Goal: Task Accomplishment & Management: Complete application form

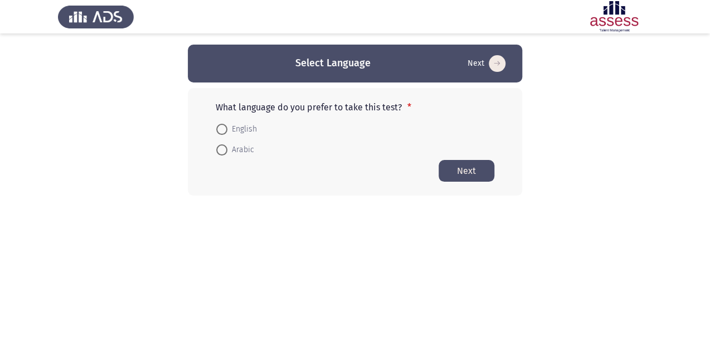
click at [220, 149] on span at bounding box center [221, 149] width 11 height 11
click at [220, 149] on input "Arabic" at bounding box center [221, 149] width 11 height 11
radio input "true"
click at [447, 169] on button "Next" at bounding box center [467, 170] width 56 height 22
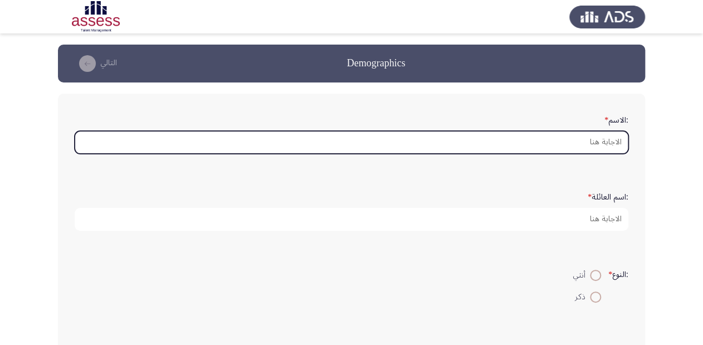
click at [476, 140] on input ":الاسم *" at bounding box center [352, 142] width 554 height 23
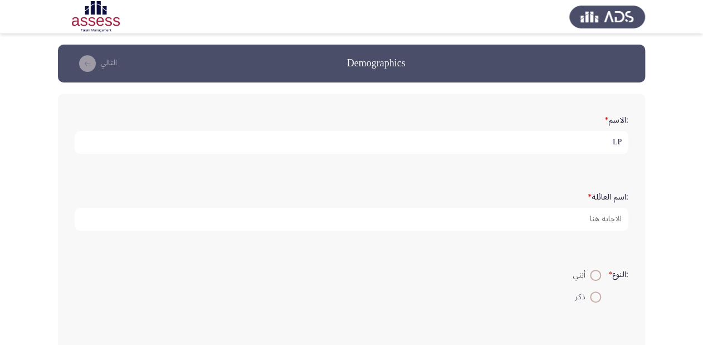
type input "L"
type input "[PERSON_NAME]"
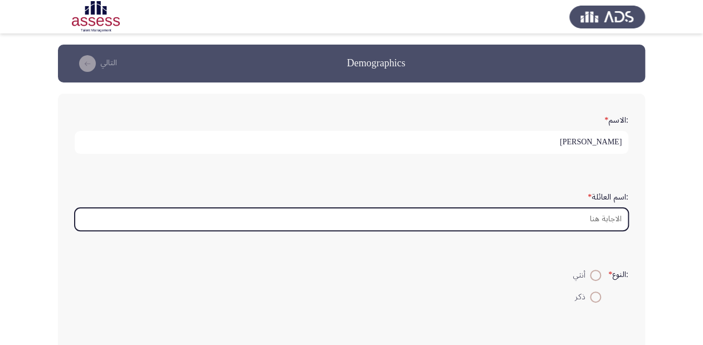
click at [523, 221] on input ":اسم العائلة *" at bounding box center [352, 219] width 554 height 23
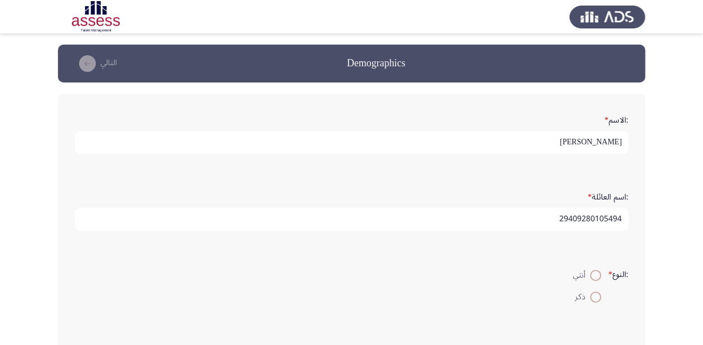
type input "29409280105494"
click at [590, 295] on span at bounding box center [595, 296] width 11 height 11
click at [590, 295] on input "ذكر" at bounding box center [595, 296] width 11 height 11
radio input "true"
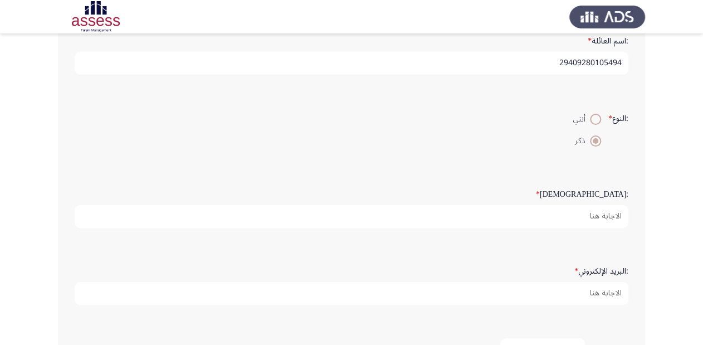
scroll to position [178, 0]
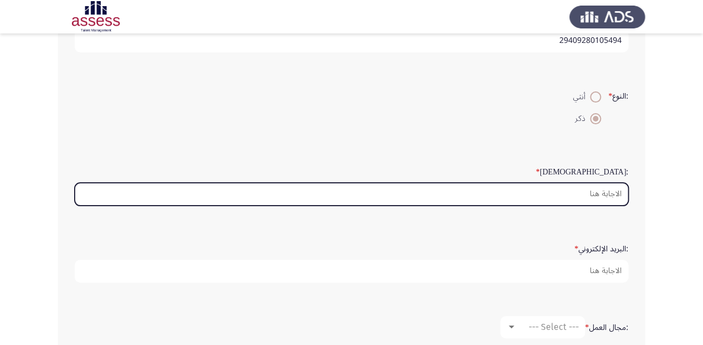
click at [568, 196] on input ":السن *" at bounding box center [352, 194] width 554 height 23
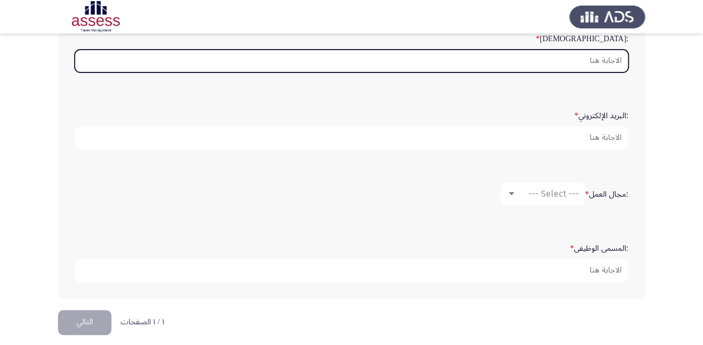
scroll to position [316, 0]
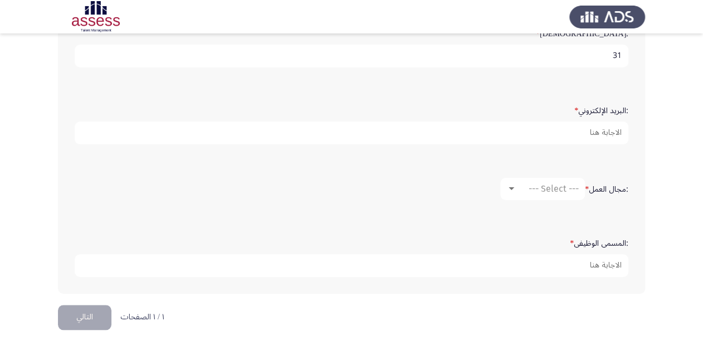
type input "31"
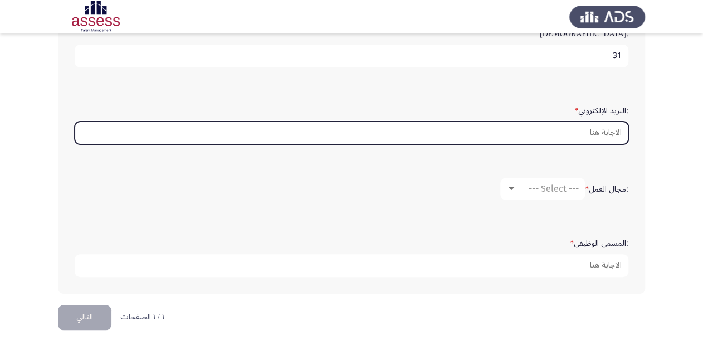
click at [568, 128] on input ":البريد الإلكتروني *" at bounding box center [352, 132] width 554 height 23
paste input "[URL][DOMAIN_NAME][SECURITY_DATA]"
type input "[URL][DOMAIN_NAME][SECURITY_DATA]"
drag, startPoint x: 559, startPoint y: 126, endPoint x: 495, endPoint y: 123, distance: 64.7
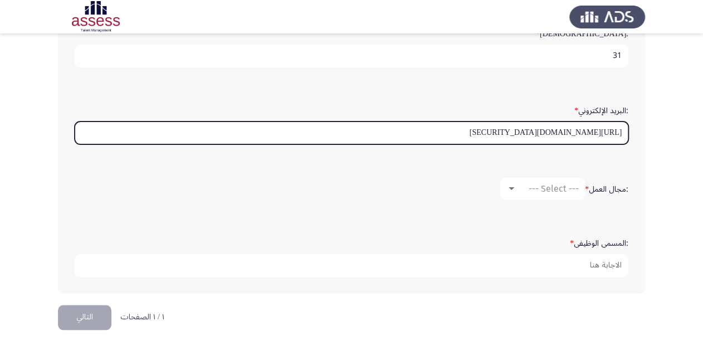
click at [506, 123] on input "[URL][DOMAIN_NAME][SECURITY_DATA]" at bounding box center [352, 132] width 554 height 23
click at [606, 129] on input ":البريد الإلكتروني *" at bounding box center [352, 132] width 554 height 23
type input "ة"
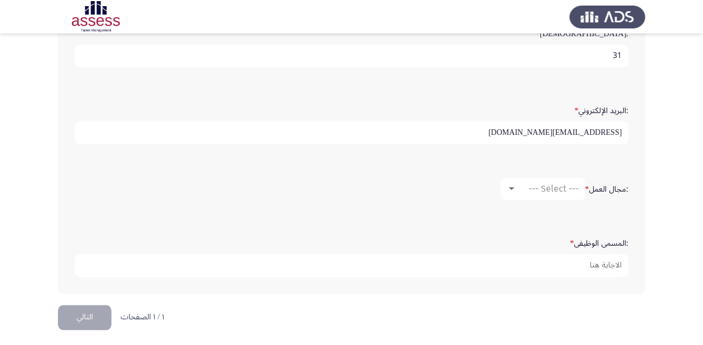
type input "[EMAIL_ADDRESS][DOMAIN_NAME]"
click at [509, 184] on div at bounding box center [512, 188] width 10 height 9
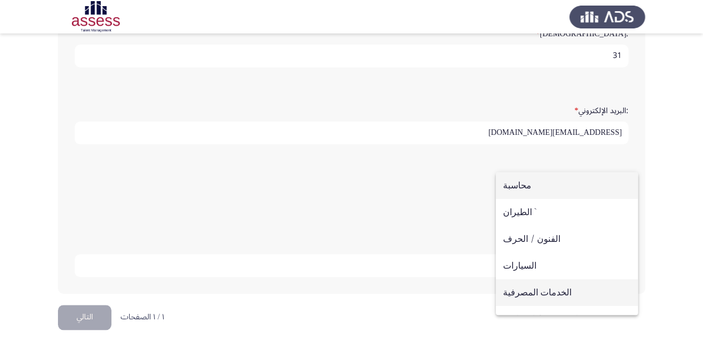
scroll to position [45, 0]
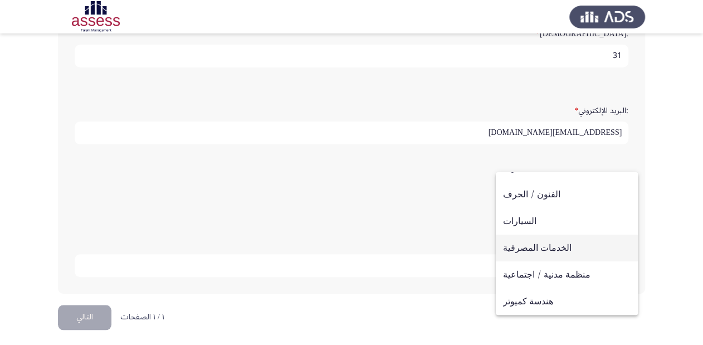
click at [535, 249] on span "الخدمات المصرفية" at bounding box center [567, 248] width 128 height 27
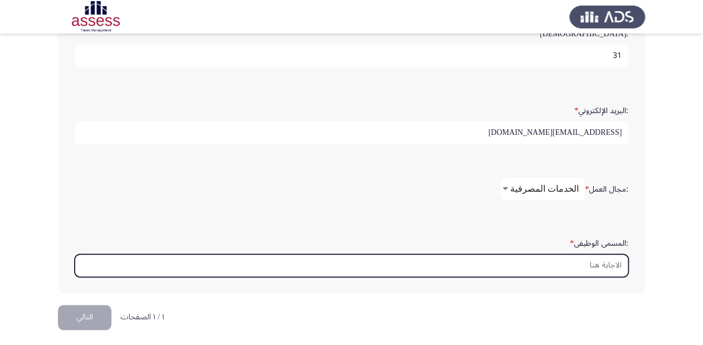
click at [581, 261] on input ":المسمى الوظيفى *" at bounding box center [352, 265] width 554 height 23
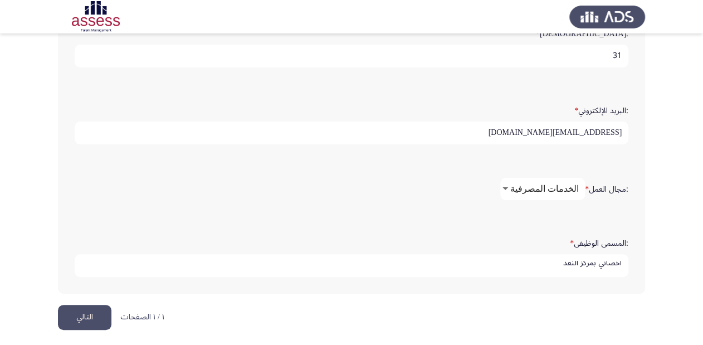
scroll to position [3, 0]
type input "اخصائي بمركز النقد"
click at [91, 314] on button "التالي" at bounding box center [84, 317] width 53 height 25
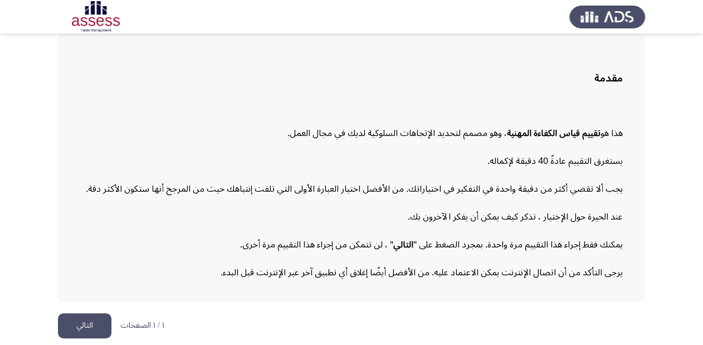
scroll to position [62, 0]
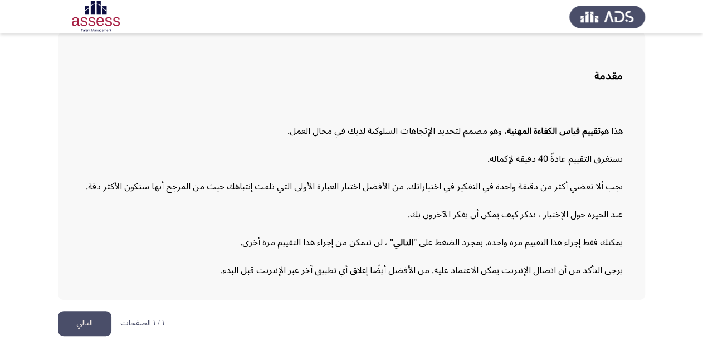
click at [91, 319] on button "التالي" at bounding box center [84, 323] width 53 height 25
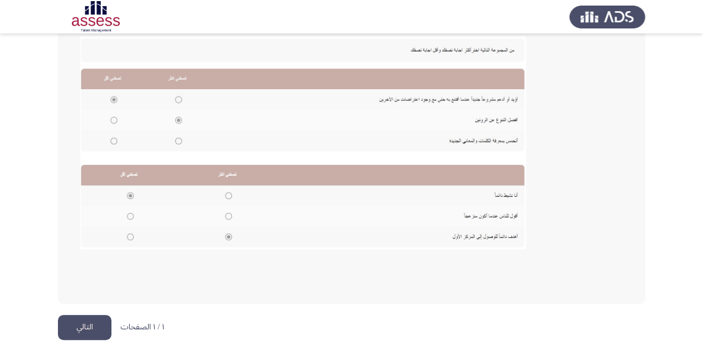
scroll to position [253, 0]
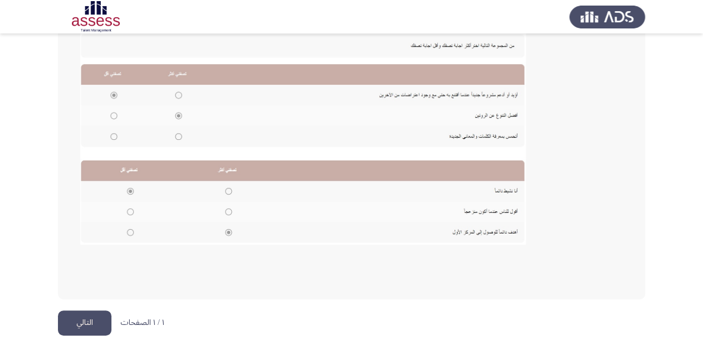
click at [71, 324] on button "التالي" at bounding box center [84, 322] width 53 height 25
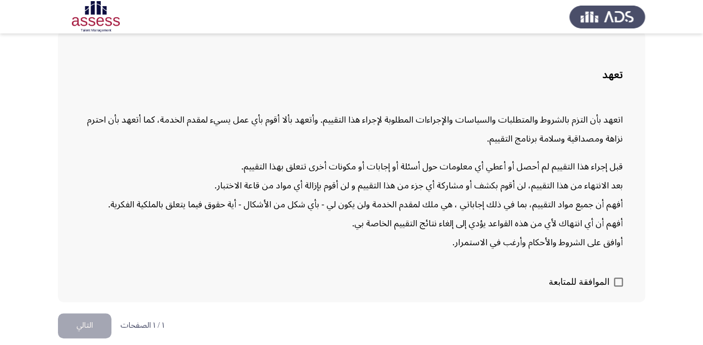
scroll to position [65, 0]
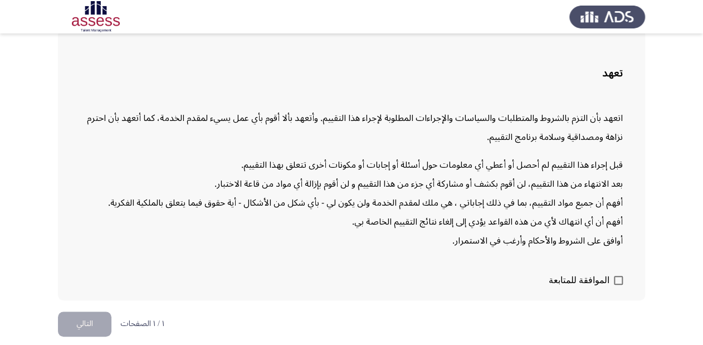
drag, startPoint x: 616, startPoint y: 274, endPoint x: 584, endPoint y: 287, distance: 34.8
click at [616, 276] on span at bounding box center [618, 280] width 9 height 9
click at [618, 285] on input "الموافقة للمتابعة" at bounding box center [618, 285] width 1 height 1
checkbox input "true"
click at [87, 323] on button "التالي" at bounding box center [84, 323] width 53 height 25
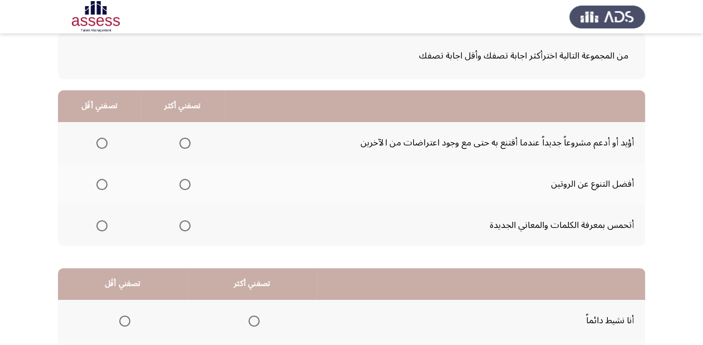
scroll to position [38, 0]
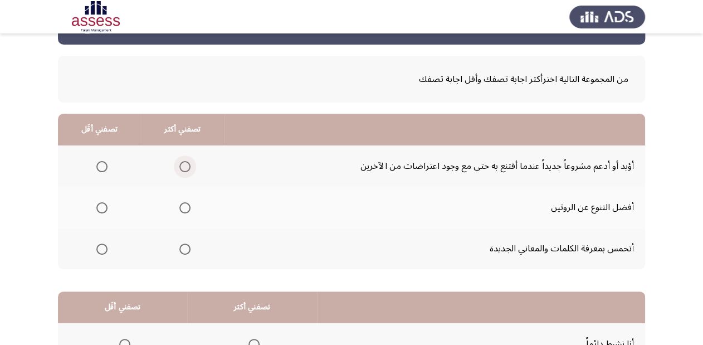
click at [182, 164] on span "Select an option" at bounding box center [184, 166] width 11 height 11
click at [182, 164] on input "Select an option" at bounding box center [184, 166] width 11 height 11
click at [103, 207] on span "Select an option" at bounding box center [101, 207] width 11 height 11
click at [103, 207] on input "Select an option" at bounding box center [101, 207] width 11 height 11
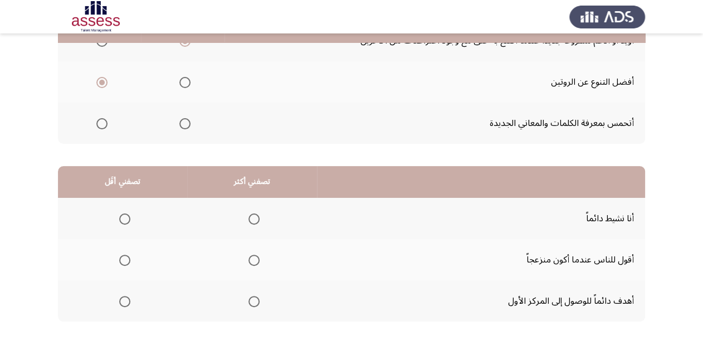
scroll to position [172, 0]
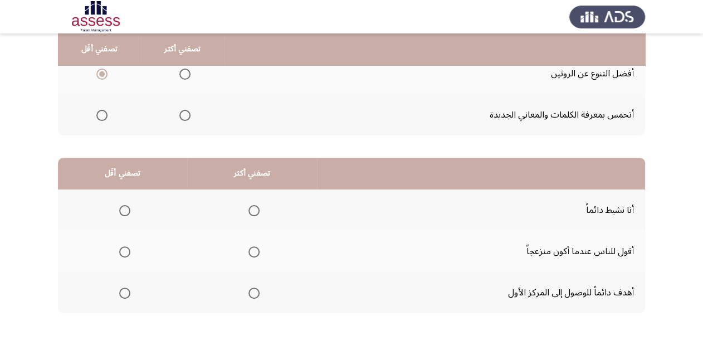
click at [249, 208] on span "Select an option" at bounding box center [254, 210] width 11 height 11
click at [249, 208] on input "Select an option" at bounding box center [254, 210] width 11 height 11
click at [122, 250] on span "Select an option" at bounding box center [124, 251] width 11 height 11
click at [122, 250] on input "Select an option" at bounding box center [124, 251] width 11 height 11
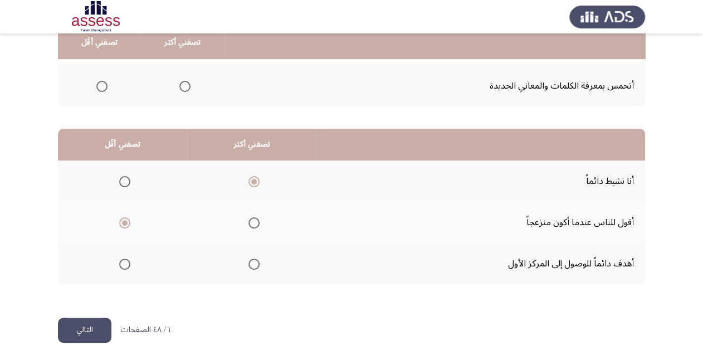
scroll to position [216, 0]
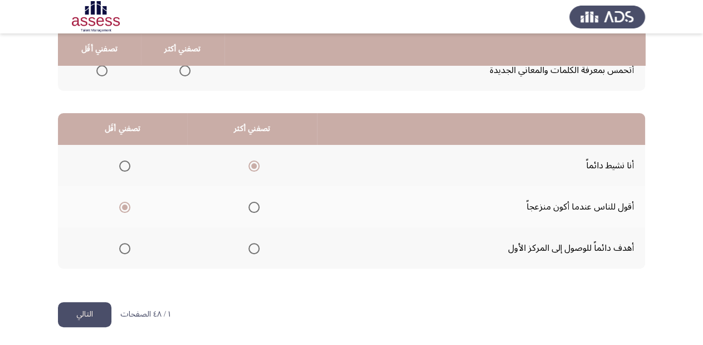
click at [82, 315] on button "التالي" at bounding box center [84, 314] width 53 height 25
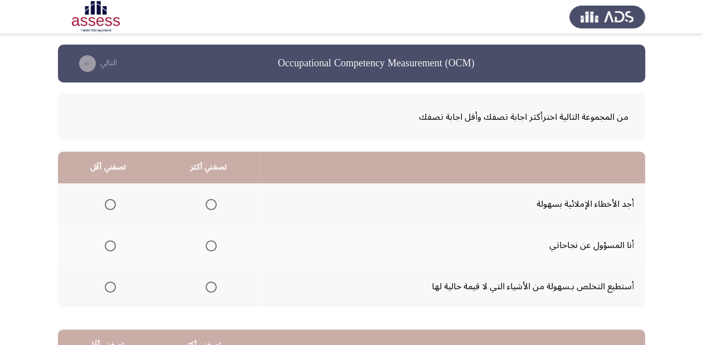
click at [209, 242] on span "Select an option" at bounding box center [211, 245] width 11 height 11
click at [209, 242] on input "Select an option" at bounding box center [211, 245] width 11 height 11
click at [108, 284] on span "Select an option" at bounding box center [110, 286] width 11 height 11
click at [108, 284] on input "Select an option" at bounding box center [110, 286] width 11 height 11
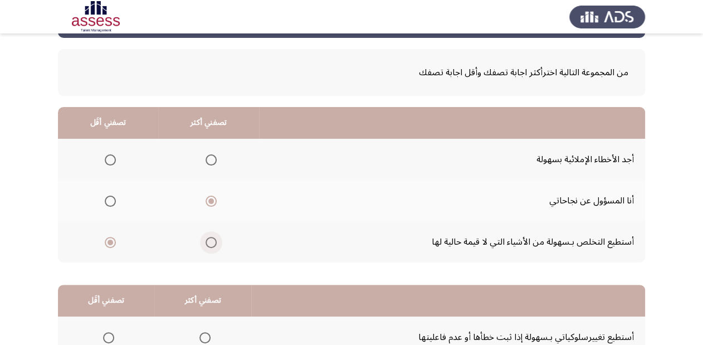
click at [210, 240] on span "Select an option" at bounding box center [211, 242] width 11 height 11
click at [210, 240] on input "Select an option" at bounding box center [211, 242] width 11 height 11
click at [109, 157] on span "Select an option" at bounding box center [110, 159] width 11 height 11
click at [109, 157] on input "Select an option" at bounding box center [110, 159] width 11 height 11
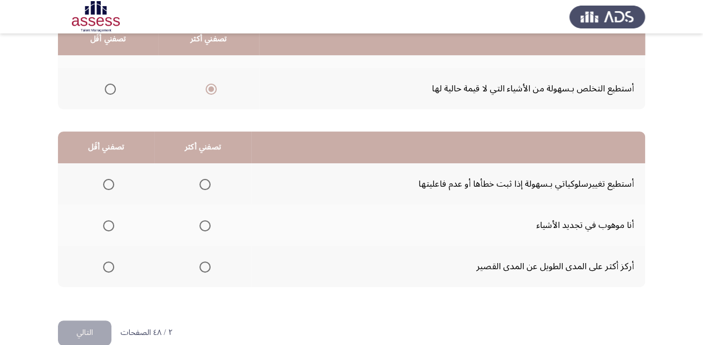
scroll to position [216, 0]
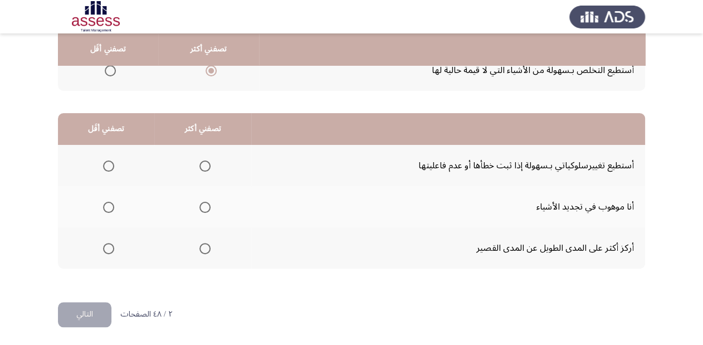
click at [204, 208] on span "Select an option" at bounding box center [204, 207] width 11 height 11
click at [204, 208] on input "Select an option" at bounding box center [204, 207] width 11 height 11
click at [108, 247] on span "Select an option" at bounding box center [108, 248] width 11 height 11
click at [108, 247] on input "Select an option" at bounding box center [108, 248] width 11 height 11
click at [95, 313] on button "التالي" at bounding box center [84, 314] width 53 height 25
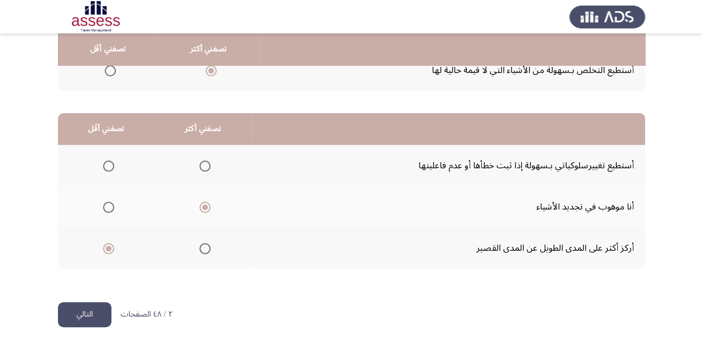
scroll to position [0, 0]
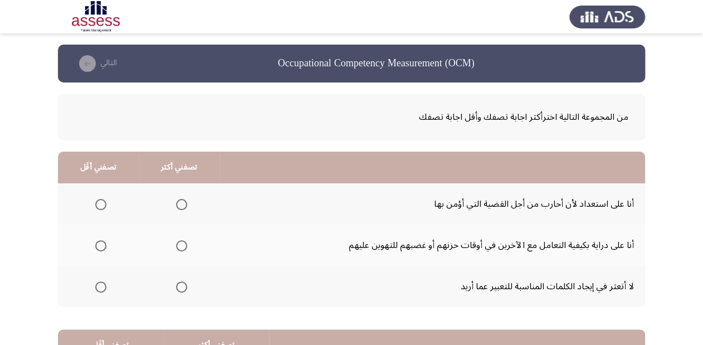
click at [176, 203] on span "Select an option" at bounding box center [181, 204] width 11 height 11
click at [176, 203] on input "Select an option" at bounding box center [181, 204] width 11 height 11
click at [101, 286] on span "Select an option" at bounding box center [100, 286] width 11 height 11
click at [101, 286] on input "Select an option" at bounding box center [100, 286] width 11 height 11
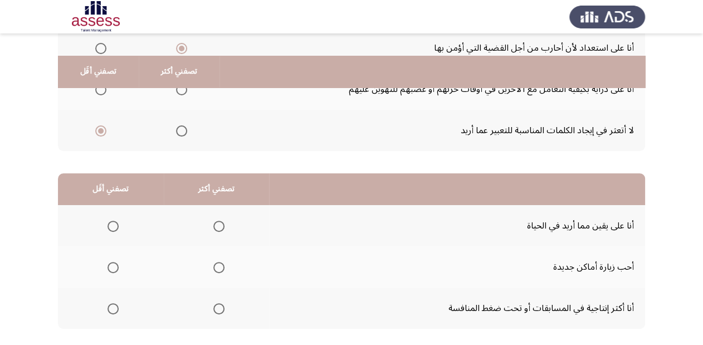
scroll to position [178, 0]
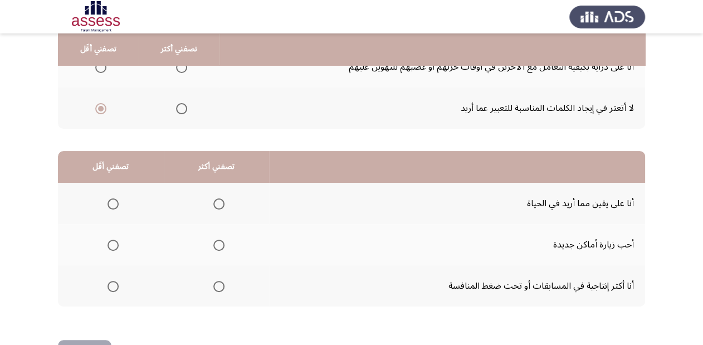
click at [216, 203] on span "Select an option" at bounding box center [218, 203] width 11 height 11
click at [216, 203] on input "Select an option" at bounding box center [218, 203] width 11 height 11
click at [113, 241] on span "Select an option" at bounding box center [113, 245] width 11 height 11
click at [113, 241] on input "Select an option" at bounding box center [113, 245] width 11 height 11
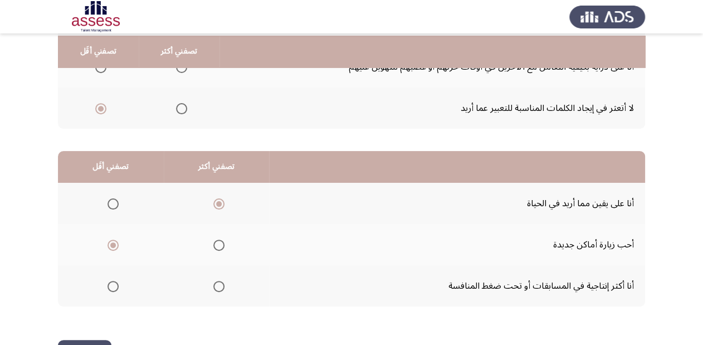
scroll to position [216, 0]
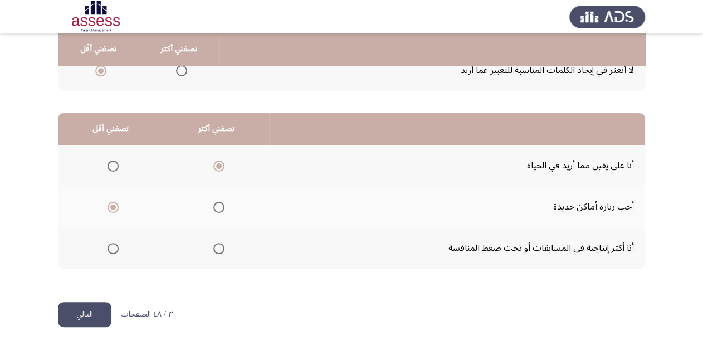
click at [105, 310] on button "التالي" at bounding box center [84, 314] width 53 height 25
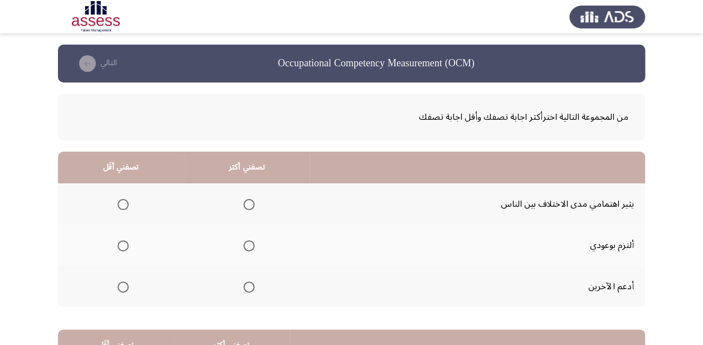
click at [245, 245] on span "Select an option" at bounding box center [249, 245] width 11 height 11
click at [245, 245] on input "Select an option" at bounding box center [249, 245] width 11 height 11
click at [122, 204] on span "Select an option" at bounding box center [123, 204] width 11 height 11
click at [122, 204] on input "Select an option" at bounding box center [123, 204] width 11 height 11
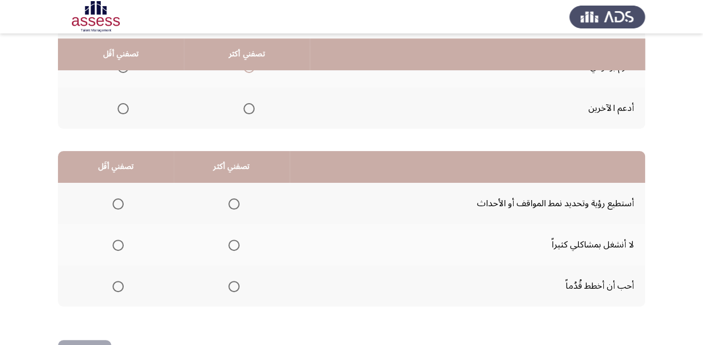
scroll to position [216, 0]
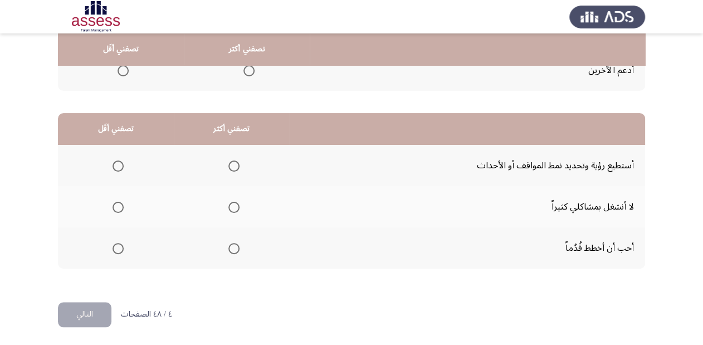
click at [234, 244] on span "Select an option" at bounding box center [233, 248] width 11 height 11
click at [234, 244] on input "Select an option" at bounding box center [233, 248] width 11 height 11
click at [115, 210] on span "Select an option" at bounding box center [118, 207] width 11 height 11
click at [115, 210] on input "Select an option" at bounding box center [118, 207] width 11 height 11
click at [83, 308] on button "التالي" at bounding box center [84, 314] width 53 height 25
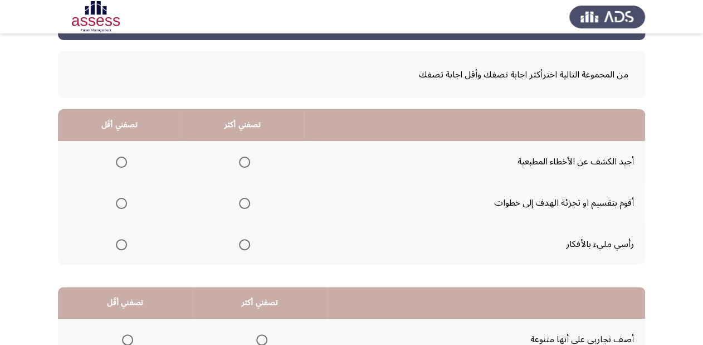
scroll to position [38, 0]
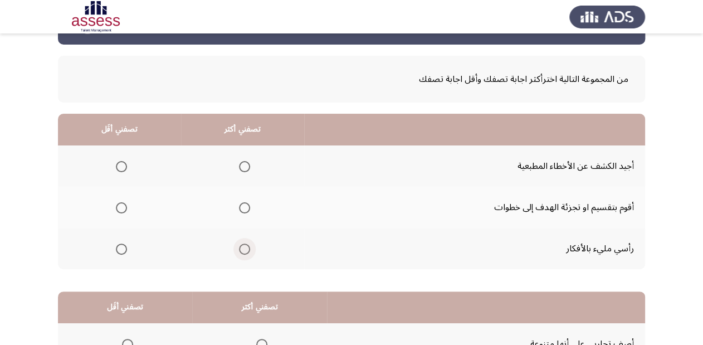
click at [241, 247] on span "Select an option" at bounding box center [244, 249] width 11 height 11
click at [241, 247] on input "Select an option" at bounding box center [244, 249] width 11 height 11
click at [240, 206] on span "Select an option" at bounding box center [244, 207] width 11 height 11
click at [240, 206] on input "Select an option" at bounding box center [244, 207] width 11 height 11
click at [243, 249] on span "Select an option" at bounding box center [244, 249] width 11 height 11
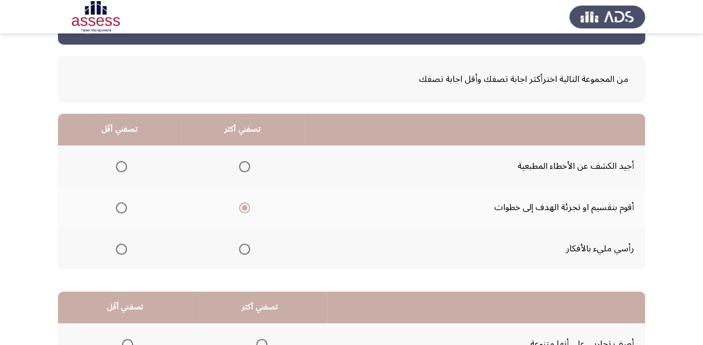
click at [243, 249] on input "Select an option" at bounding box center [244, 249] width 11 height 11
click at [123, 209] on span "Select an option" at bounding box center [121, 207] width 11 height 11
click at [123, 209] on input "Select an option" at bounding box center [121, 207] width 11 height 11
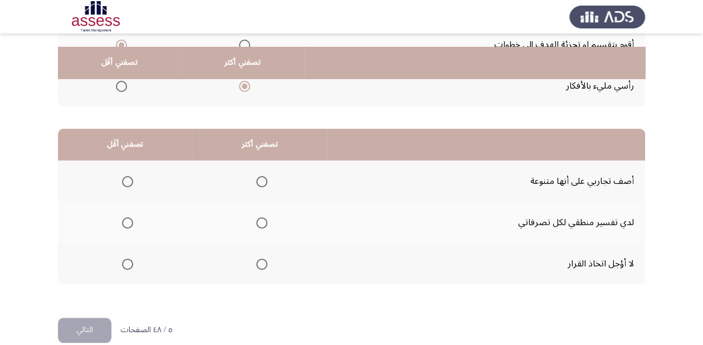
scroll to position [216, 0]
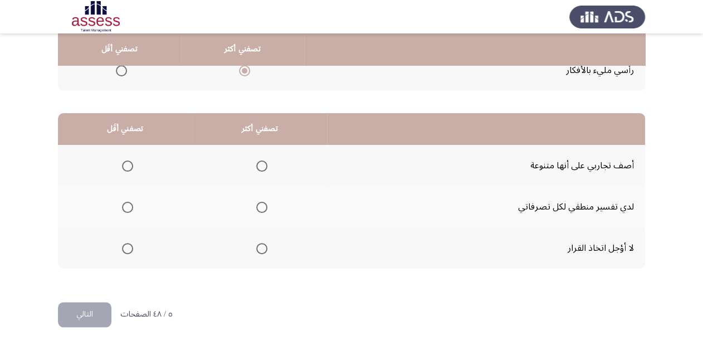
click at [261, 210] on span "Select an option" at bounding box center [261, 207] width 11 height 11
click at [261, 210] on input "Select an option" at bounding box center [261, 207] width 11 height 11
click at [131, 162] on span "Select an option" at bounding box center [127, 165] width 11 height 11
click at [131, 162] on input "Select an option" at bounding box center [127, 165] width 11 height 11
click at [71, 309] on button "التالي" at bounding box center [84, 314] width 53 height 25
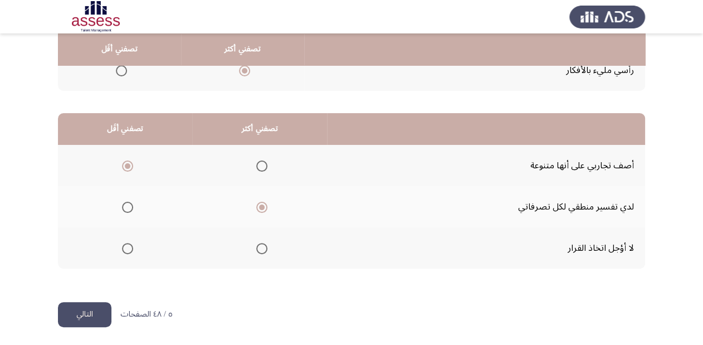
scroll to position [0, 0]
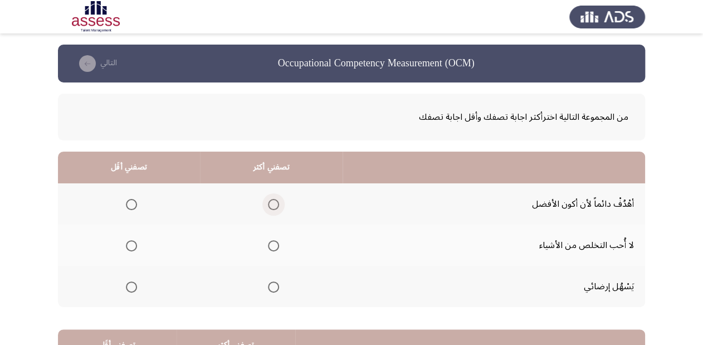
click at [274, 205] on span "Select an option" at bounding box center [273, 204] width 11 height 11
click at [274, 205] on input "Select an option" at bounding box center [273, 204] width 11 height 11
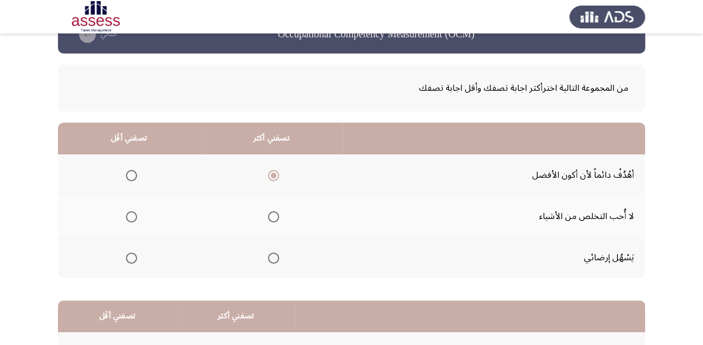
scroll to position [45, 0]
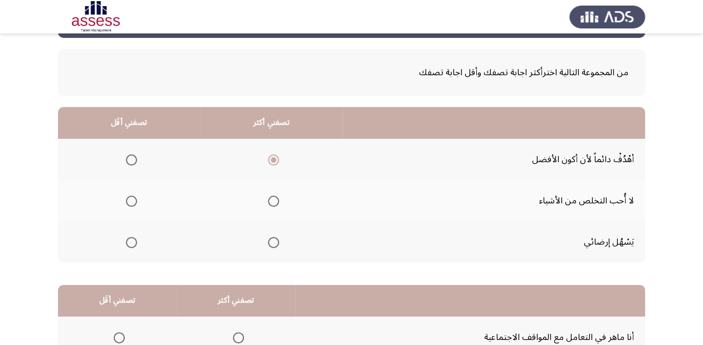
click at [130, 201] on span "Select an option" at bounding box center [131, 201] width 11 height 11
click at [130, 201] on input "Select an option" at bounding box center [131, 201] width 11 height 11
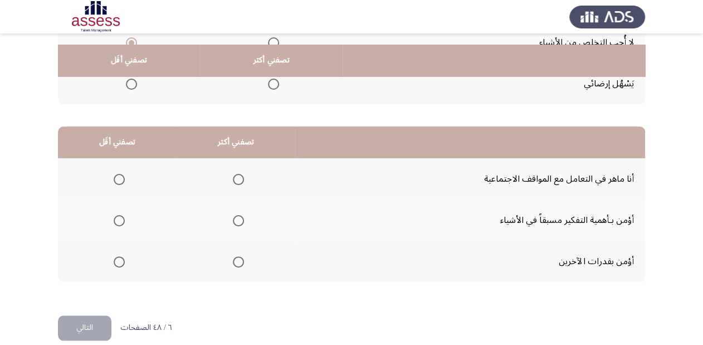
scroll to position [216, 0]
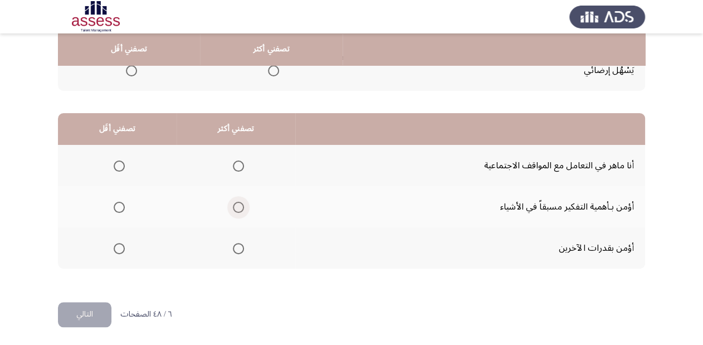
click at [233, 210] on span "Select an option" at bounding box center [238, 207] width 11 height 11
click at [233, 210] on input "Select an option" at bounding box center [238, 207] width 11 height 11
click at [120, 244] on span "Select an option" at bounding box center [119, 248] width 11 height 11
click at [120, 244] on input "Select an option" at bounding box center [119, 248] width 11 height 11
click at [99, 309] on button "التالي" at bounding box center [84, 314] width 53 height 25
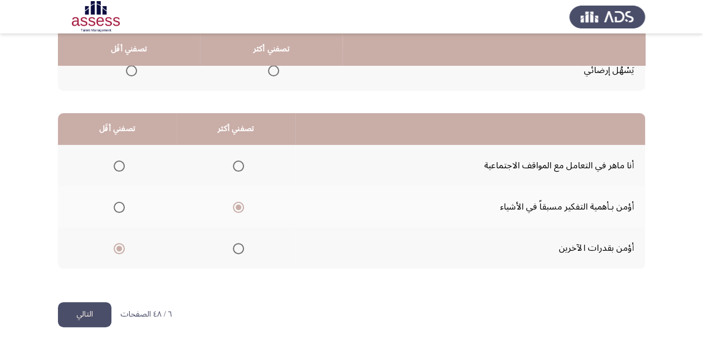
scroll to position [0, 0]
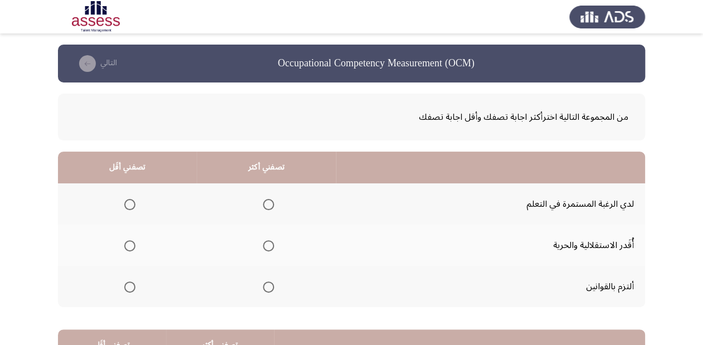
click at [266, 285] on span "Select an option" at bounding box center [268, 286] width 11 height 11
click at [266, 285] on input "Select an option" at bounding box center [268, 286] width 11 height 11
click at [127, 244] on span "Select an option" at bounding box center [129, 245] width 11 height 11
click at [127, 244] on input "Select an option" at bounding box center [129, 245] width 11 height 11
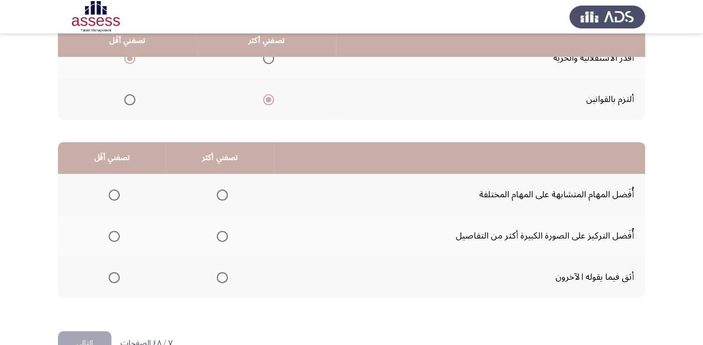
scroll to position [216, 0]
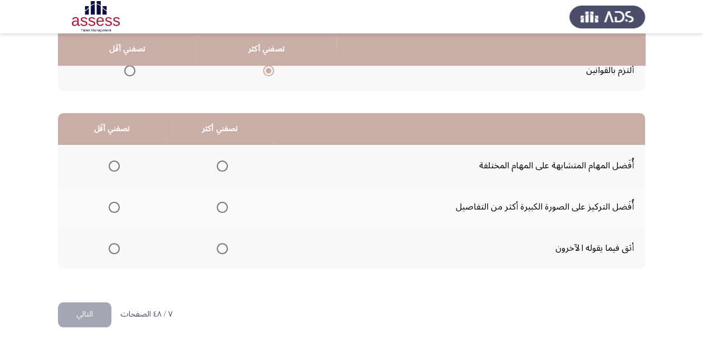
click at [109, 160] on mat-radio-button "Select an option" at bounding box center [112, 166] width 16 height 12
click at [111, 162] on span "Select an option" at bounding box center [114, 165] width 11 height 11
click at [111, 162] on input "Select an option" at bounding box center [114, 165] width 11 height 11
click at [221, 207] on span "Select an option" at bounding box center [222, 207] width 11 height 11
click at [221, 207] on input "Select an option" at bounding box center [222, 207] width 11 height 11
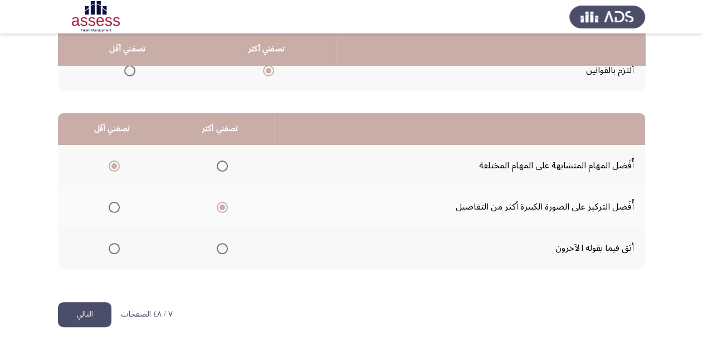
click at [90, 309] on button "التالي" at bounding box center [84, 314] width 53 height 25
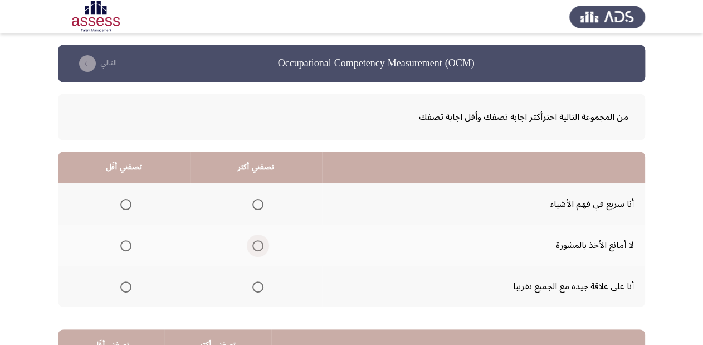
click at [254, 241] on span "Select an option" at bounding box center [257, 245] width 11 height 11
click at [254, 241] on input "Select an option" at bounding box center [257, 245] width 11 height 11
click at [125, 206] on span "Select an option" at bounding box center [125, 204] width 11 height 11
click at [125, 206] on input "Select an option" at bounding box center [125, 204] width 11 height 11
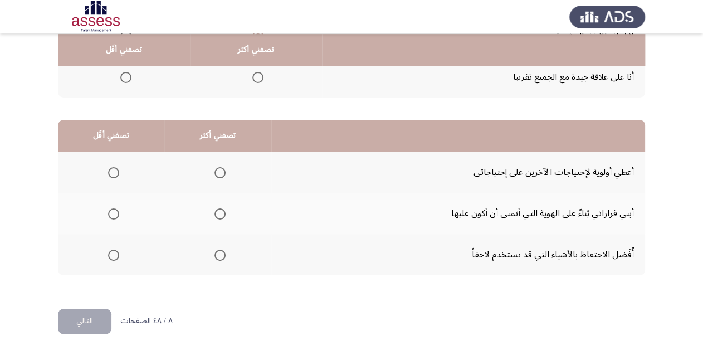
scroll to position [216, 0]
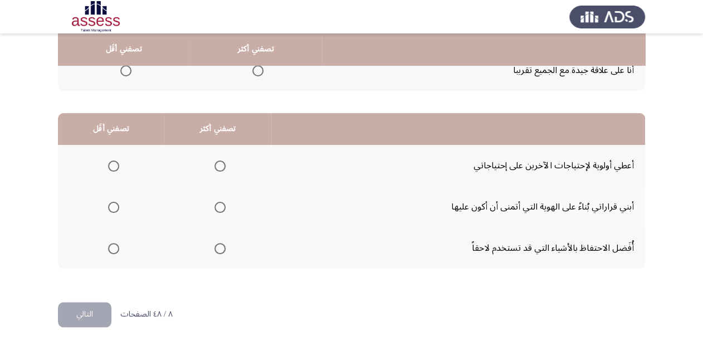
click at [221, 245] on span "Select an option" at bounding box center [220, 248] width 11 height 11
click at [221, 245] on input "Select an option" at bounding box center [220, 248] width 11 height 11
click at [110, 204] on span "Select an option" at bounding box center [113, 207] width 11 height 11
click at [110, 204] on input "Select an option" at bounding box center [113, 207] width 11 height 11
click at [98, 310] on button "التالي" at bounding box center [84, 314] width 53 height 25
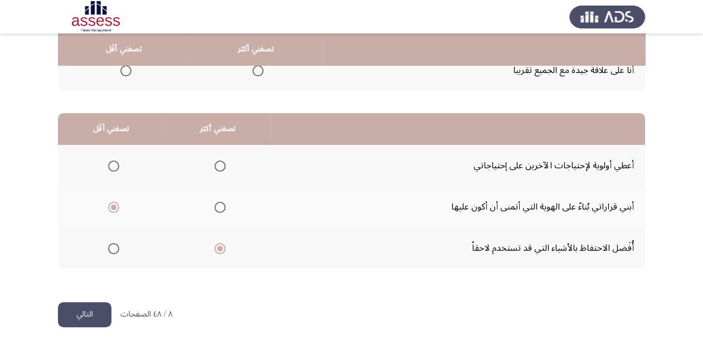
scroll to position [0, 0]
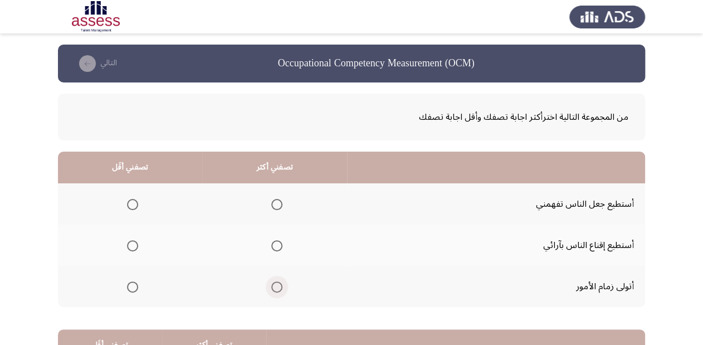
click at [277, 285] on span "Select an option" at bounding box center [276, 286] width 11 height 11
click at [277, 285] on input "Select an option" at bounding box center [276, 286] width 11 height 11
click at [137, 207] on span "Select an option" at bounding box center [132, 204] width 11 height 11
click at [137, 207] on input "Select an option" at bounding box center [132, 204] width 11 height 11
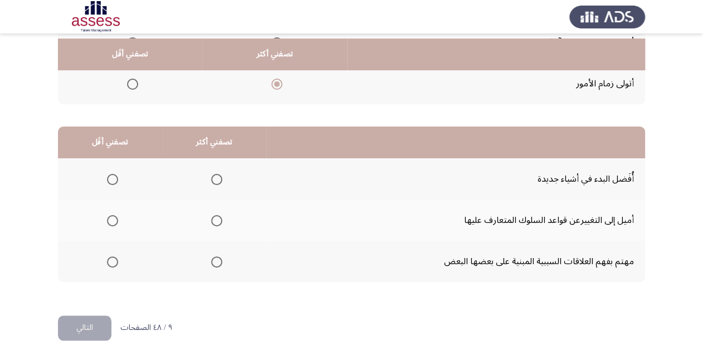
scroll to position [216, 0]
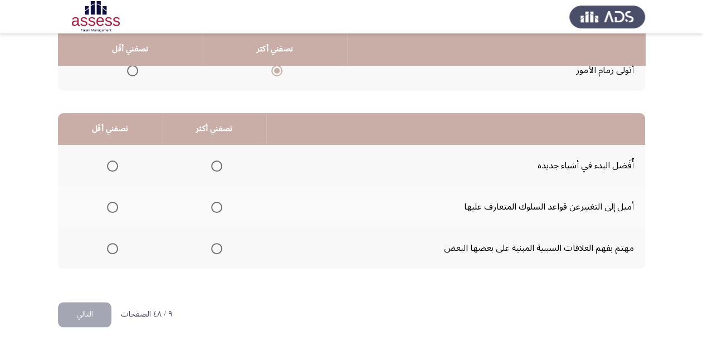
click at [216, 165] on span "Select an option" at bounding box center [216, 165] width 11 height 11
click at [216, 165] on input "Select an option" at bounding box center [216, 165] width 11 height 11
click at [109, 206] on span "Select an option" at bounding box center [112, 207] width 11 height 11
click at [109, 206] on input "Select an option" at bounding box center [112, 207] width 11 height 11
click at [89, 312] on button "التالي" at bounding box center [84, 314] width 53 height 25
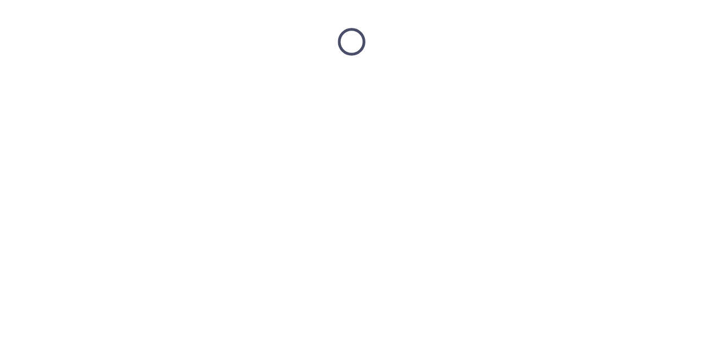
scroll to position [0, 0]
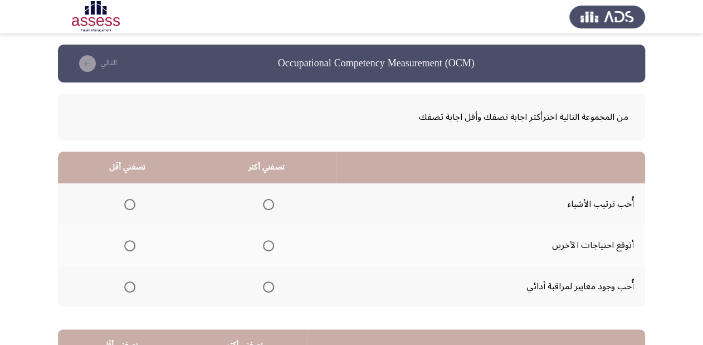
click at [267, 208] on span "Select an option" at bounding box center [268, 204] width 11 height 11
click at [267, 208] on input "Select an option" at bounding box center [268, 204] width 11 height 11
click at [124, 285] on span "Select an option" at bounding box center [129, 286] width 11 height 11
click at [124, 285] on input "Select an option" at bounding box center [129, 286] width 11 height 11
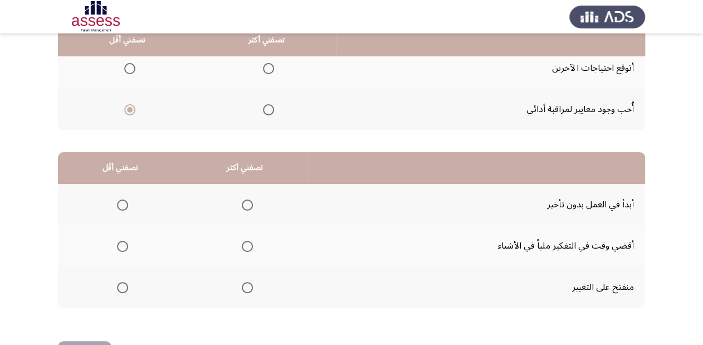
scroll to position [178, 0]
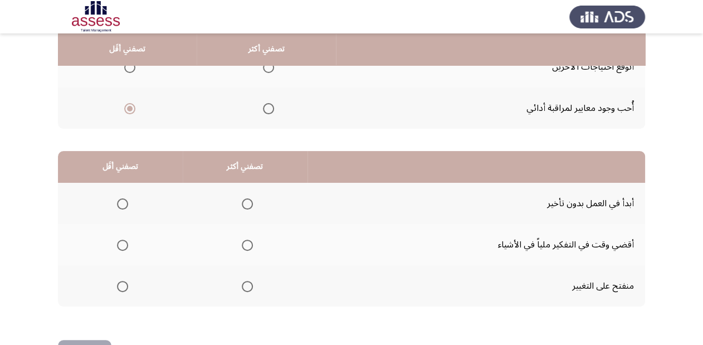
click at [245, 203] on span "Select an option" at bounding box center [247, 203] width 11 height 11
click at [245, 203] on input "Select an option" at bounding box center [247, 203] width 11 height 11
click at [117, 240] on span "Select an option" at bounding box center [122, 245] width 11 height 11
click at [117, 240] on input "Select an option" at bounding box center [122, 245] width 11 height 11
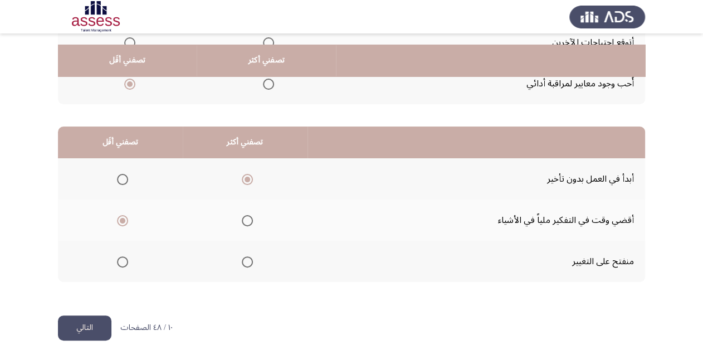
scroll to position [216, 0]
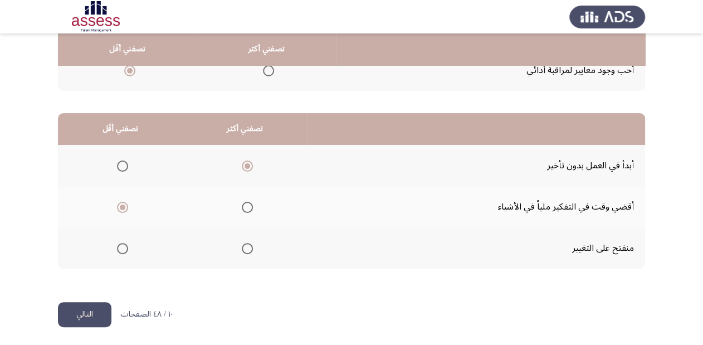
click at [92, 313] on button "التالي" at bounding box center [84, 314] width 53 height 25
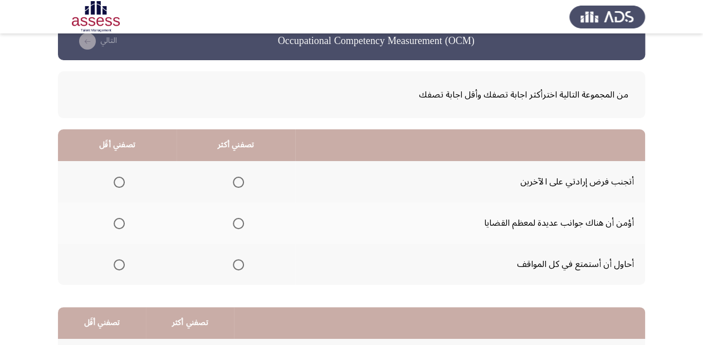
scroll to position [45, 0]
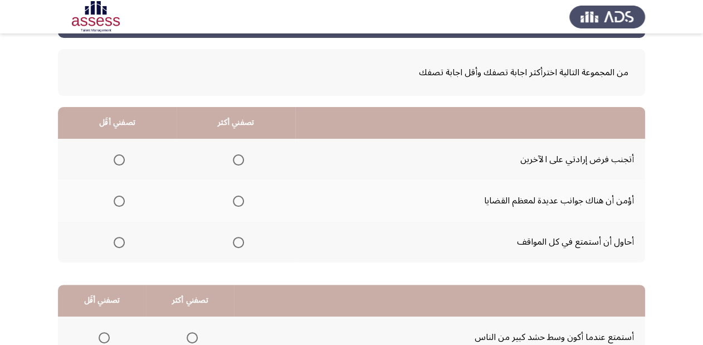
click at [236, 201] on span "Select an option" at bounding box center [238, 201] width 11 height 11
click at [236, 201] on input "Select an option" at bounding box center [238, 201] width 11 height 11
click at [116, 245] on span "Select an option" at bounding box center [119, 242] width 11 height 11
click at [116, 245] on input "Select an option" at bounding box center [119, 242] width 11 height 11
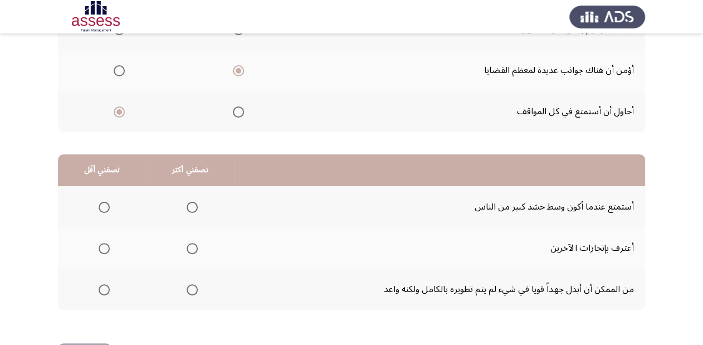
scroll to position [178, 0]
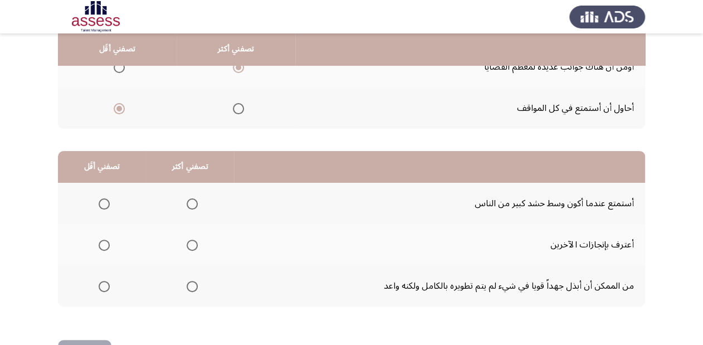
click at [190, 285] on span "Select an option" at bounding box center [192, 286] width 11 height 11
click at [190, 285] on input "Select an option" at bounding box center [192, 286] width 11 height 11
click at [109, 203] on span "Select an option" at bounding box center [104, 203] width 11 height 11
click at [109, 203] on input "Select an option" at bounding box center [104, 203] width 11 height 11
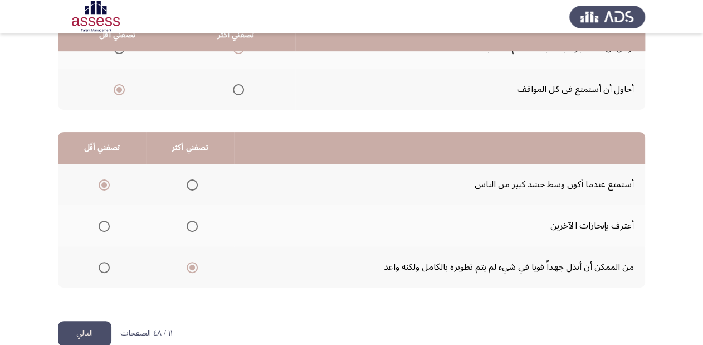
scroll to position [216, 0]
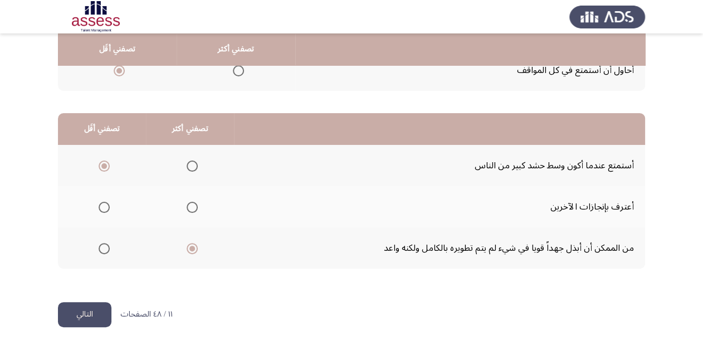
click at [98, 304] on button "التالي" at bounding box center [84, 314] width 53 height 25
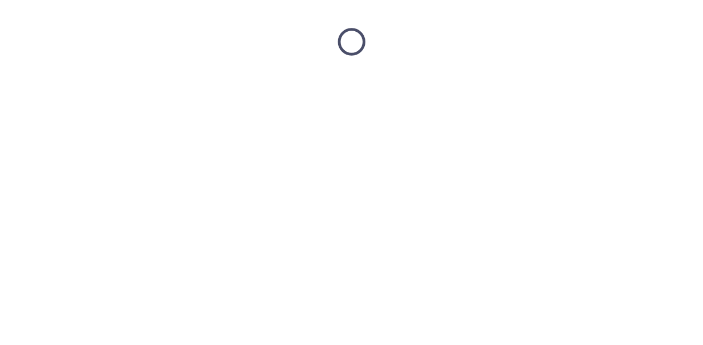
scroll to position [0, 0]
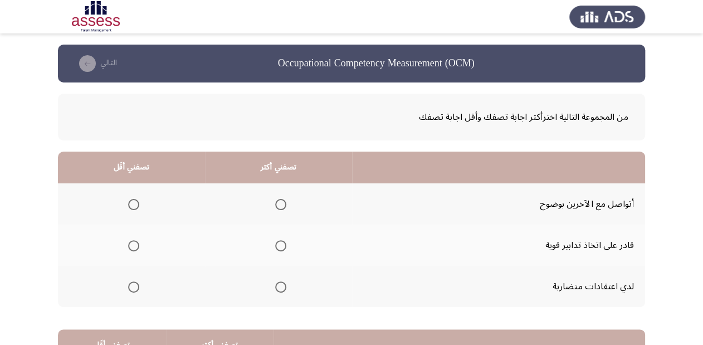
click at [281, 243] on span "Select an option" at bounding box center [280, 245] width 11 height 11
click at [281, 243] on input "Select an option" at bounding box center [280, 245] width 11 height 11
click at [129, 282] on span "Select an option" at bounding box center [133, 286] width 11 height 11
click at [129, 282] on input "Select an option" at bounding box center [133, 286] width 11 height 11
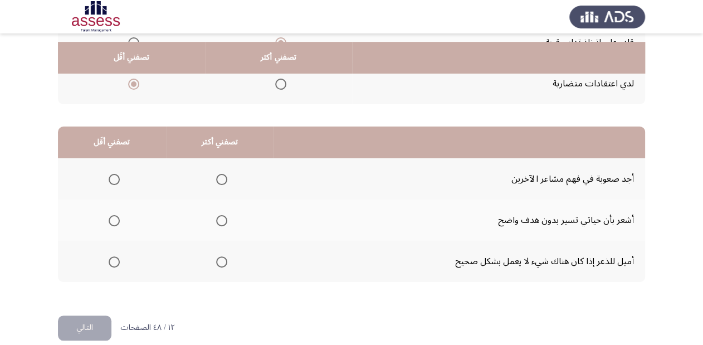
scroll to position [216, 0]
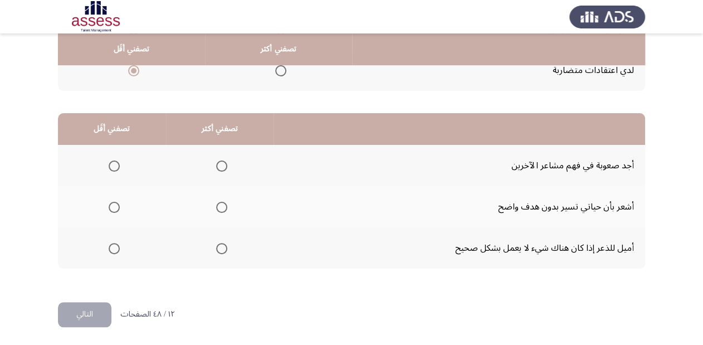
click at [110, 245] on span "Select an option" at bounding box center [114, 248] width 11 height 11
click at [110, 245] on input "Select an option" at bounding box center [114, 248] width 11 height 11
click at [216, 164] on span "Select an option" at bounding box center [221, 165] width 11 height 11
click at [216, 164] on input "Select an option" at bounding box center [221, 165] width 11 height 11
click at [96, 312] on button "التالي" at bounding box center [84, 314] width 53 height 25
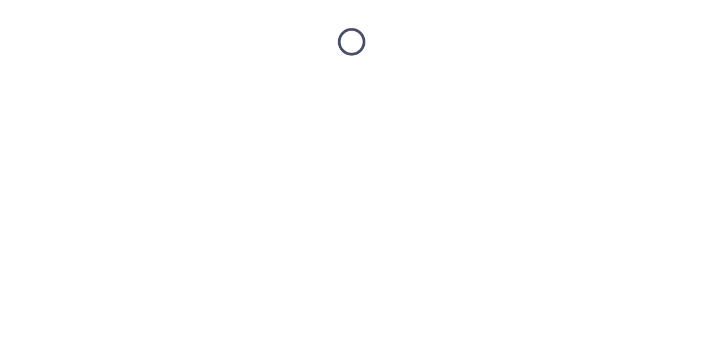
scroll to position [0, 0]
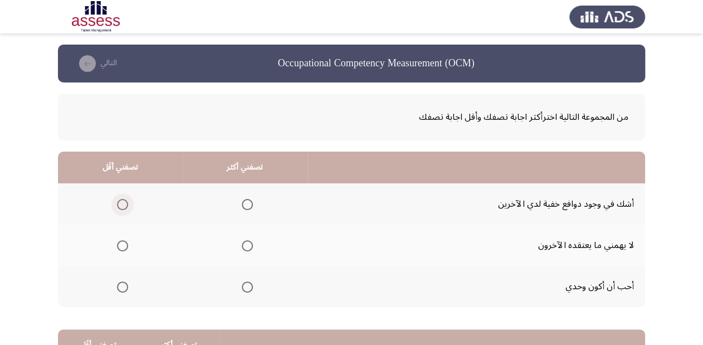
click at [121, 205] on span "Select an option" at bounding box center [122, 204] width 11 height 11
click at [121, 205] on input "Select an option" at bounding box center [122, 204] width 11 height 11
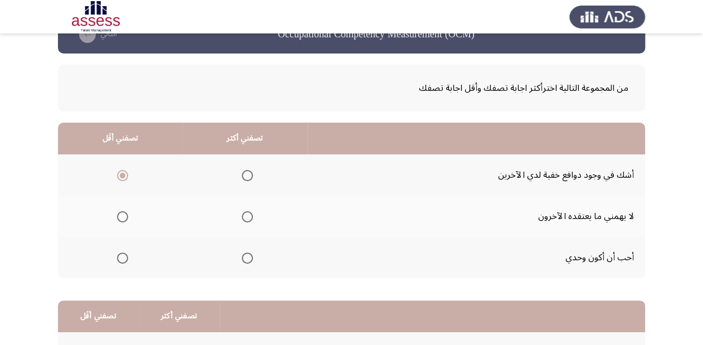
scroll to position [45, 0]
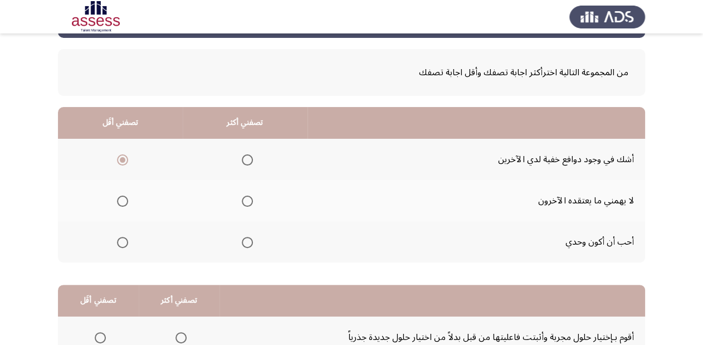
click at [245, 205] on span "Select an option" at bounding box center [247, 201] width 11 height 11
click at [245, 205] on input "Select an option" at bounding box center [247, 201] width 11 height 11
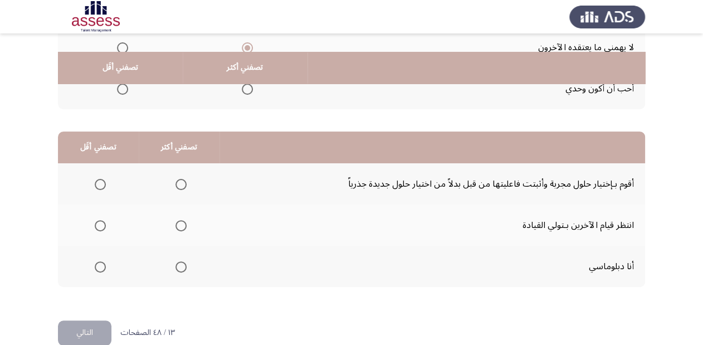
scroll to position [216, 0]
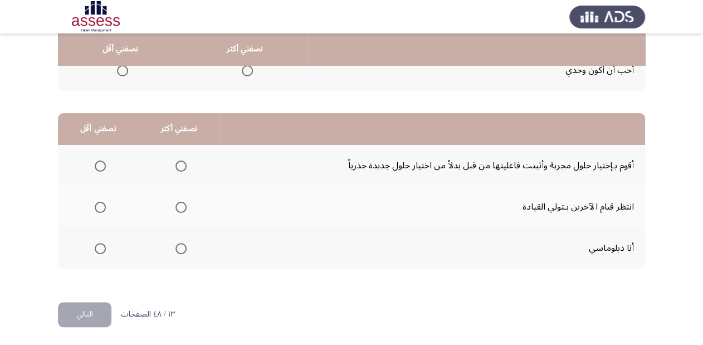
click at [103, 203] on span "Select an option" at bounding box center [100, 207] width 11 height 11
click at [103, 203] on input "Select an option" at bounding box center [100, 207] width 11 height 11
click at [183, 245] on span "Select an option" at bounding box center [181, 248] width 11 height 11
click at [183, 245] on input "Select an option" at bounding box center [181, 248] width 11 height 11
click at [101, 312] on button "التالي" at bounding box center [84, 314] width 53 height 25
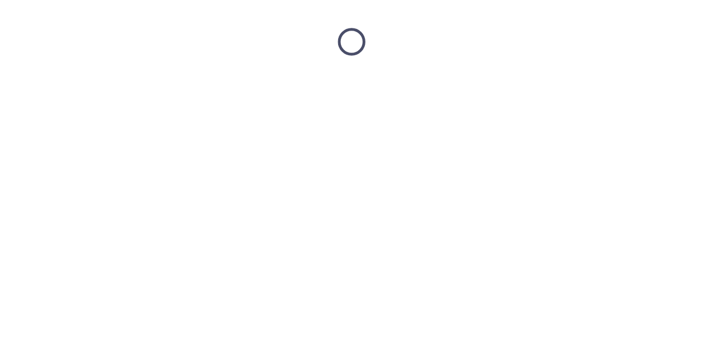
scroll to position [0, 0]
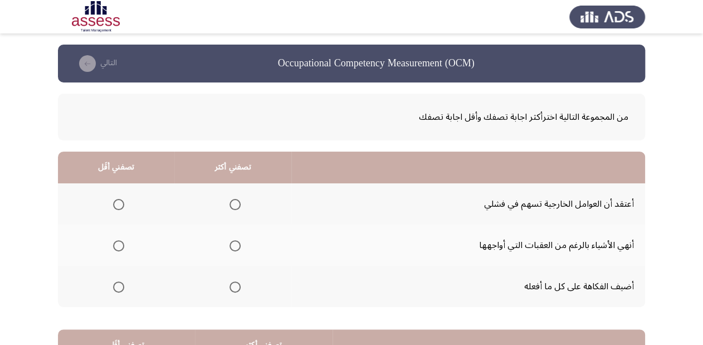
click at [118, 203] on span "Select an option" at bounding box center [118, 204] width 11 height 11
click at [118, 203] on input "Select an option" at bounding box center [118, 204] width 11 height 11
click at [231, 240] on span "Select an option" at bounding box center [235, 245] width 11 height 11
click at [231, 240] on input "Select an option" at bounding box center [235, 245] width 11 height 11
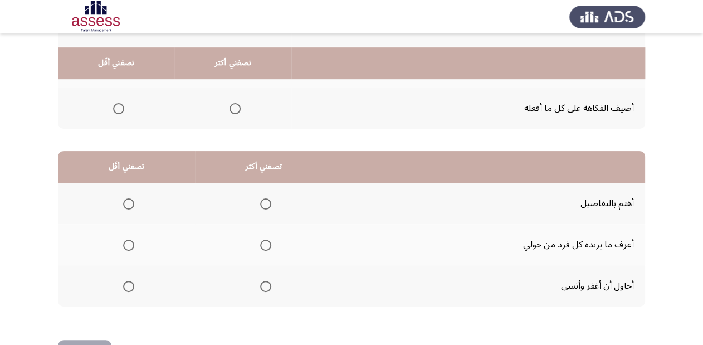
scroll to position [216, 0]
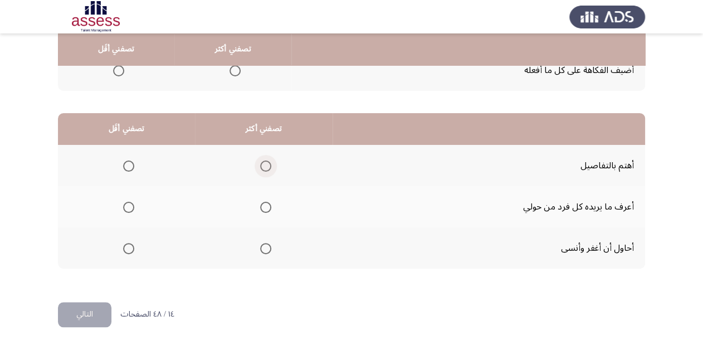
click at [266, 162] on span "Select an option" at bounding box center [265, 165] width 11 height 11
click at [266, 162] on input "Select an option" at bounding box center [265, 165] width 11 height 11
click at [123, 205] on span "Select an option" at bounding box center [128, 207] width 11 height 11
click at [123, 205] on input "Select an option" at bounding box center [128, 207] width 11 height 11
click at [93, 314] on button "التالي" at bounding box center [84, 314] width 53 height 25
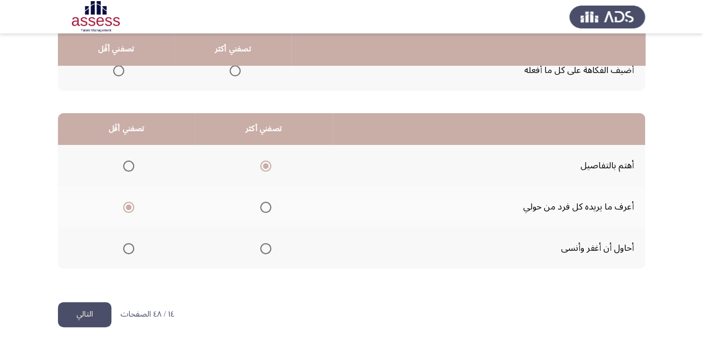
scroll to position [0, 0]
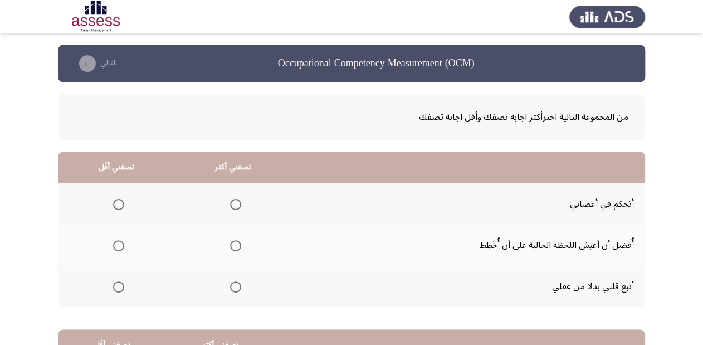
click at [233, 205] on span "Select an option" at bounding box center [235, 204] width 11 height 11
click at [233, 205] on input "Select an option" at bounding box center [235, 204] width 11 height 11
click at [116, 244] on span "Select an option" at bounding box center [118, 245] width 11 height 11
click at [116, 244] on input "Select an option" at bounding box center [118, 245] width 11 height 11
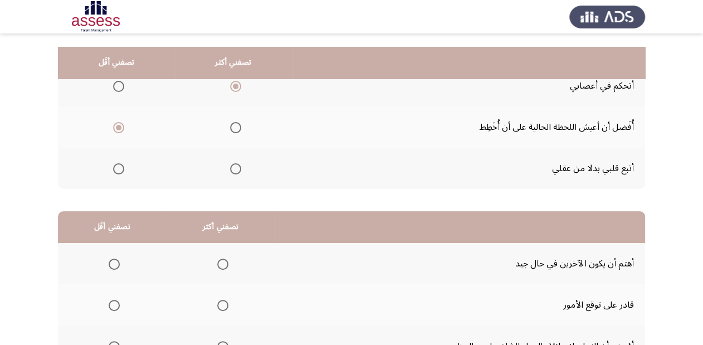
scroll to position [134, 0]
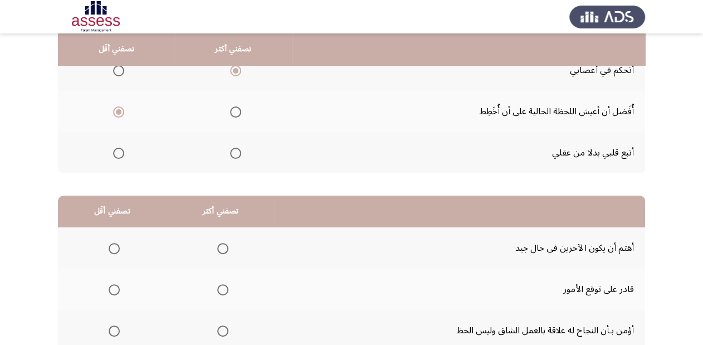
click at [115, 150] on span "Select an option" at bounding box center [118, 153] width 11 height 11
click at [115, 150] on input "Select an option" at bounding box center [118, 153] width 11 height 11
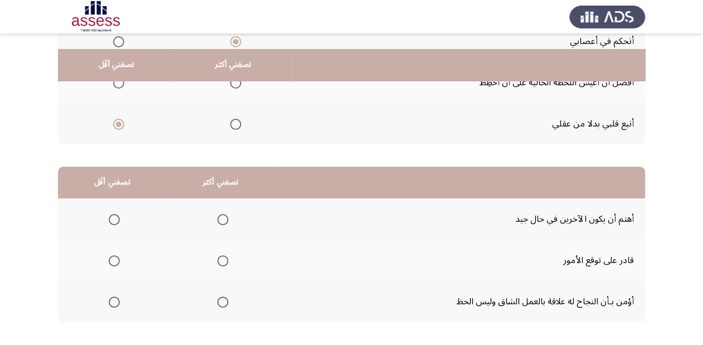
scroll to position [178, 0]
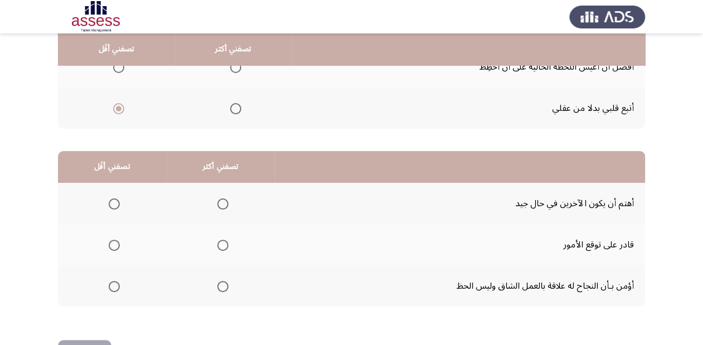
click at [221, 282] on span "Select an option" at bounding box center [222, 286] width 11 height 11
click at [221, 282] on input "Select an option" at bounding box center [222, 286] width 11 height 11
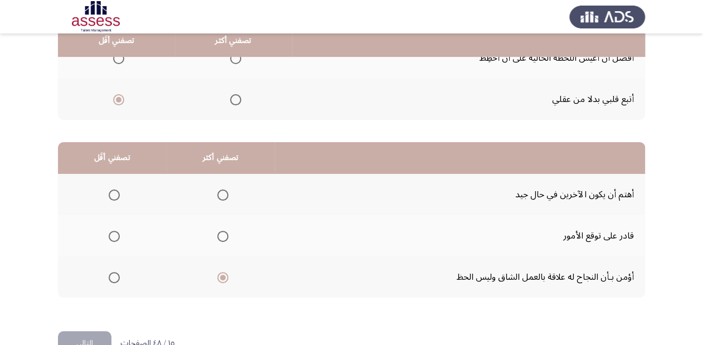
scroll to position [216, 0]
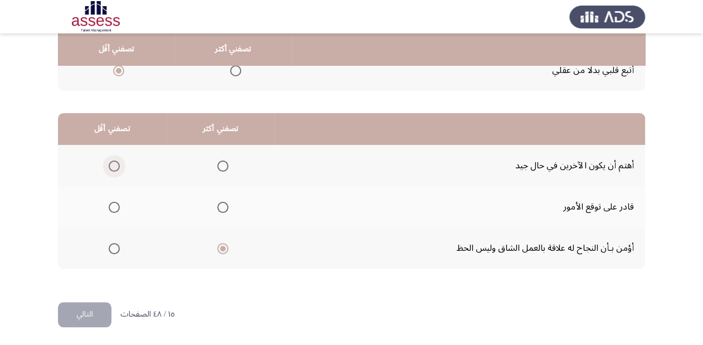
click at [116, 166] on span "Select an option" at bounding box center [114, 165] width 11 height 11
click at [116, 166] on input "Select an option" at bounding box center [114, 165] width 11 height 11
click at [96, 307] on button "التالي" at bounding box center [84, 314] width 53 height 25
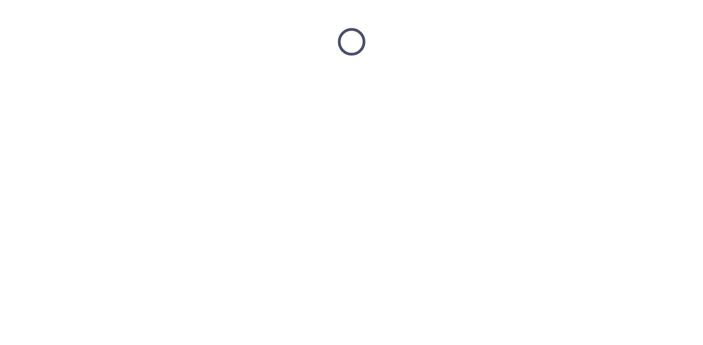
scroll to position [0, 0]
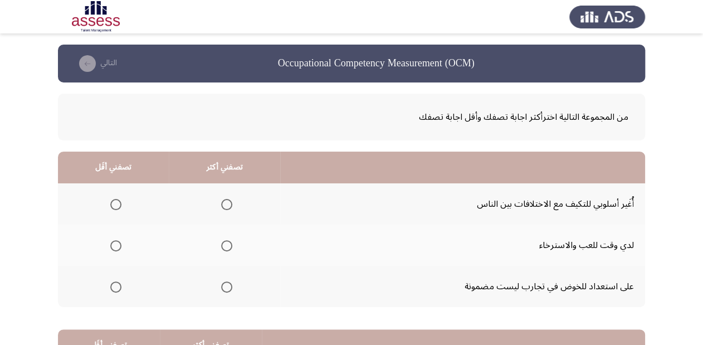
click at [225, 206] on span "Select an option" at bounding box center [226, 204] width 11 height 11
click at [225, 206] on input "Select an option" at bounding box center [226, 204] width 11 height 11
click at [117, 242] on span "Select an option" at bounding box center [115, 245] width 11 height 11
click at [117, 242] on input "Select an option" at bounding box center [115, 245] width 11 height 11
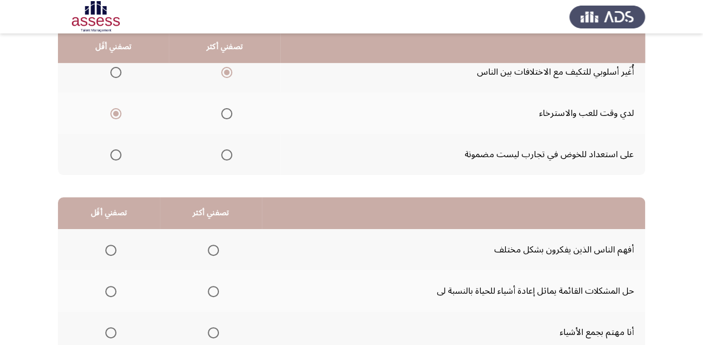
scroll to position [134, 0]
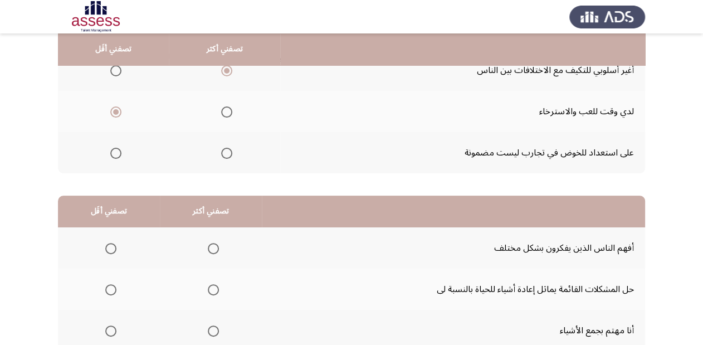
click at [112, 153] on span "Select an option" at bounding box center [115, 153] width 11 height 11
click at [112, 153] on input "Select an option" at bounding box center [115, 153] width 11 height 11
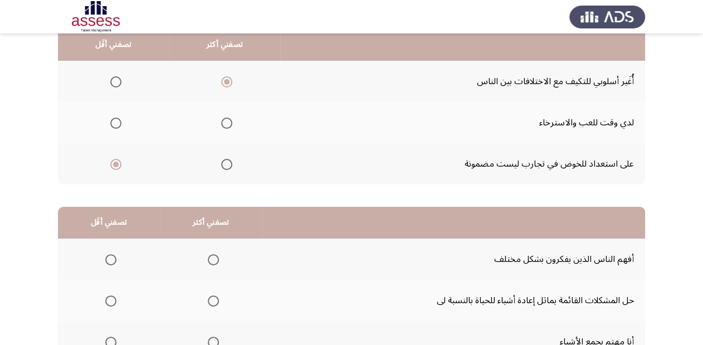
scroll to position [82, 0]
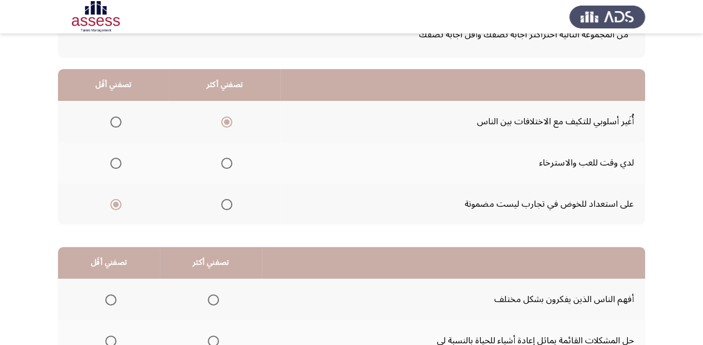
click at [115, 165] on span "Select an option" at bounding box center [115, 163] width 11 height 11
click at [115, 165] on input "Select an option" at bounding box center [115, 163] width 11 height 11
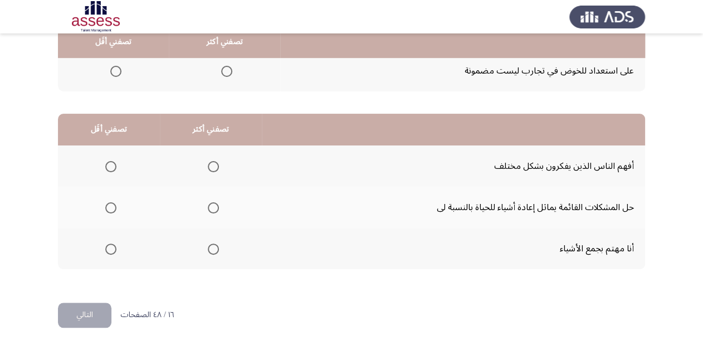
scroll to position [216, 0]
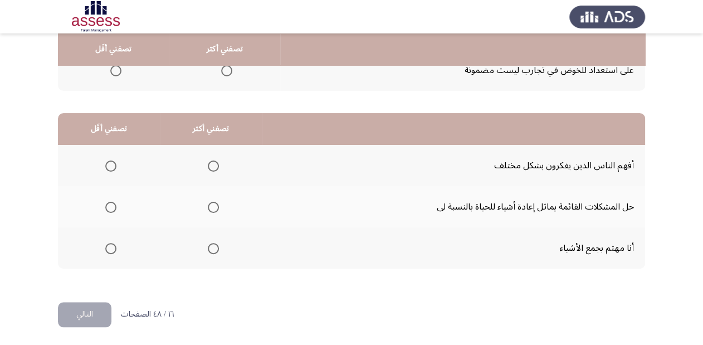
click at [213, 160] on span "Select an option" at bounding box center [213, 165] width 11 height 11
click at [213, 160] on input "Select an option" at bounding box center [213, 165] width 11 height 11
click at [113, 246] on span "Select an option" at bounding box center [110, 248] width 11 height 11
click at [113, 246] on input "Select an option" at bounding box center [110, 248] width 11 height 11
click at [94, 308] on button "التالي" at bounding box center [84, 314] width 53 height 25
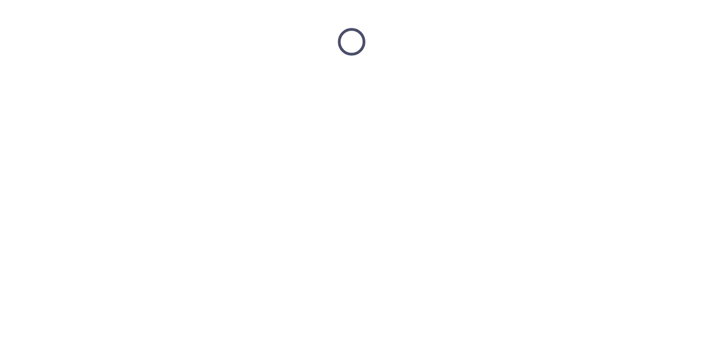
scroll to position [0, 0]
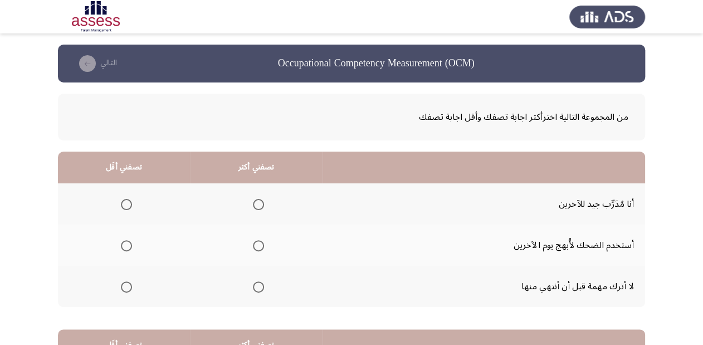
click at [256, 285] on span "Select an option" at bounding box center [258, 286] width 11 height 11
click at [256, 285] on input "Select an option" at bounding box center [258, 286] width 11 height 11
click at [121, 240] on span "Select an option" at bounding box center [126, 245] width 11 height 11
click at [121, 240] on input "Select an option" at bounding box center [126, 245] width 11 height 11
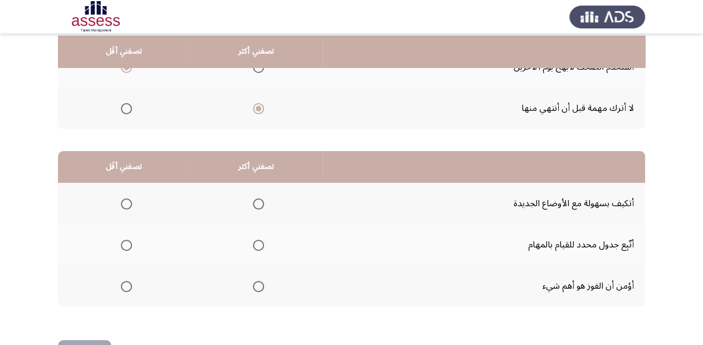
scroll to position [216, 0]
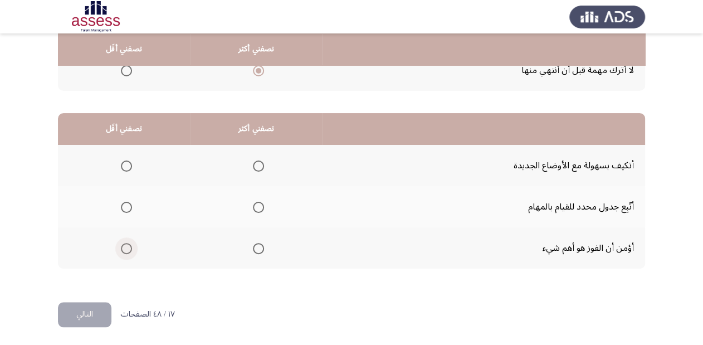
click at [121, 248] on span "Select an option" at bounding box center [126, 248] width 11 height 11
click at [121, 248] on input "Select an option" at bounding box center [126, 248] width 11 height 11
click at [254, 165] on span "Select an option" at bounding box center [258, 165] width 11 height 11
click at [254, 165] on input "Select an option" at bounding box center [258, 165] width 11 height 11
click at [75, 314] on button "التالي" at bounding box center [84, 314] width 53 height 25
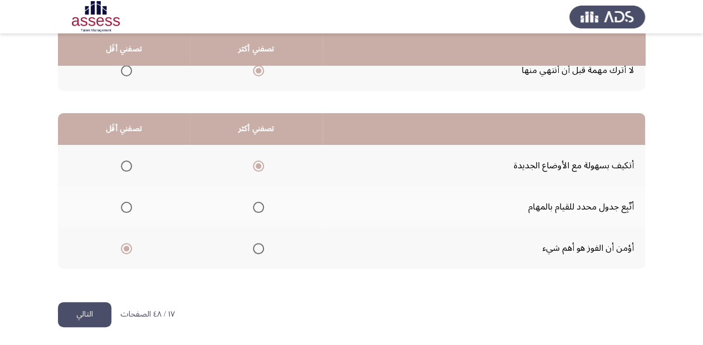
scroll to position [0, 0]
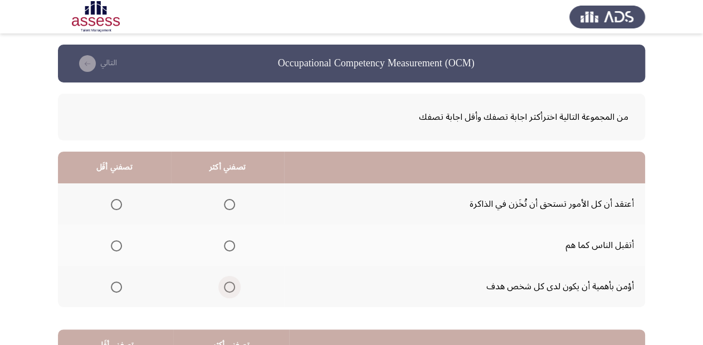
click at [232, 288] on span "Select an option" at bounding box center [229, 286] width 11 height 11
click at [232, 288] on input "Select an option" at bounding box center [229, 286] width 11 height 11
click at [117, 203] on span "Select an option" at bounding box center [116, 204] width 11 height 11
click at [117, 203] on input "Select an option" at bounding box center [116, 204] width 11 height 11
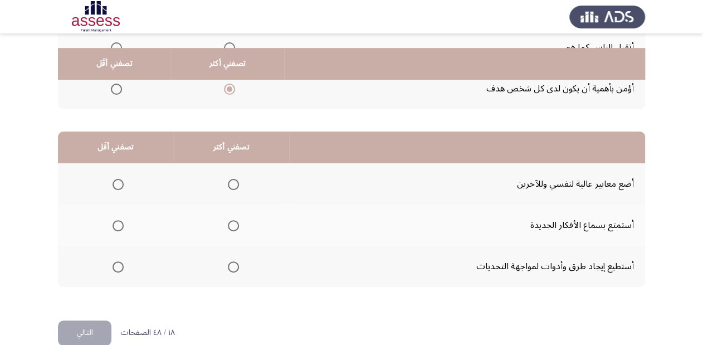
scroll to position [216, 0]
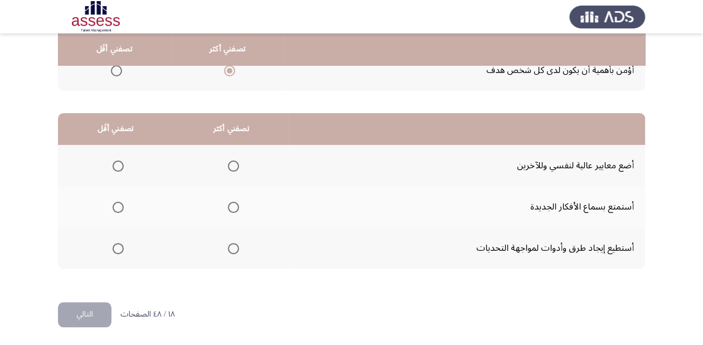
click at [230, 204] on span "Select an option" at bounding box center [233, 207] width 11 height 11
click at [230, 204] on input "Select an option" at bounding box center [233, 207] width 11 height 11
click at [118, 164] on span "Select an option" at bounding box center [118, 165] width 11 height 11
click at [118, 164] on input "Select an option" at bounding box center [118, 165] width 11 height 11
click at [82, 312] on button "التالي" at bounding box center [84, 314] width 53 height 25
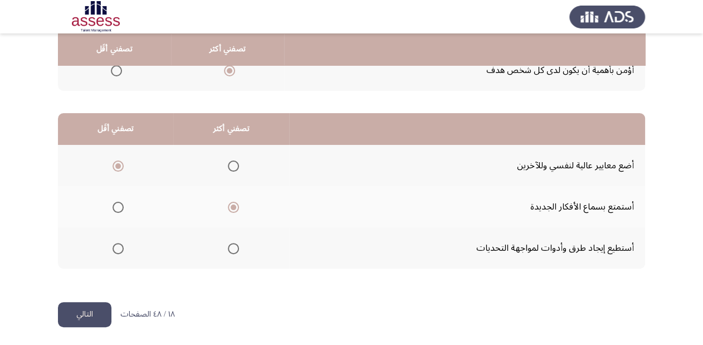
scroll to position [0, 0]
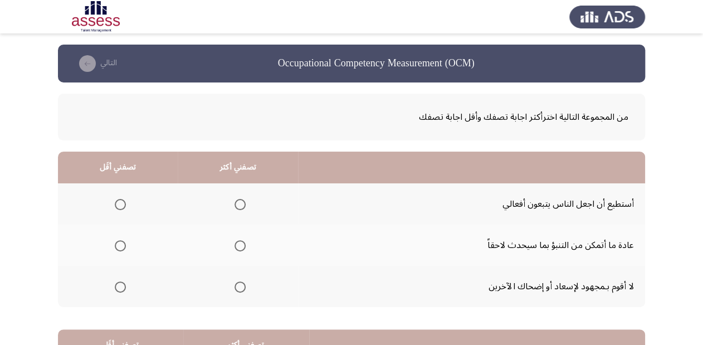
click at [236, 241] on span "Select an option" at bounding box center [240, 245] width 11 height 11
click at [236, 241] on input "Select an option" at bounding box center [240, 245] width 11 height 11
click at [124, 286] on span "Select an option" at bounding box center [120, 286] width 11 height 11
click at [124, 286] on input "Select an option" at bounding box center [120, 286] width 11 height 11
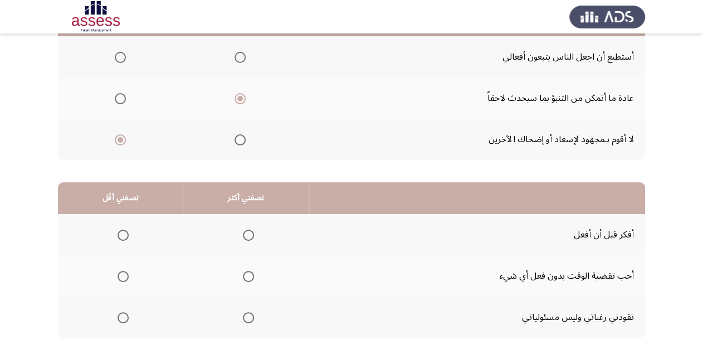
scroll to position [178, 0]
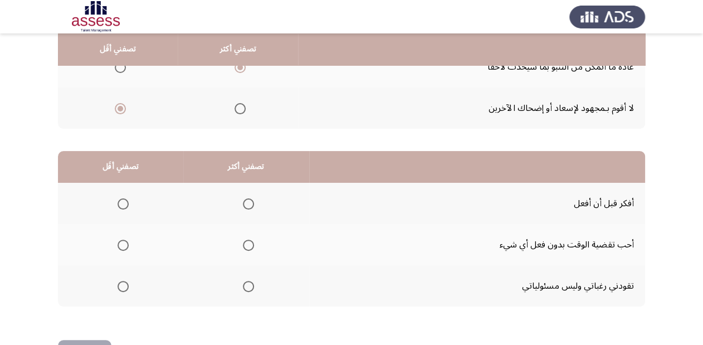
click at [247, 198] on span "Select an option" at bounding box center [248, 203] width 11 height 11
click at [247, 198] on input "Select an option" at bounding box center [248, 203] width 11 height 11
click at [123, 283] on span "Select an option" at bounding box center [123, 286] width 11 height 11
click at [123, 283] on input "Select an option" at bounding box center [123, 286] width 11 height 11
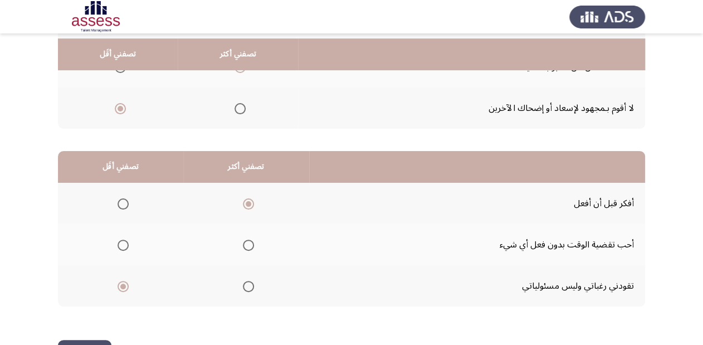
scroll to position [216, 0]
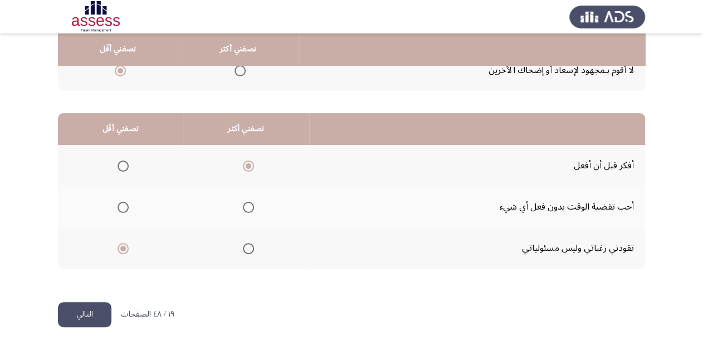
click at [82, 312] on button "التالي" at bounding box center [84, 314] width 53 height 25
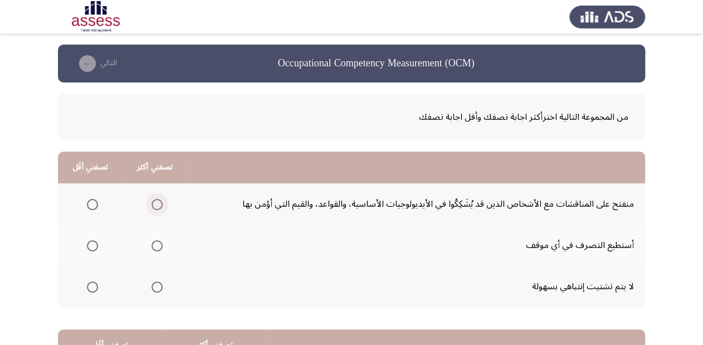
click at [154, 208] on span "Select an option" at bounding box center [157, 204] width 11 height 11
click at [154, 208] on input "Select an option" at bounding box center [157, 204] width 11 height 11
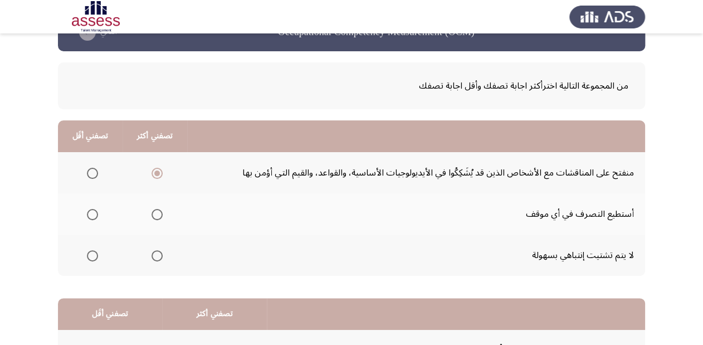
scroll to position [45, 0]
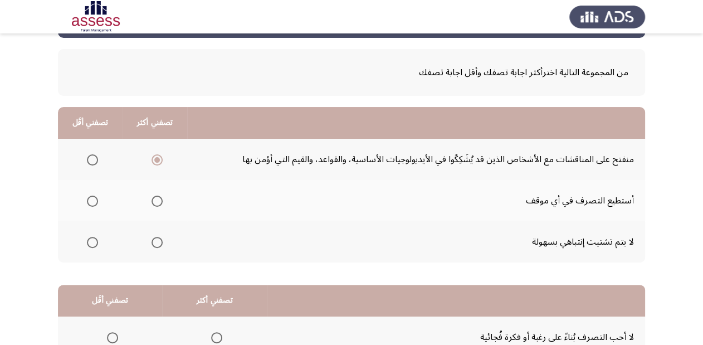
click at [94, 238] on span "Select an option" at bounding box center [92, 242] width 11 height 11
click at [94, 238] on input "Select an option" at bounding box center [92, 242] width 11 height 11
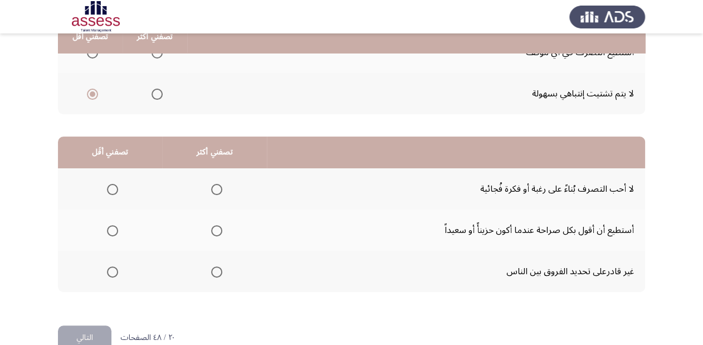
scroll to position [216, 0]
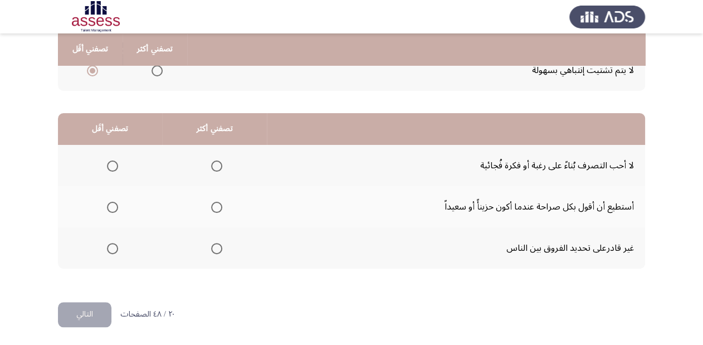
click at [211, 163] on span "Select an option" at bounding box center [216, 165] width 11 height 11
click at [211, 163] on input "Select an option" at bounding box center [216, 165] width 11 height 11
click at [113, 204] on span "Select an option" at bounding box center [112, 207] width 11 height 11
click at [113, 204] on input "Select an option" at bounding box center [112, 207] width 11 height 11
click at [91, 313] on button "التالي" at bounding box center [84, 314] width 53 height 25
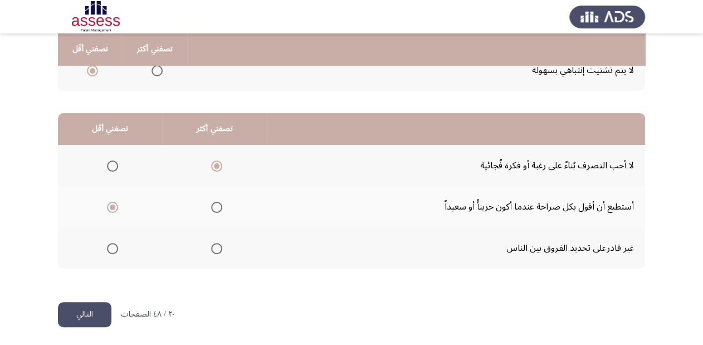
scroll to position [0, 0]
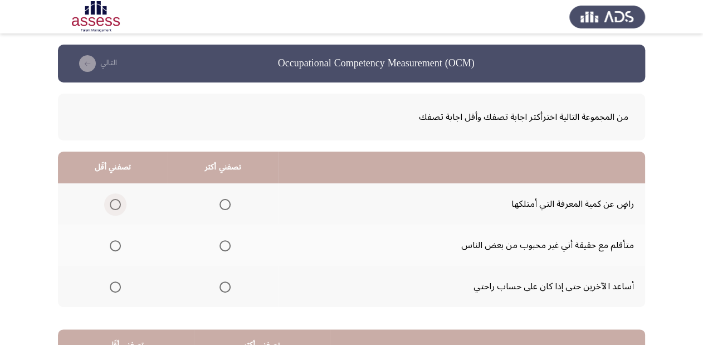
click at [115, 199] on span "Select an option" at bounding box center [115, 204] width 11 height 11
click at [115, 199] on input "Select an option" at bounding box center [115, 204] width 11 height 11
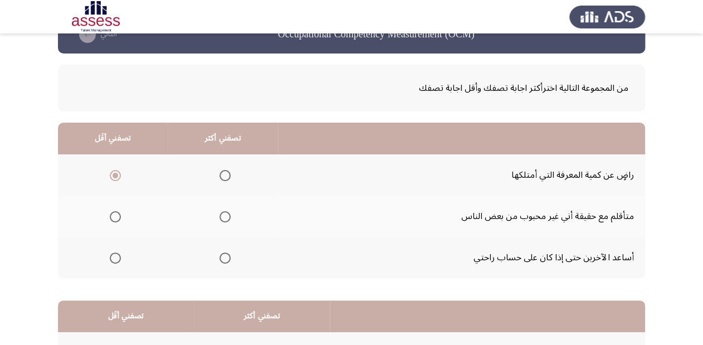
scroll to position [45, 0]
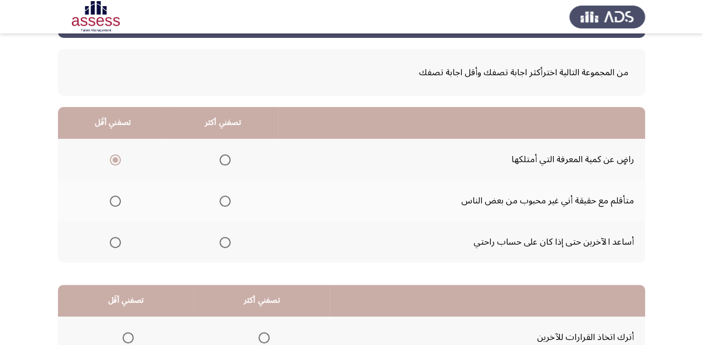
click at [226, 203] on span "Select an option" at bounding box center [225, 201] width 11 height 11
click at [226, 203] on input "Select an option" at bounding box center [225, 201] width 11 height 11
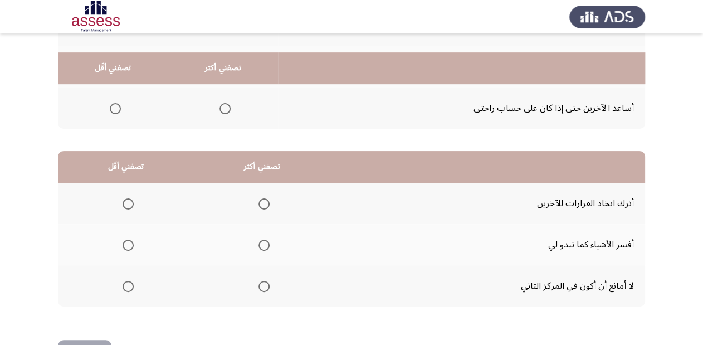
scroll to position [216, 0]
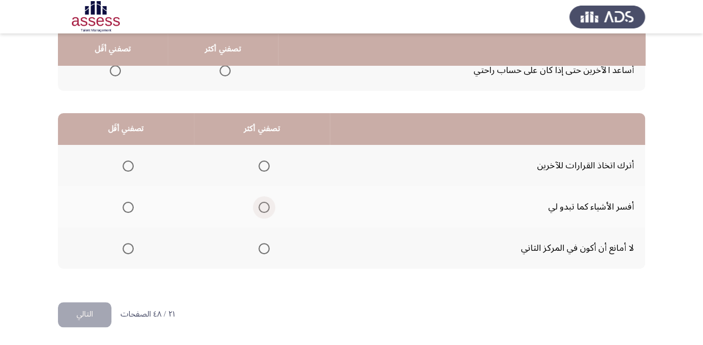
click at [267, 204] on span "Select an option" at bounding box center [264, 207] width 11 height 11
click at [267, 204] on input "Select an option" at bounding box center [264, 207] width 11 height 11
click at [129, 164] on span "Select an option" at bounding box center [128, 165] width 11 height 11
click at [129, 164] on input "Select an option" at bounding box center [128, 165] width 11 height 11
click at [95, 310] on button "التالي" at bounding box center [84, 314] width 53 height 25
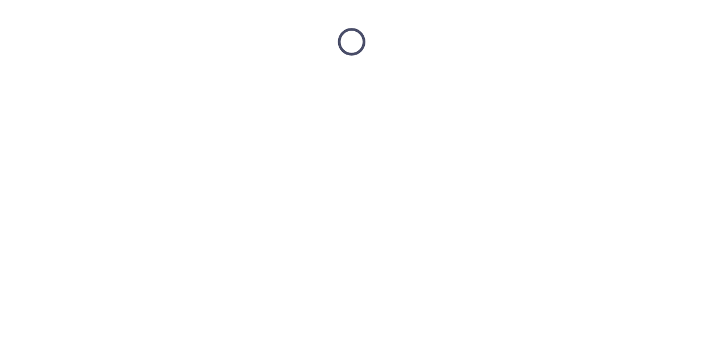
scroll to position [0, 0]
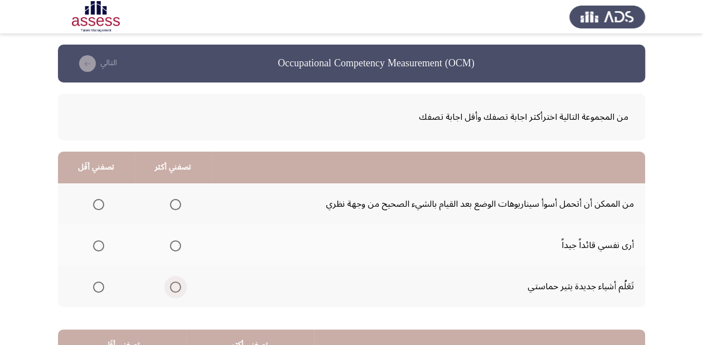
click at [174, 285] on span "Select an option" at bounding box center [175, 286] width 11 height 11
click at [174, 285] on input "Select an option" at bounding box center [175, 286] width 11 height 11
click at [95, 241] on span "Select an option" at bounding box center [98, 245] width 11 height 11
click at [95, 241] on input "Select an option" at bounding box center [98, 245] width 11 height 11
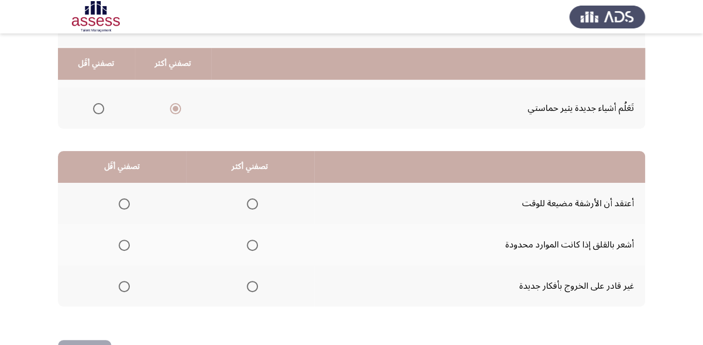
scroll to position [216, 0]
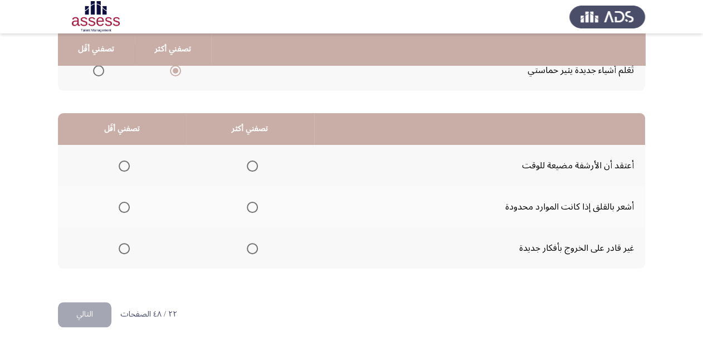
click at [252, 204] on span "Select an option" at bounding box center [252, 207] width 11 height 11
click at [252, 204] on input "Select an option" at bounding box center [252, 207] width 11 height 11
click at [121, 163] on span "Select an option" at bounding box center [124, 165] width 11 height 11
click at [121, 163] on input "Select an option" at bounding box center [124, 165] width 11 height 11
click at [95, 308] on button "التالي" at bounding box center [84, 314] width 53 height 25
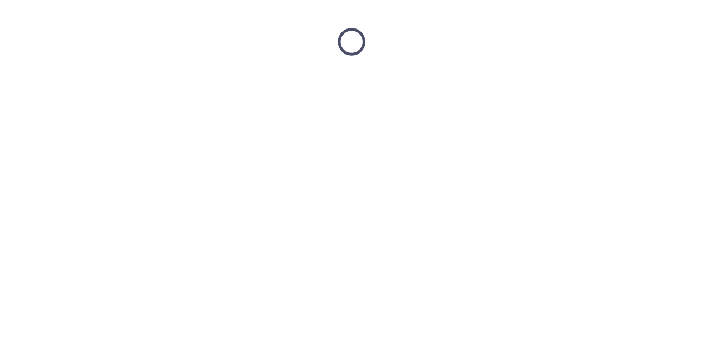
scroll to position [0, 0]
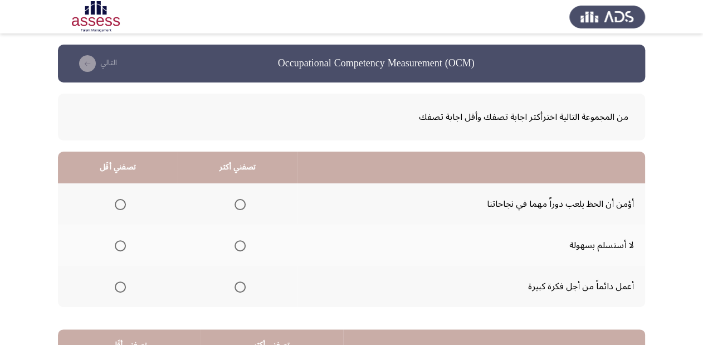
click at [118, 200] on span "Select an option" at bounding box center [120, 204] width 11 height 11
click at [118, 200] on input "Select an option" at bounding box center [120, 204] width 11 height 11
click at [235, 240] on span "Select an option" at bounding box center [240, 245] width 11 height 11
click at [235, 240] on input "Select an option" at bounding box center [240, 245] width 11 height 11
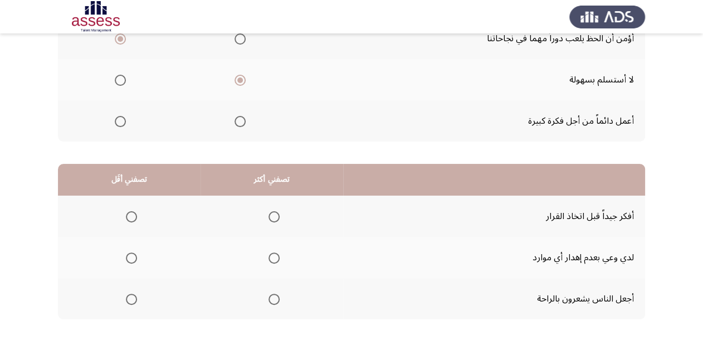
scroll to position [178, 0]
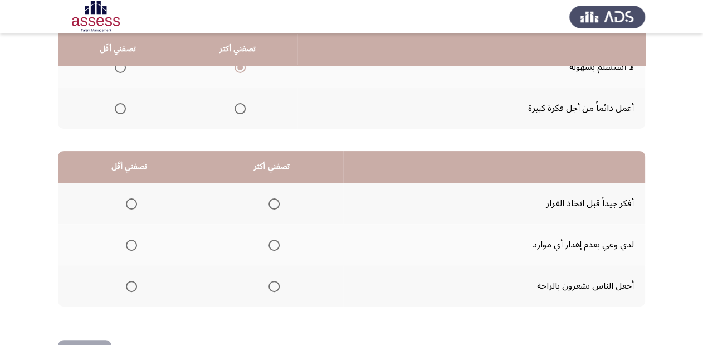
click at [269, 201] on span "Select an option" at bounding box center [274, 203] width 11 height 11
click at [269, 201] on input "Select an option" at bounding box center [274, 203] width 11 height 11
click at [130, 286] on span "Select an option" at bounding box center [131, 286] width 11 height 11
click at [130, 286] on input "Select an option" at bounding box center [131, 286] width 11 height 11
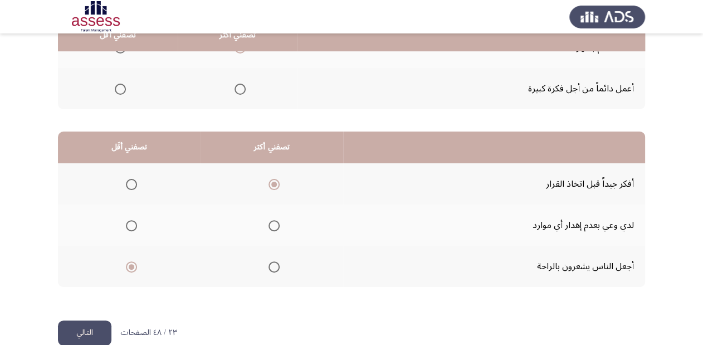
scroll to position [216, 0]
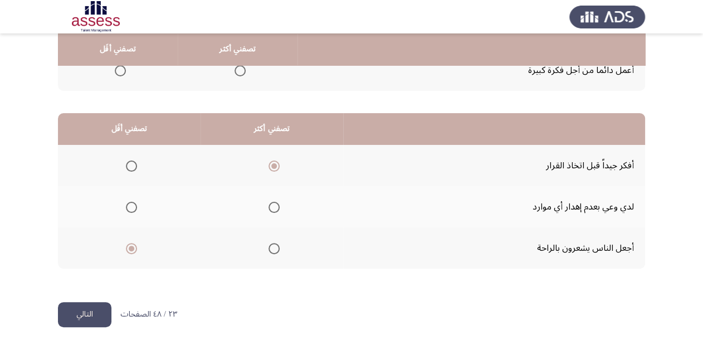
click at [103, 306] on button "التالي" at bounding box center [84, 314] width 53 height 25
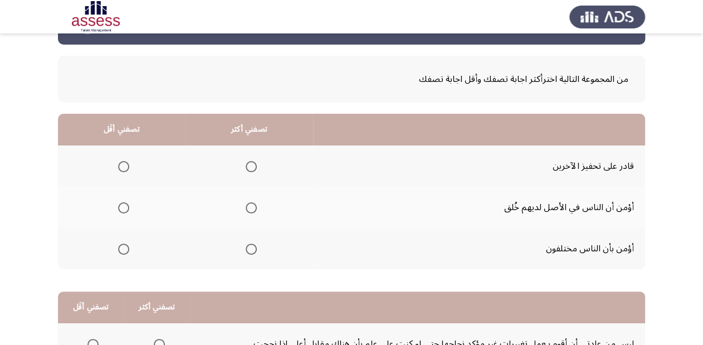
scroll to position [38, 0]
click at [252, 207] on span "Select an option" at bounding box center [251, 207] width 11 height 11
click at [252, 207] on input "Select an option" at bounding box center [251, 207] width 11 height 11
click at [251, 245] on span "Select an option" at bounding box center [251, 249] width 11 height 11
click at [251, 245] on input "Select an option" at bounding box center [251, 249] width 11 height 11
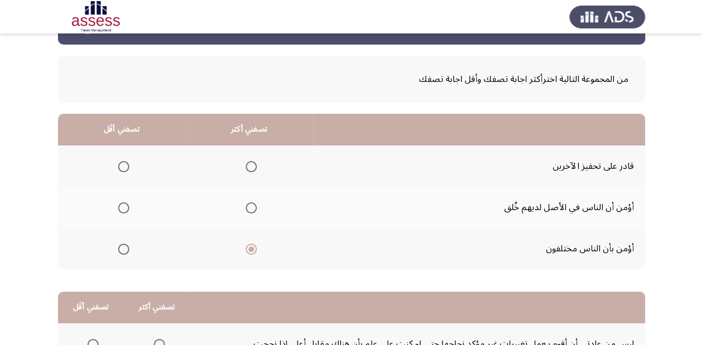
click at [120, 168] on span "Select an option" at bounding box center [123, 166] width 11 height 11
click at [120, 168] on input "Select an option" at bounding box center [123, 166] width 11 height 11
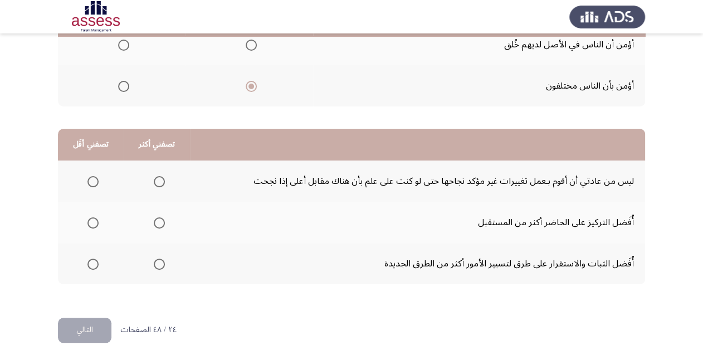
scroll to position [216, 0]
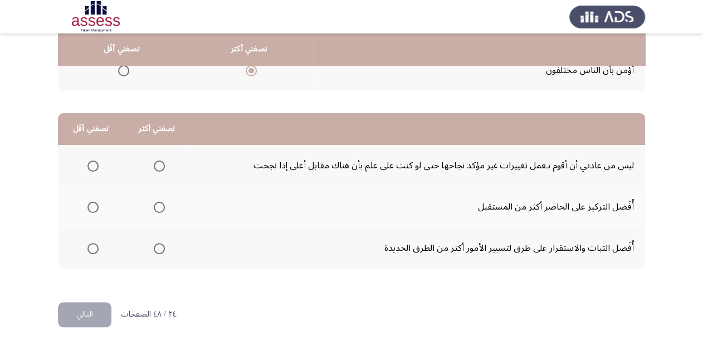
click at [95, 164] on span "Select an option" at bounding box center [92, 165] width 11 height 11
click at [95, 164] on input "Select an option" at bounding box center [92, 165] width 11 height 11
click at [164, 246] on th at bounding box center [157, 247] width 66 height 41
click at [155, 244] on span "Select an option" at bounding box center [159, 248] width 11 height 11
click at [155, 244] on input "Select an option" at bounding box center [159, 248] width 11 height 11
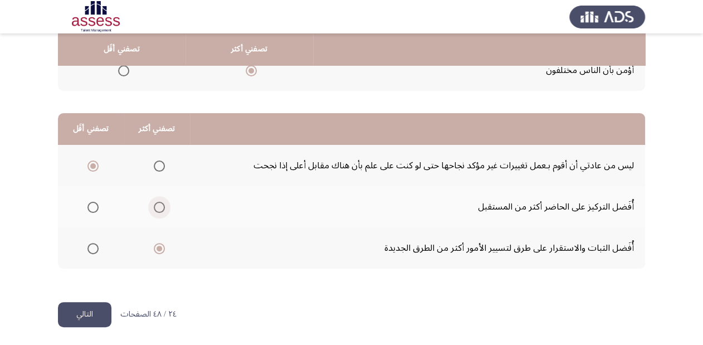
click at [158, 205] on span "Select an option" at bounding box center [159, 207] width 11 height 11
click at [158, 205] on input "Select an option" at bounding box center [159, 207] width 11 height 11
click at [99, 309] on button "التالي" at bounding box center [84, 314] width 53 height 25
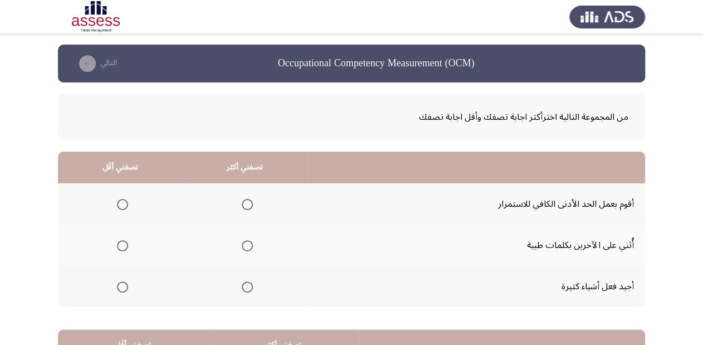
click at [250, 285] on span "Select an option" at bounding box center [247, 286] width 11 height 11
click at [250, 285] on input "Select an option" at bounding box center [247, 286] width 11 height 11
click at [123, 203] on span "Select an option" at bounding box center [122, 204] width 11 height 11
click at [123, 203] on input "Select an option" at bounding box center [122, 204] width 11 height 11
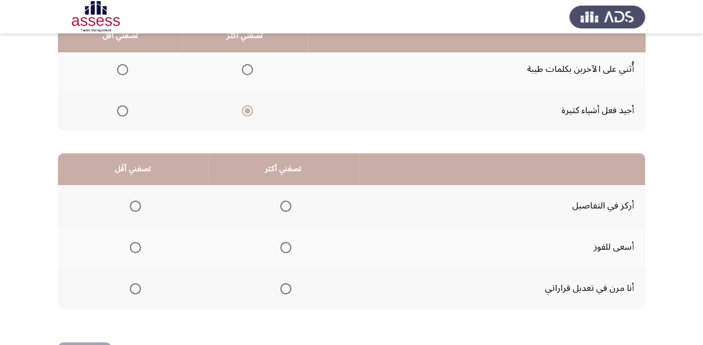
scroll to position [178, 0]
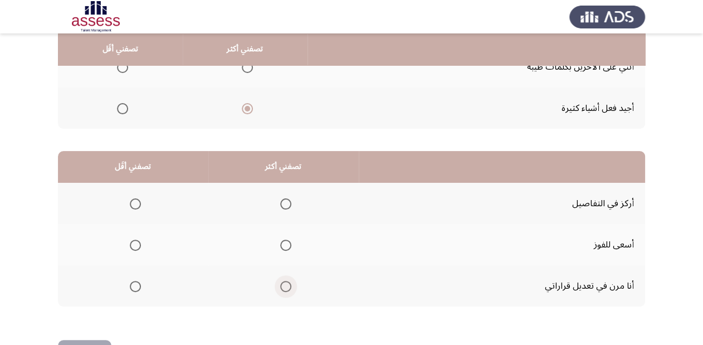
click at [284, 288] on span "Select an option" at bounding box center [285, 286] width 11 height 11
click at [284, 288] on input "Select an option" at bounding box center [285, 286] width 11 height 11
click at [134, 203] on span "Select an option" at bounding box center [135, 203] width 11 height 11
click at [134, 203] on input "Select an option" at bounding box center [135, 203] width 11 height 11
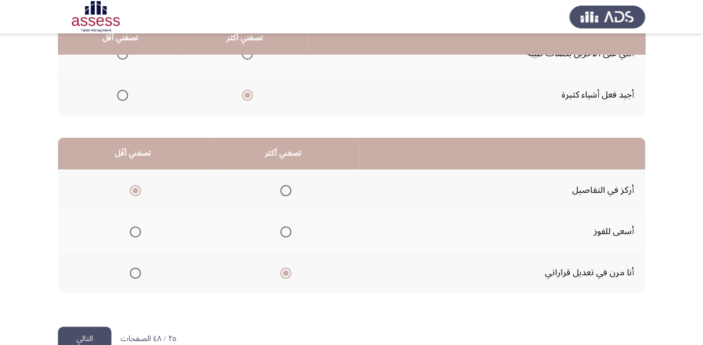
scroll to position [216, 0]
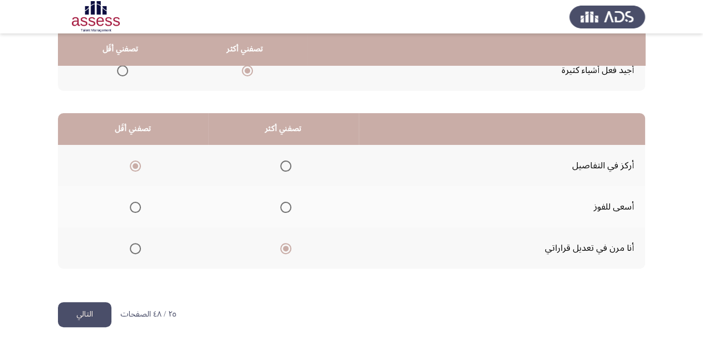
click at [91, 313] on button "التالي" at bounding box center [84, 314] width 53 height 25
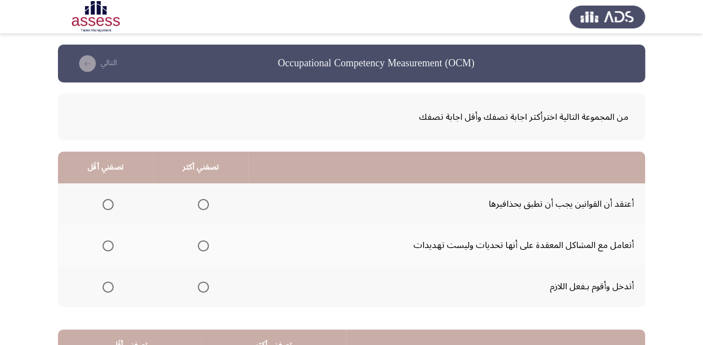
scroll to position [45, 0]
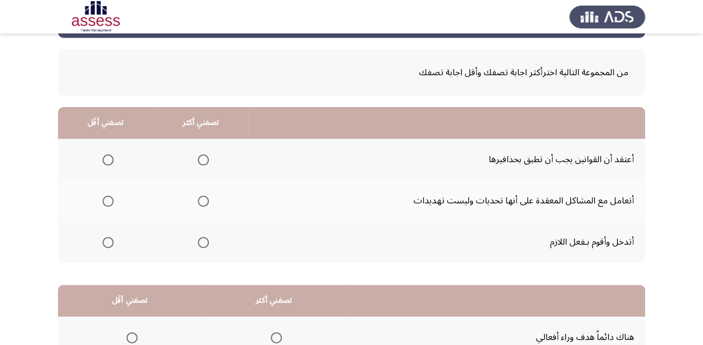
click at [202, 203] on span "Select an option" at bounding box center [203, 201] width 11 height 11
click at [202, 203] on input "Select an option" at bounding box center [203, 201] width 11 height 11
click at [107, 240] on span "Select an option" at bounding box center [108, 242] width 11 height 11
click at [107, 240] on input "Select an option" at bounding box center [108, 242] width 11 height 11
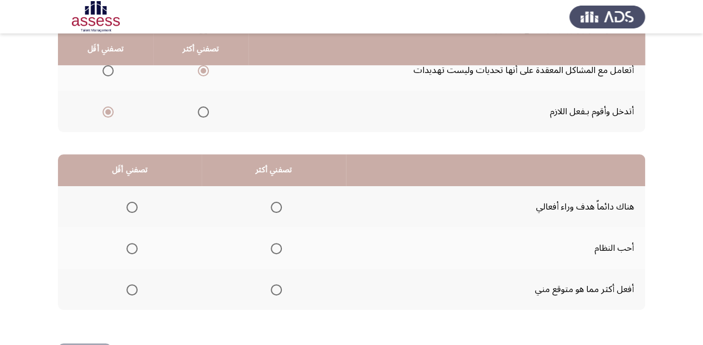
scroll to position [178, 0]
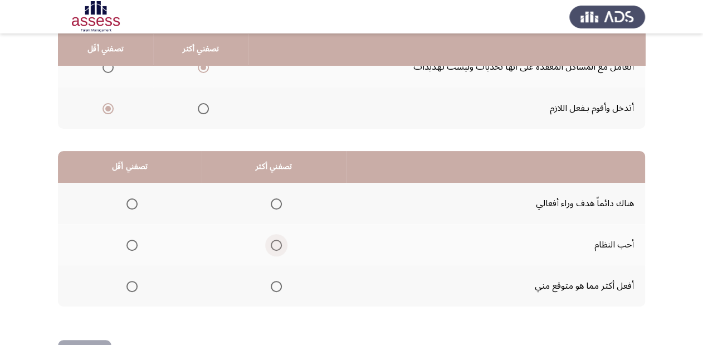
click at [279, 246] on span "Select an option" at bounding box center [276, 245] width 11 height 11
click at [279, 246] on input "Select an option" at bounding box center [276, 245] width 11 height 11
click at [127, 204] on span "Select an option" at bounding box center [131, 203] width 11 height 11
click at [127, 204] on input "Select an option" at bounding box center [131, 203] width 11 height 11
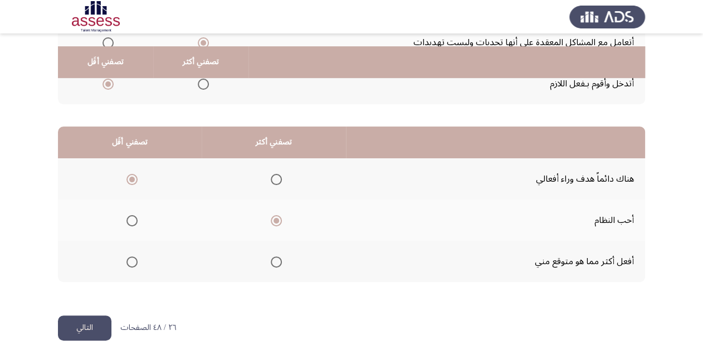
scroll to position [216, 0]
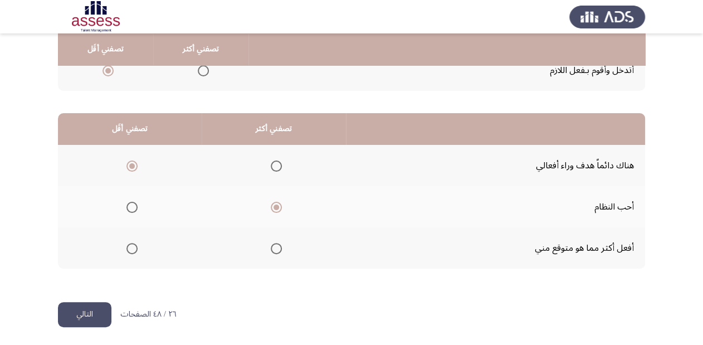
click at [80, 312] on button "التالي" at bounding box center [84, 314] width 53 height 25
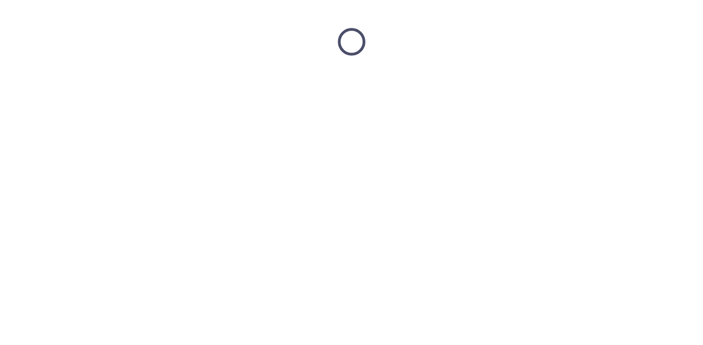
scroll to position [0, 0]
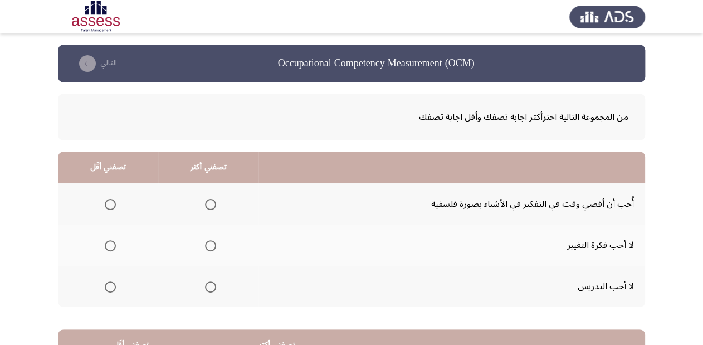
click at [111, 202] on span "Select an option" at bounding box center [110, 204] width 11 height 11
click at [111, 202] on input "Select an option" at bounding box center [110, 204] width 11 height 11
click at [210, 286] on span "Select an option" at bounding box center [210, 286] width 11 height 11
click at [210, 286] on input "Select an option" at bounding box center [210, 286] width 11 height 11
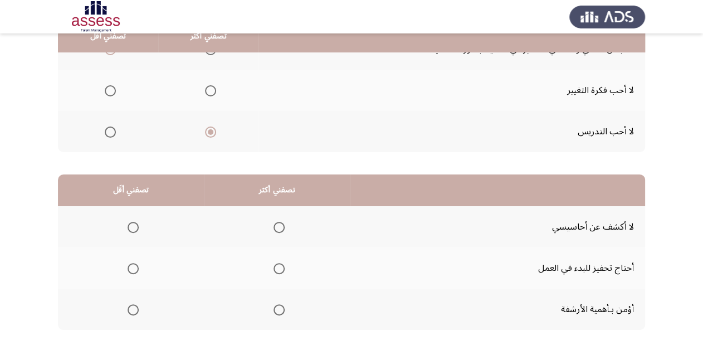
scroll to position [178, 0]
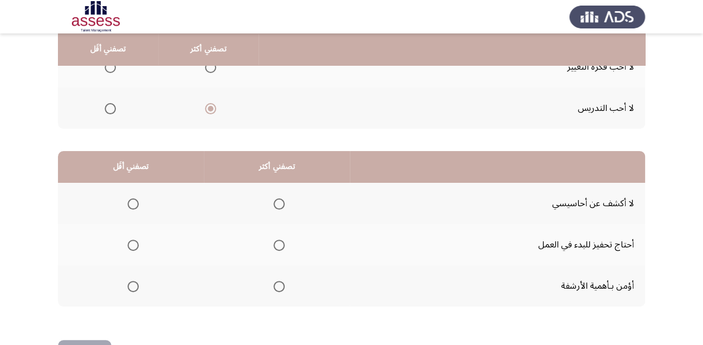
click at [275, 201] on span "Select an option" at bounding box center [279, 203] width 11 height 11
click at [275, 201] on input "Select an option" at bounding box center [279, 203] width 11 height 11
click at [136, 244] on span "Select an option" at bounding box center [133, 245] width 11 height 11
click at [136, 244] on input "Select an option" at bounding box center [133, 245] width 11 height 11
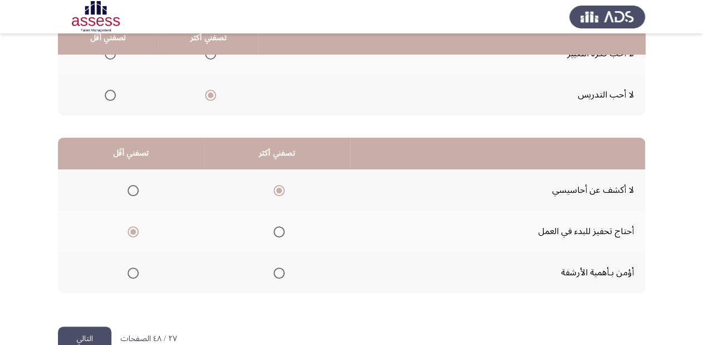
scroll to position [216, 0]
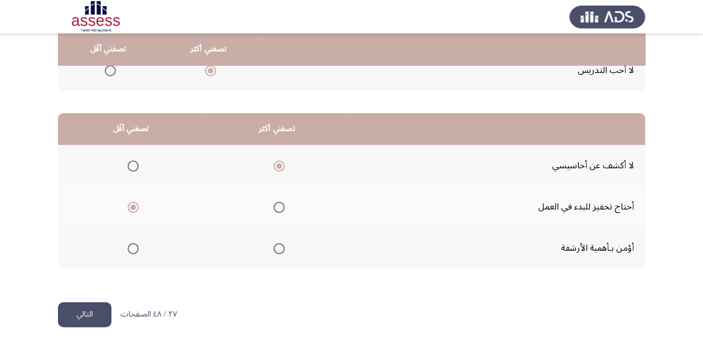
click at [81, 310] on button "التالي" at bounding box center [84, 314] width 53 height 25
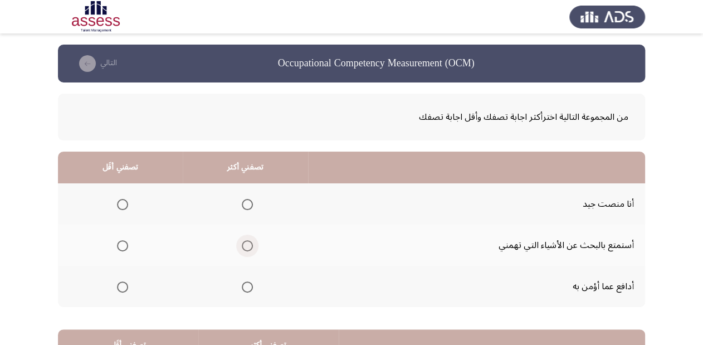
click at [248, 247] on span "Select an option" at bounding box center [247, 245] width 11 height 11
click at [248, 247] on input "Select an option" at bounding box center [247, 245] width 11 height 11
click at [246, 209] on span "Select an option" at bounding box center [247, 204] width 11 height 11
click at [246, 209] on input "Select an option" at bounding box center [247, 204] width 11 height 11
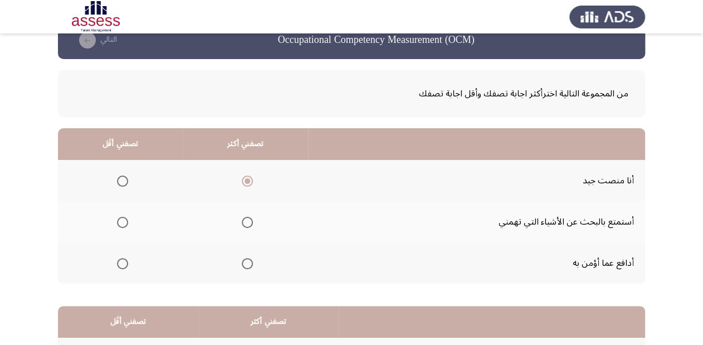
scroll to position [45, 0]
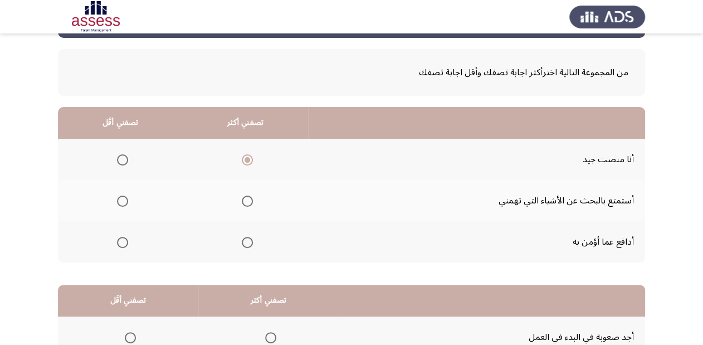
click at [123, 201] on span "Select an option" at bounding box center [122, 201] width 11 height 11
click at [123, 201] on input "Select an option" at bounding box center [122, 201] width 11 height 11
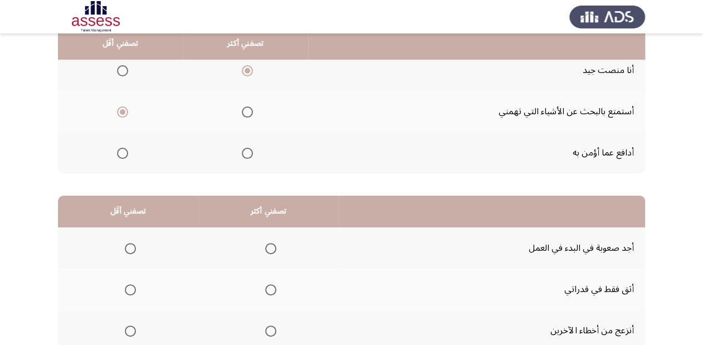
scroll to position [89, 0]
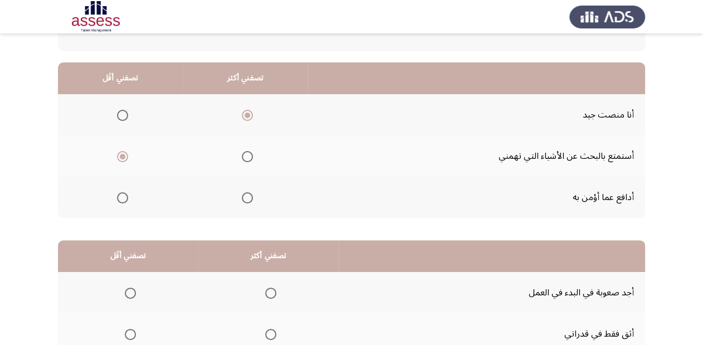
click at [250, 155] on span "Select an option" at bounding box center [247, 156] width 11 height 11
click at [250, 155] on input "Select an option" at bounding box center [247, 156] width 11 height 11
click at [126, 154] on span "Select an option" at bounding box center [122, 156] width 11 height 11
click at [126, 154] on input "Select an option" at bounding box center [122, 156] width 11 height 11
click at [246, 157] on span "Select an option" at bounding box center [247, 156] width 11 height 11
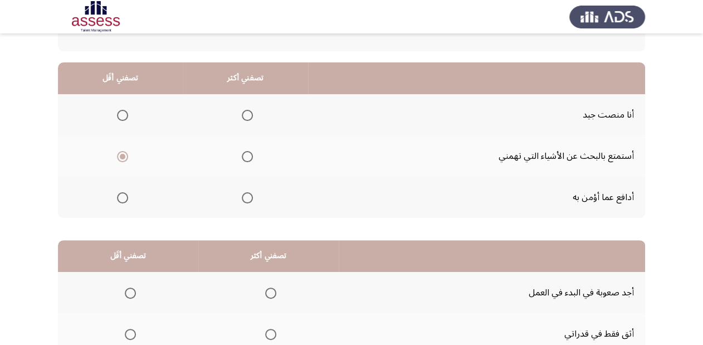
click at [246, 157] on input "Select an option" at bounding box center [247, 156] width 11 height 11
click at [117, 111] on span "Select an option" at bounding box center [122, 115] width 11 height 11
click at [117, 111] on input "Select an option" at bounding box center [122, 115] width 11 height 11
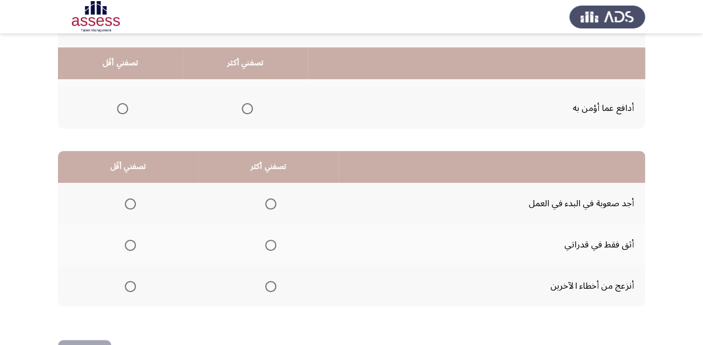
scroll to position [216, 0]
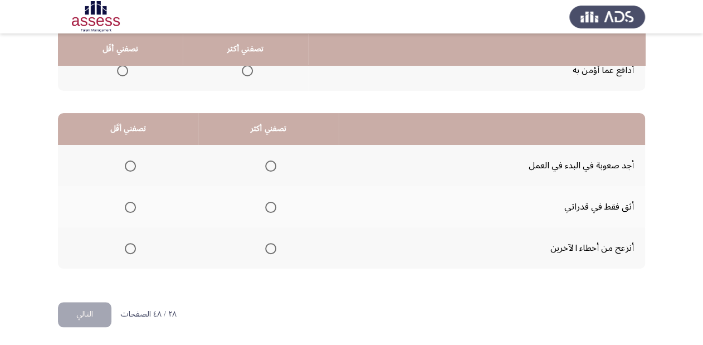
click at [126, 247] on span "Select an option" at bounding box center [130, 248] width 11 height 11
click at [126, 247] on input "Select an option" at bounding box center [130, 248] width 11 height 11
click at [266, 208] on span "Select an option" at bounding box center [270, 207] width 11 height 11
click at [266, 208] on input "Select an option" at bounding box center [270, 207] width 11 height 11
click at [94, 309] on button "التالي" at bounding box center [84, 314] width 53 height 25
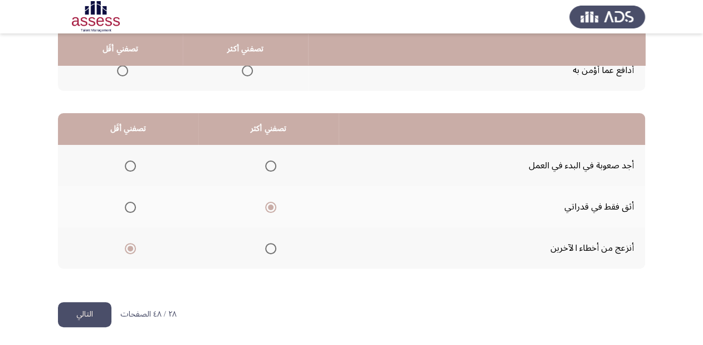
scroll to position [0, 0]
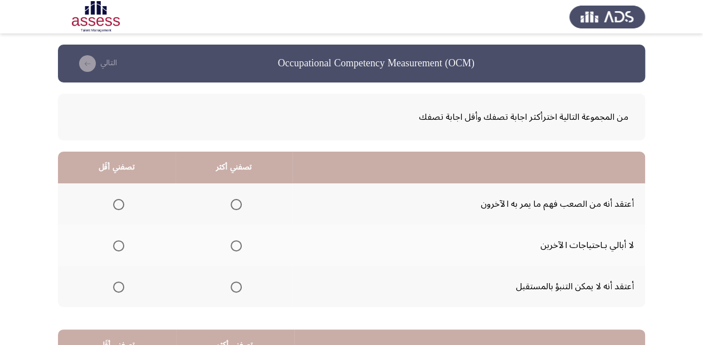
click at [116, 208] on span "Select an option" at bounding box center [118, 204] width 11 height 11
click at [116, 208] on input "Select an option" at bounding box center [118, 204] width 11 height 11
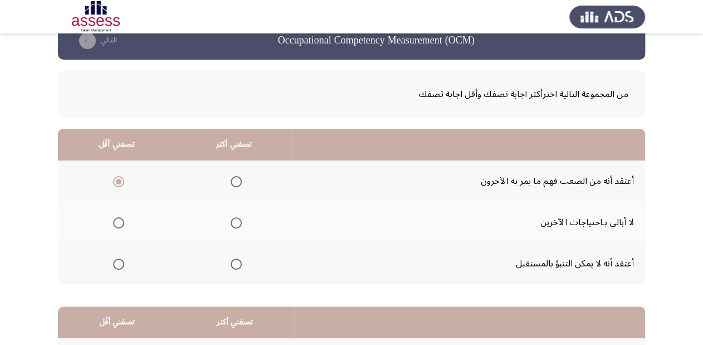
scroll to position [45, 0]
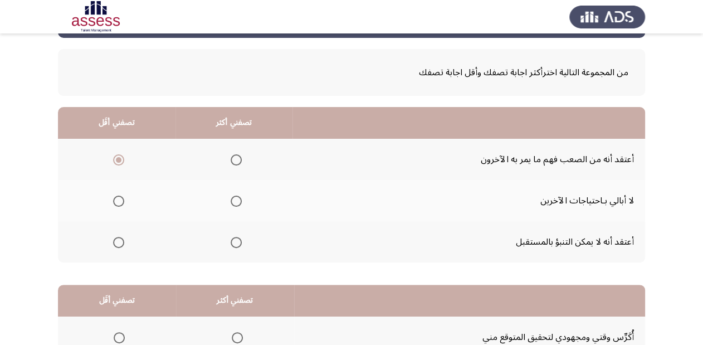
click at [123, 245] on span "Select an option" at bounding box center [118, 242] width 11 height 11
click at [123, 245] on input "Select an option" at bounding box center [118, 242] width 11 height 11
click at [240, 163] on span "Select an option" at bounding box center [236, 159] width 11 height 11
click at [240, 163] on input "Select an option" at bounding box center [236, 159] width 11 height 11
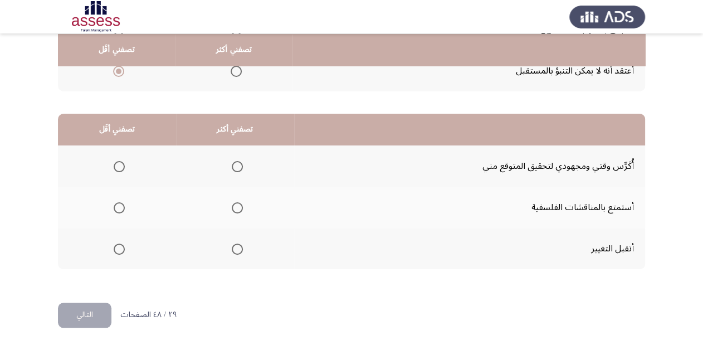
scroll to position [216, 0]
click at [240, 249] on span "Select an option" at bounding box center [237, 248] width 11 height 11
click at [240, 249] on input "Select an option" at bounding box center [237, 248] width 11 height 11
click at [118, 209] on span "Select an option" at bounding box center [119, 207] width 11 height 11
click at [118, 209] on input "Select an option" at bounding box center [119, 207] width 11 height 11
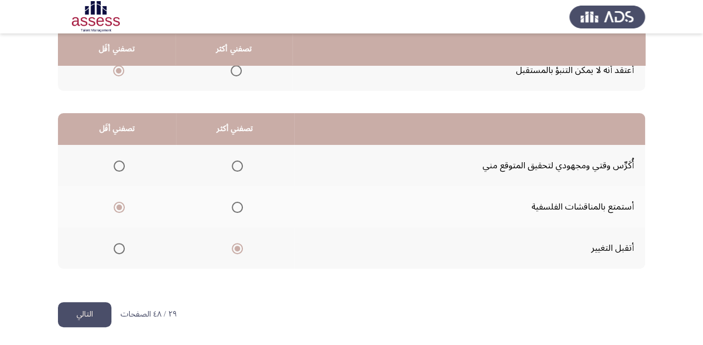
click at [79, 316] on button "التالي" at bounding box center [84, 314] width 53 height 25
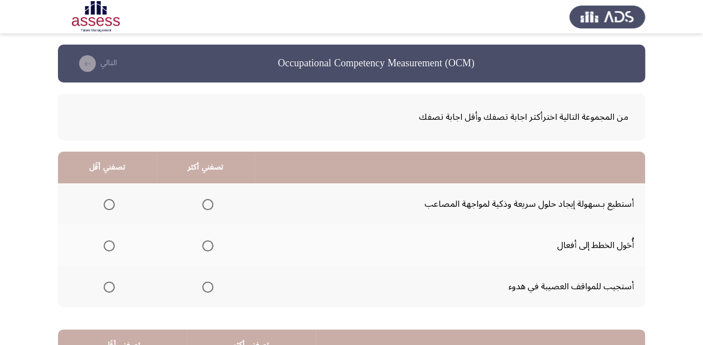
click at [205, 245] on span "Select an option" at bounding box center [207, 245] width 11 height 11
click at [205, 245] on input "Select an option" at bounding box center [207, 245] width 11 height 11
click at [109, 289] on span "Select an option" at bounding box center [109, 286] width 11 height 11
click at [109, 289] on input "Select an option" at bounding box center [109, 286] width 11 height 11
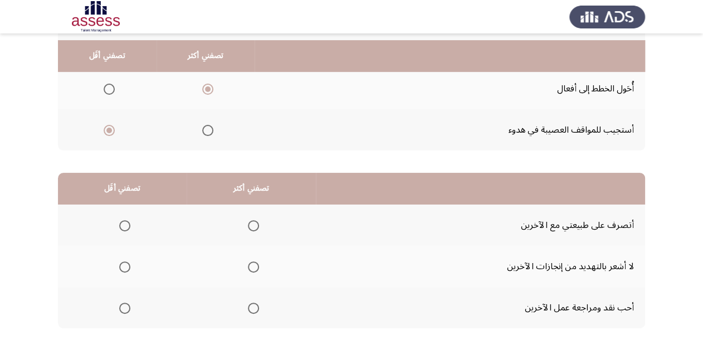
scroll to position [178, 0]
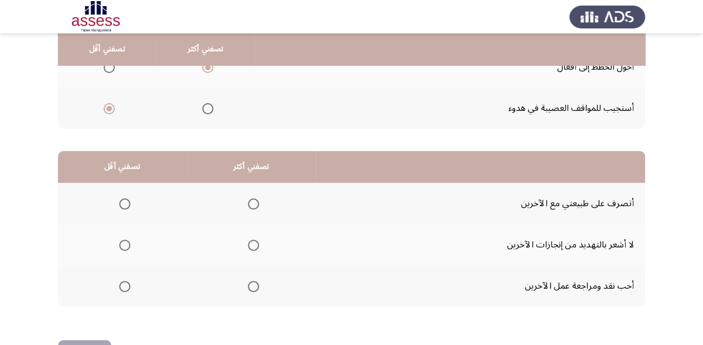
click at [254, 243] on span "Select an option" at bounding box center [253, 245] width 11 height 11
click at [254, 243] on input "Select an option" at bounding box center [253, 245] width 11 height 11
click at [127, 207] on span "Select an option" at bounding box center [124, 203] width 11 height 11
click at [127, 207] on input "Select an option" at bounding box center [124, 203] width 11 height 11
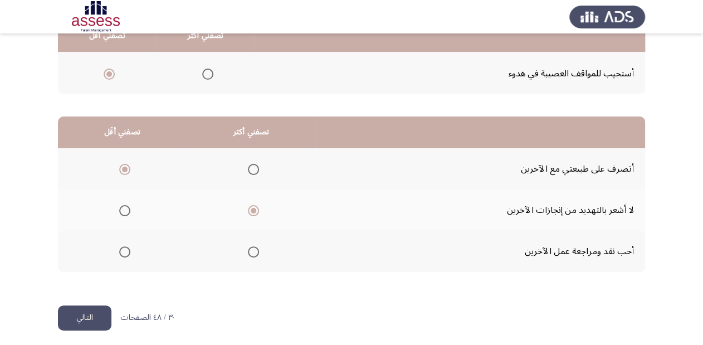
scroll to position [216, 0]
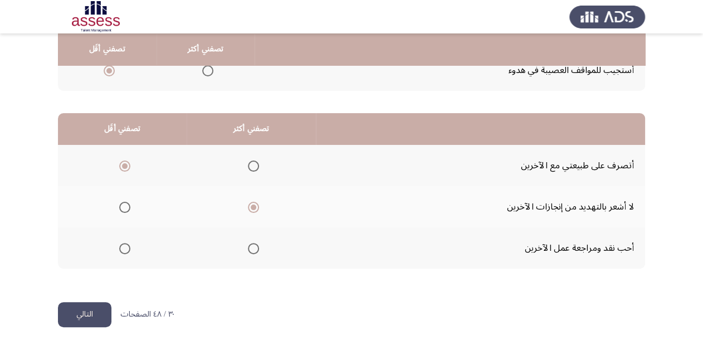
click at [85, 316] on button "التالي" at bounding box center [84, 314] width 53 height 25
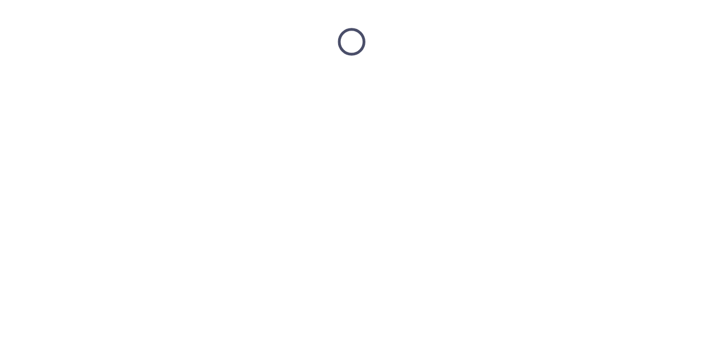
scroll to position [0, 0]
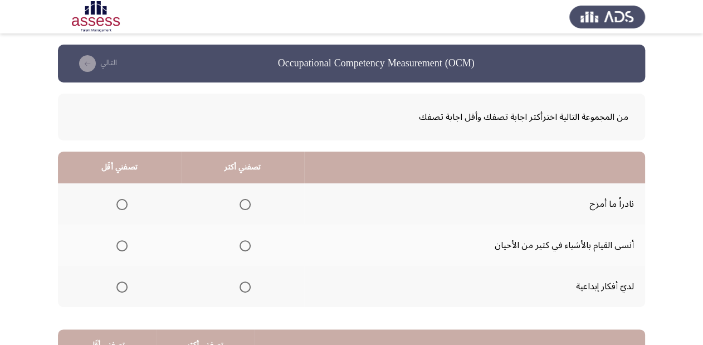
click at [121, 240] on span "Select an option" at bounding box center [121, 245] width 11 height 11
click at [121, 240] on input "Select an option" at bounding box center [121, 245] width 11 height 11
click at [243, 288] on span "Select an option" at bounding box center [245, 286] width 11 height 11
click at [243, 288] on input "Select an option" at bounding box center [245, 286] width 11 height 11
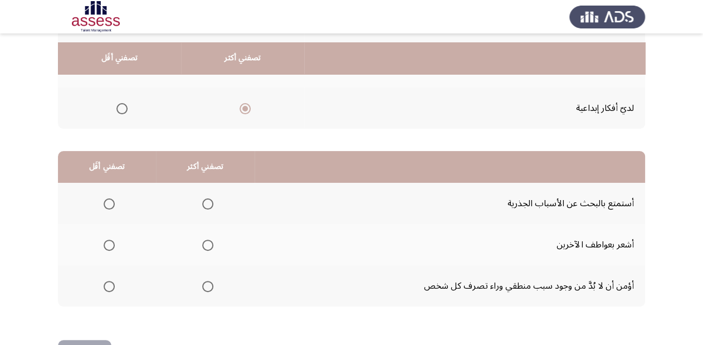
scroll to position [216, 0]
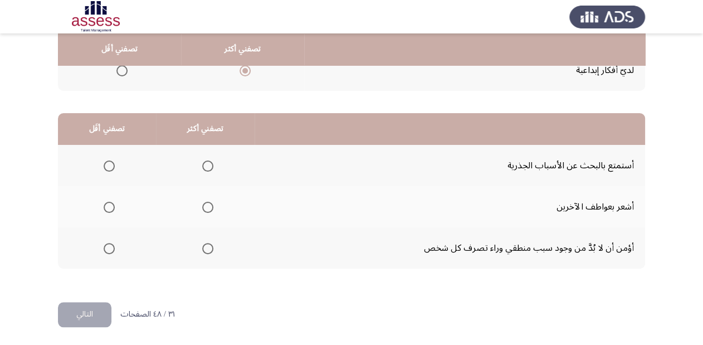
click at [203, 166] on span "Select an option" at bounding box center [207, 165] width 11 height 11
click at [203, 166] on input "Select an option" at bounding box center [207, 165] width 11 height 11
click at [104, 245] on span "Select an option" at bounding box center [109, 248] width 11 height 11
click at [104, 245] on input "Select an option" at bounding box center [109, 248] width 11 height 11
click at [80, 309] on button "التالي" at bounding box center [84, 314] width 53 height 25
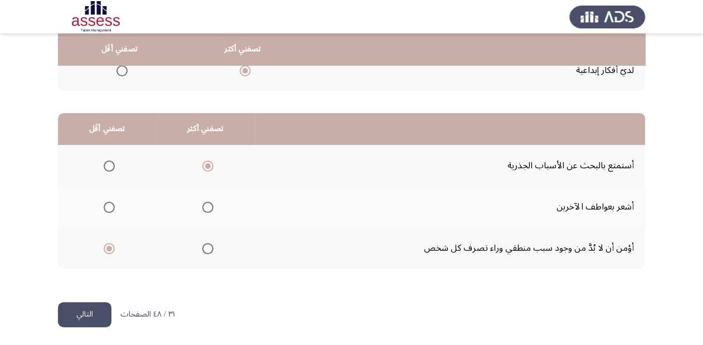
scroll to position [0, 0]
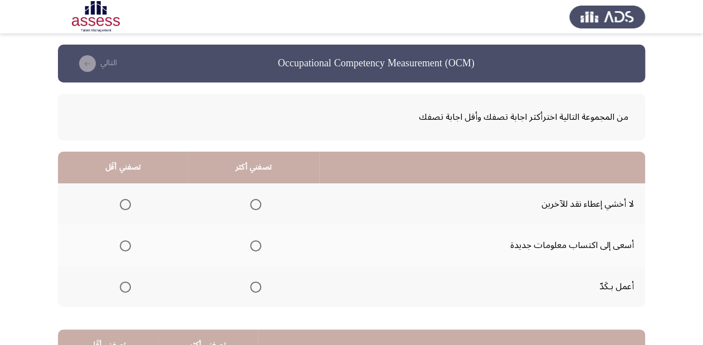
click at [250, 248] on span "Select an option" at bounding box center [255, 245] width 11 height 11
click at [250, 248] on input "Select an option" at bounding box center [255, 245] width 11 height 11
click at [254, 205] on span "Select an option" at bounding box center [255, 204] width 11 height 11
click at [254, 205] on input "Select an option" at bounding box center [255, 204] width 11 height 11
click at [125, 288] on span "Select an option" at bounding box center [125, 286] width 11 height 11
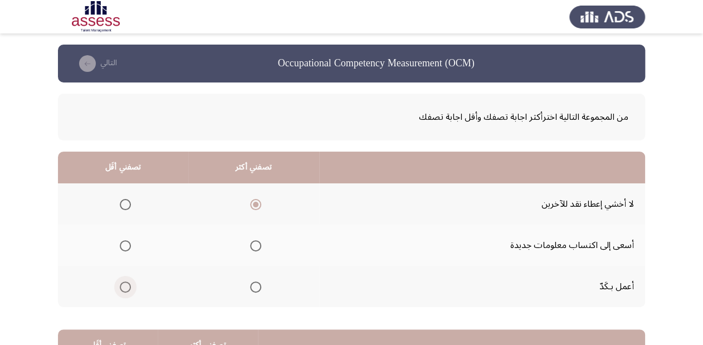
click at [125, 288] on input "Select an option" at bounding box center [125, 286] width 11 height 11
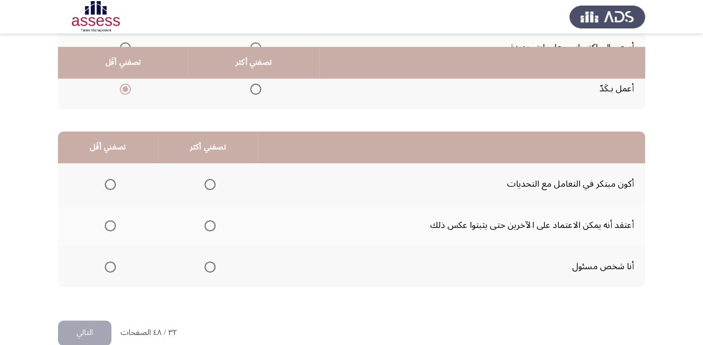
scroll to position [216, 0]
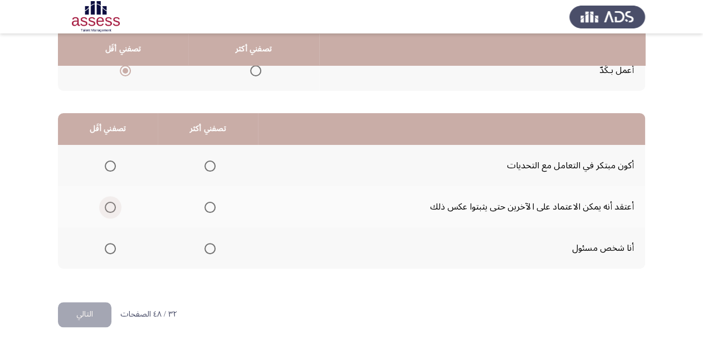
click at [109, 204] on span "Select an option" at bounding box center [110, 207] width 11 height 11
click at [109, 204] on input "Select an option" at bounding box center [110, 207] width 11 height 11
click at [209, 165] on span "Select an option" at bounding box center [209, 165] width 11 height 11
click at [209, 165] on input "Select an option" at bounding box center [209, 165] width 11 height 11
click at [80, 314] on button "التالي" at bounding box center [84, 314] width 53 height 25
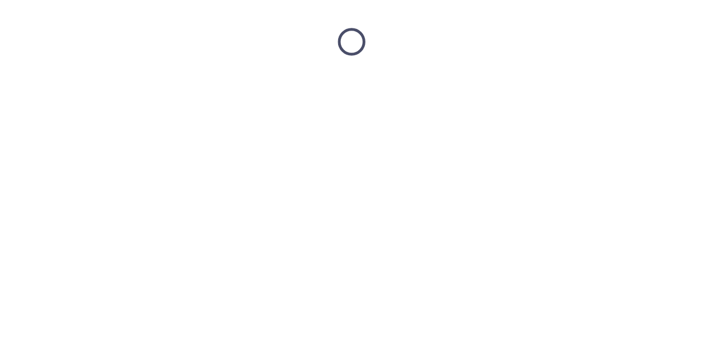
scroll to position [0, 0]
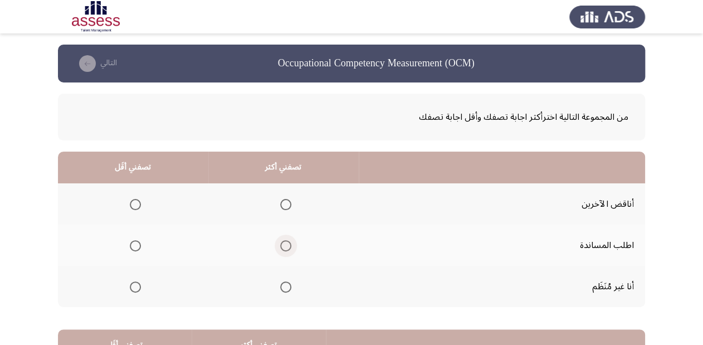
click at [288, 247] on span "Select an option" at bounding box center [285, 245] width 11 height 11
click at [288, 247] on input "Select an option" at bounding box center [285, 245] width 11 height 11
click at [135, 204] on span "Select an option" at bounding box center [135, 204] width 11 height 11
click at [135, 204] on input "Select an option" at bounding box center [135, 204] width 11 height 11
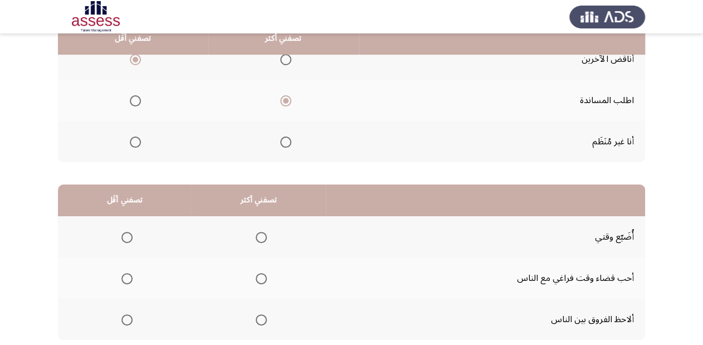
scroll to position [178, 0]
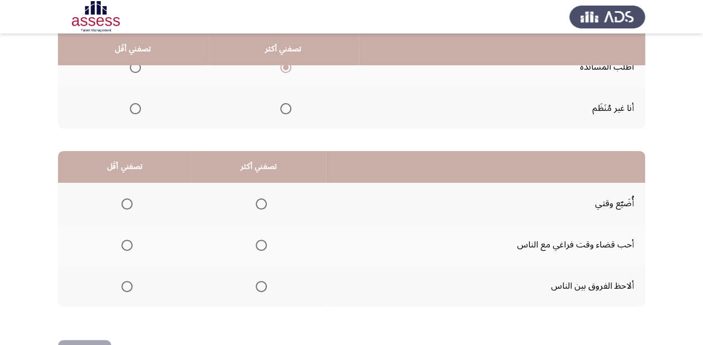
click at [121, 201] on span "Select an option" at bounding box center [126, 203] width 11 height 11
click at [121, 201] on input "Select an option" at bounding box center [126, 203] width 11 height 11
click at [259, 286] on span "Select an option" at bounding box center [261, 286] width 11 height 11
click at [259, 286] on input "Select an option" at bounding box center [261, 286] width 11 height 11
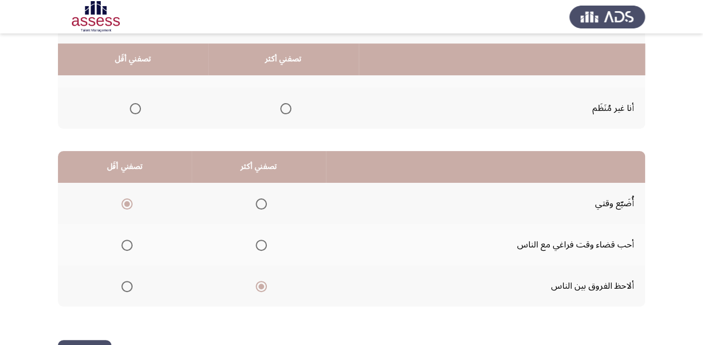
scroll to position [216, 0]
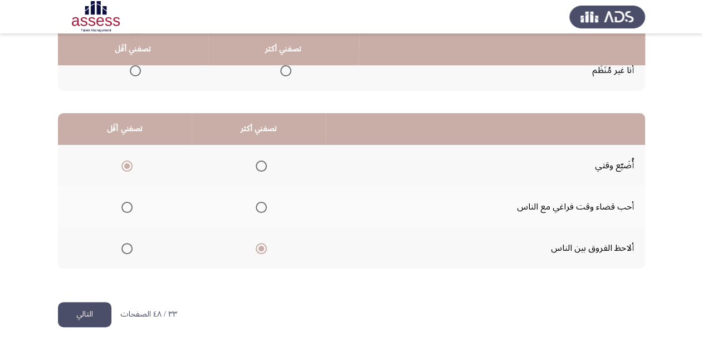
click at [104, 312] on button "التالي" at bounding box center [84, 314] width 53 height 25
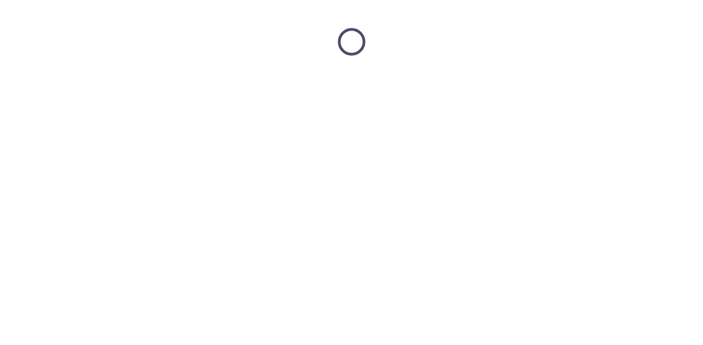
scroll to position [0, 0]
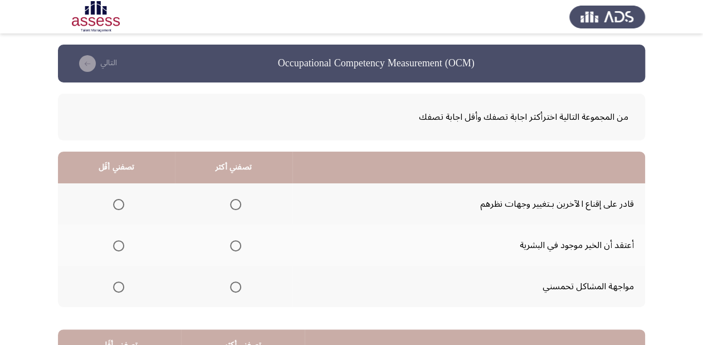
click at [236, 203] on span "Select an option" at bounding box center [235, 204] width 11 height 11
click at [236, 203] on input "Select an option" at bounding box center [235, 204] width 11 height 11
click at [115, 283] on span "Select an option" at bounding box center [118, 286] width 11 height 11
click at [115, 283] on input "Select an option" at bounding box center [118, 286] width 11 height 11
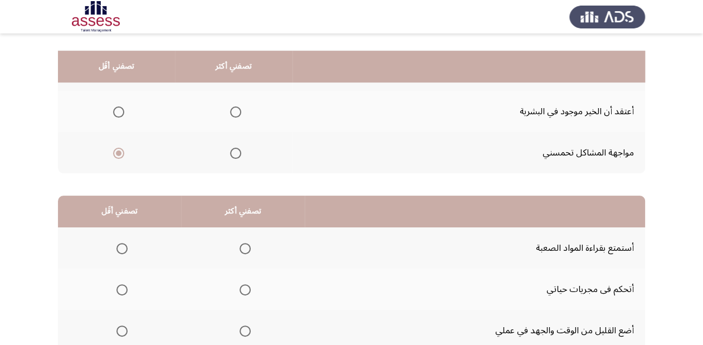
scroll to position [178, 0]
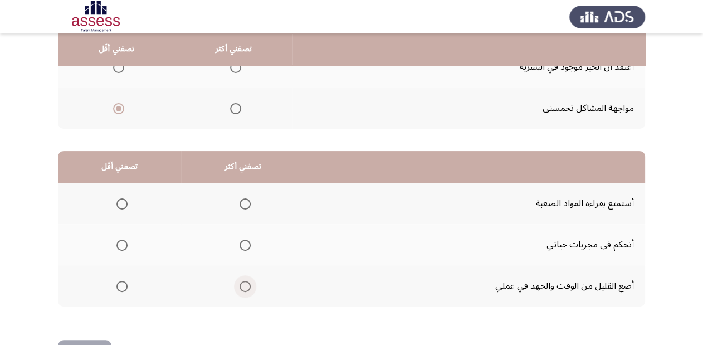
click at [243, 288] on span "Select an option" at bounding box center [245, 286] width 11 height 11
click at [243, 288] on input "Select an option" at bounding box center [245, 286] width 11 height 11
click at [118, 202] on span "Select an option" at bounding box center [121, 203] width 11 height 11
click at [118, 202] on input "Select an option" at bounding box center [121, 203] width 11 height 11
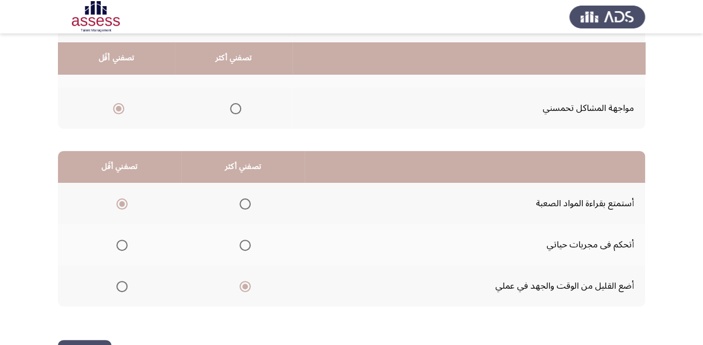
scroll to position [216, 0]
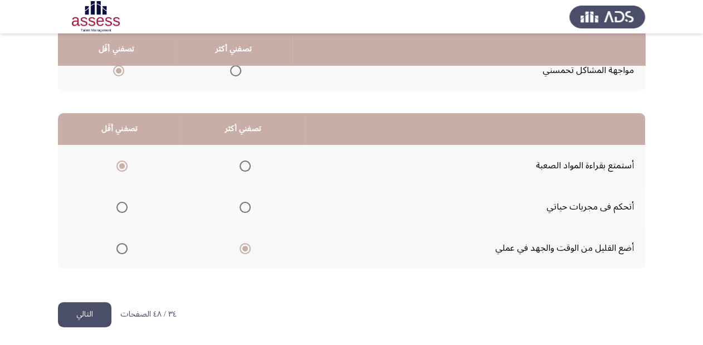
click at [107, 316] on button "التالي" at bounding box center [84, 314] width 53 height 25
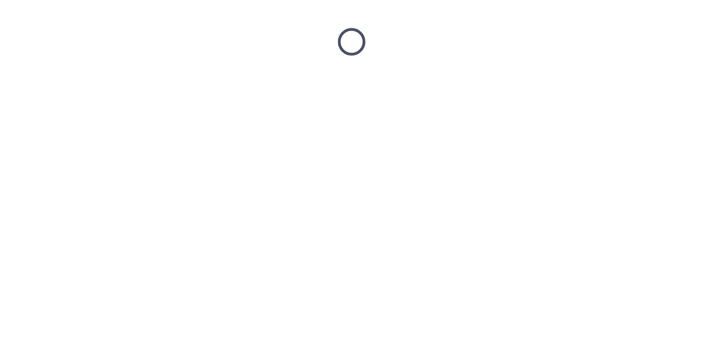
scroll to position [0, 0]
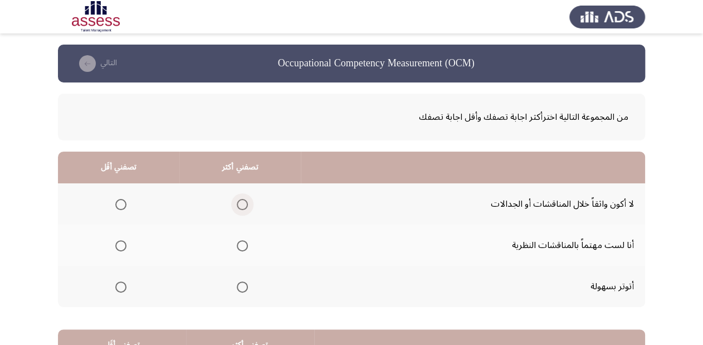
click at [243, 201] on span "Select an option" at bounding box center [242, 204] width 11 height 11
click at [243, 201] on input "Select an option" at bounding box center [242, 204] width 11 height 11
click at [125, 245] on span "Select an option" at bounding box center [120, 245] width 11 height 11
click at [125, 245] on input "Select an option" at bounding box center [120, 245] width 11 height 11
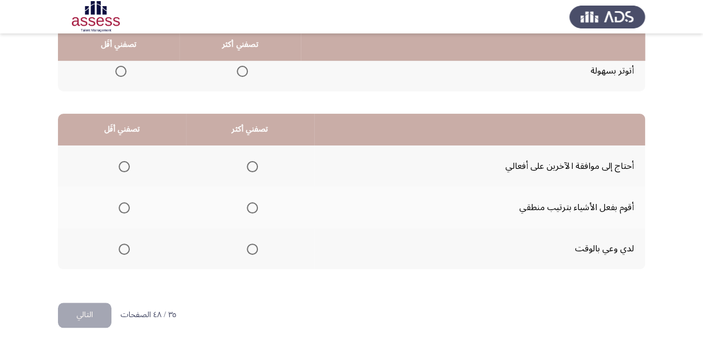
scroll to position [216, 0]
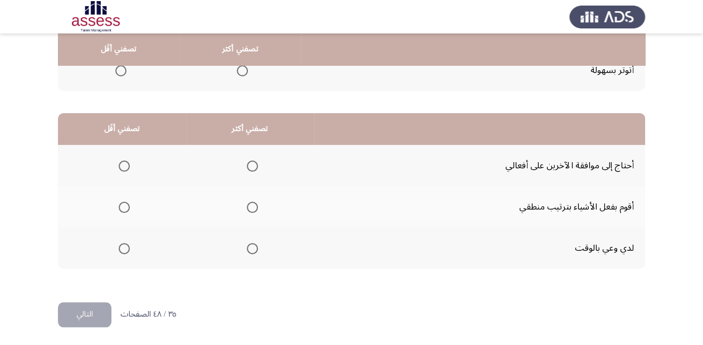
click at [252, 203] on span "Select an option" at bounding box center [252, 207] width 11 height 11
click at [252, 203] on input "Select an option" at bounding box center [252, 207] width 11 height 11
click at [120, 165] on span "Select an option" at bounding box center [124, 165] width 11 height 11
click at [120, 165] on input "Select an option" at bounding box center [124, 165] width 11 height 11
click at [106, 311] on button "التالي" at bounding box center [84, 314] width 53 height 25
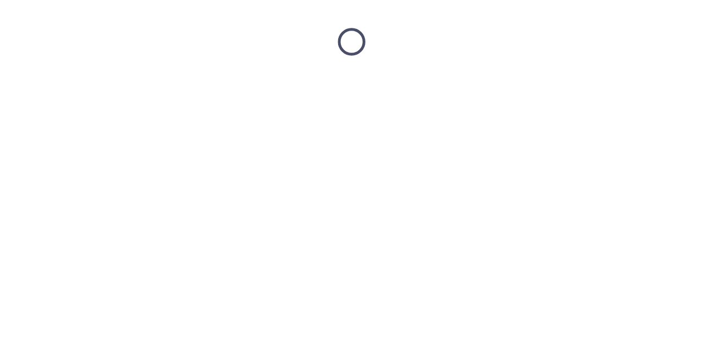
scroll to position [0, 0]
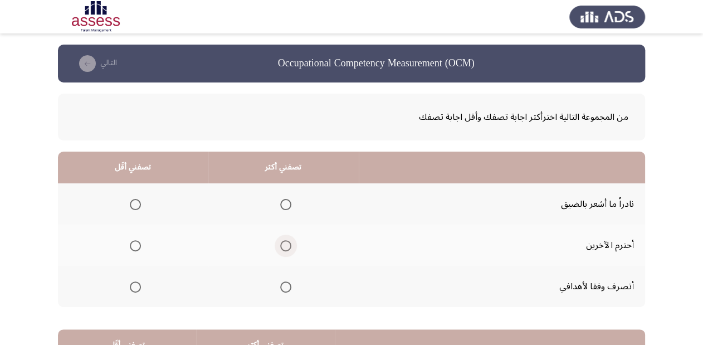
click at [282, 244] on span "Select an option" at bounding box center [285, 245] width 11 height 11
click at [282, 244] on input "Select an option" at bounding box center [285, 245] width 11 height 11
click at [133, 285] on span "Select an option" at bounding box center [135, 286] width 11 height 11
click at [133, 285] on input "Select an option" at bounding box center [135, 286] width 11 height 11
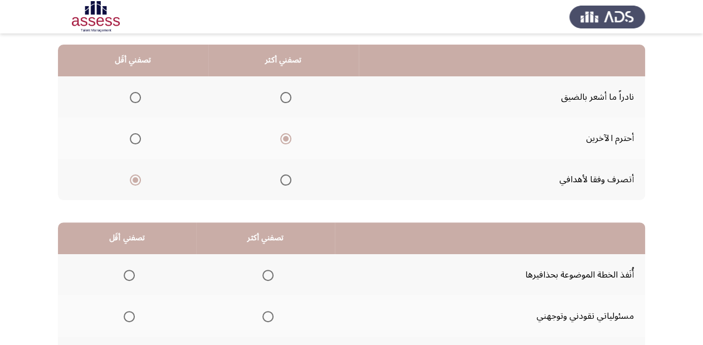
scroll to position [82, 0]
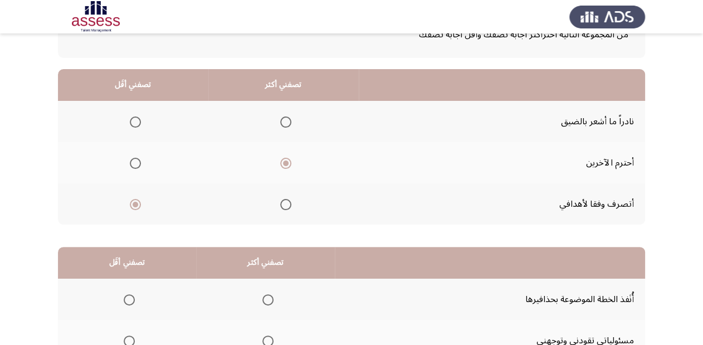
click at [132, 120] on span "Select an option" at bounding box center [135, 121] width 11 height 11
click at [132, 120] on input "Select an option" at bounding box center [135, 121] width 11 height 11
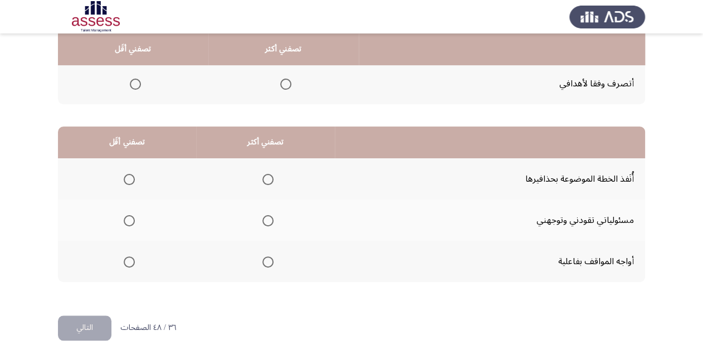
scroll to position [216, 0]
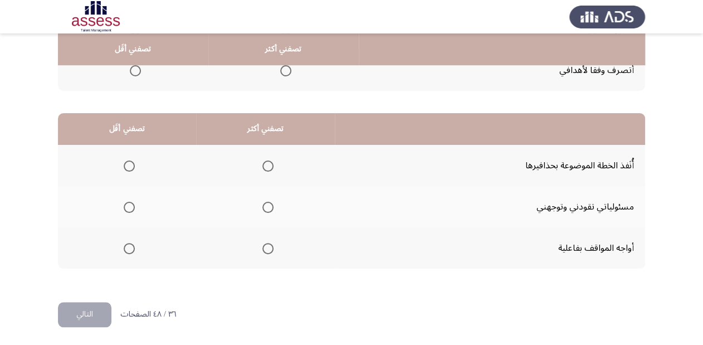
click at [264, 245] on span "Select an option" at bounding box center [267, 248] width 11 height 11
click at [264, 245] on input "Select an option" at bounding box center [267, 248] width 11 height 11
click at [126, 165] on span "Select an option" at bounding box center [129, 165] width 11 height 11
click at [126, 165] on input "Select an option" at bounding box center [129, 165] width 11 height 11
click at [97, 315] on button "التالي" at bounding box center [84, 314] width 53 height 25
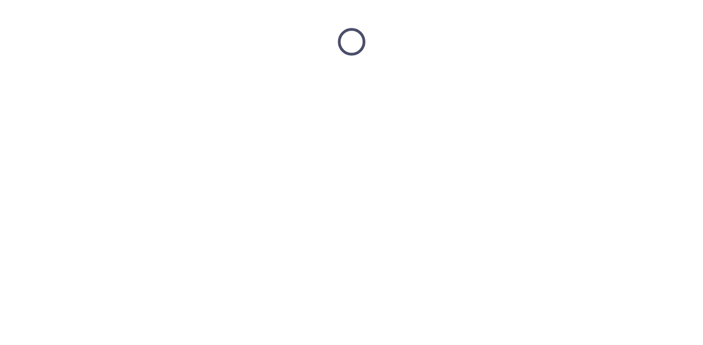
scroll to position [0, 0]
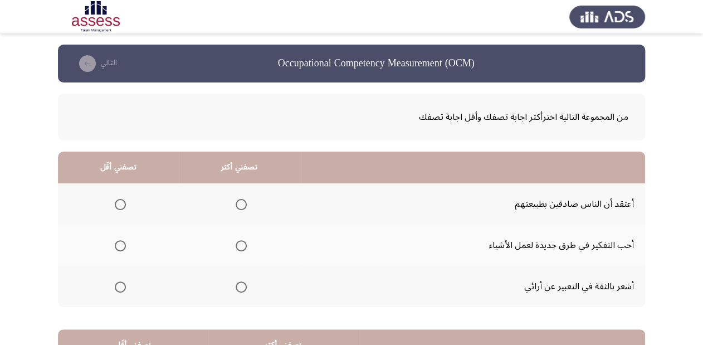
click at [238, 287] on span "Select an option" at bounding box center [241, 286] width 11 height 11
click at [238, 287] on input "Select an option" at bounding box center [241, 286] width 11 height 11
click at [115, 245] on span "Select an option" at bounding box center [120, 245] width 11 height 11
click at [115, 245] on input "Select an option" at bounding box center [120, 245] width 11 height 11
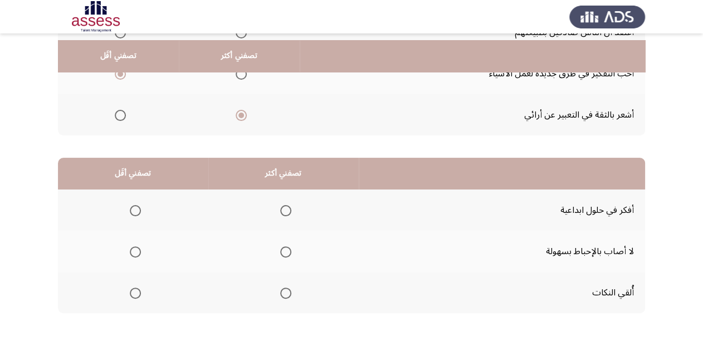
scroll to position [178, 0]
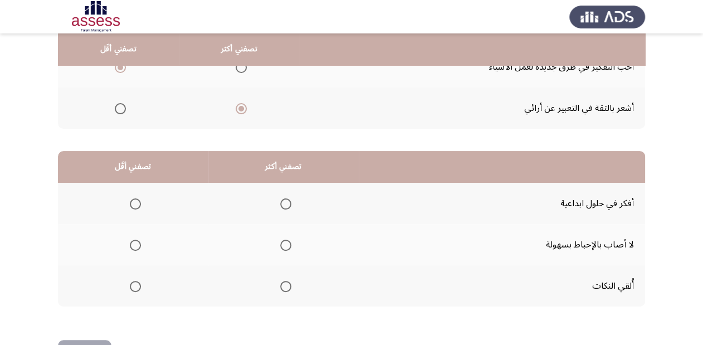
click at [281, 246] on span "Select an option" at bounding box center [285, 245] width 11 height 11
click at [281, 246] on input "Select an option" at bounding box center [285, 245] width 11 height 11
click at [130, 285] on span "Select an option" at bounding box center [135, 286] width 11 height 11
click at [130, 285] on input "Select an option" at bounding box center [135, 286] width 11 height 11
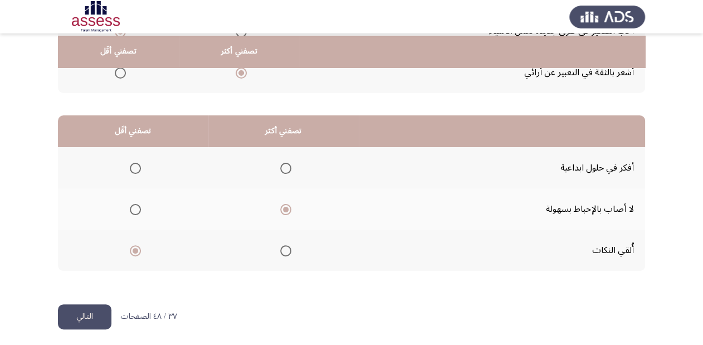
scroll to position [216, 0]
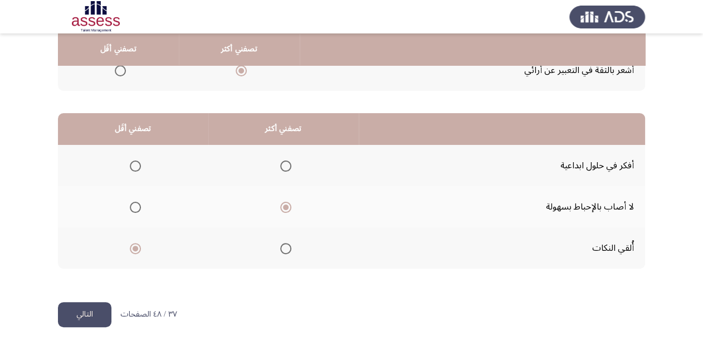
click at [98, 320] on button "التالي" at bounding box center [84, 314] width 53 height 25
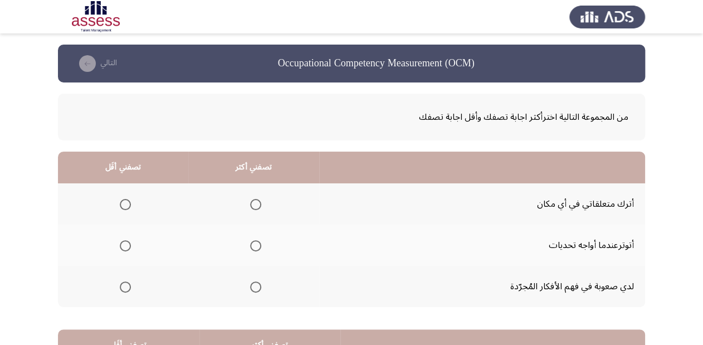
click at [125, 203] on span "Select an option" at bounding box center [125, 204] width 11 height 11
click at [125, 203] on input "Select an option" at bounding box center [125, 204] width 11 height 11
click at [261, 284] on span "Select an option" at bounding box center [255, 286] width 11 height 11
click at [261, 284] on input "Select an option" at bounding box center [255, 286] width 11 height 11
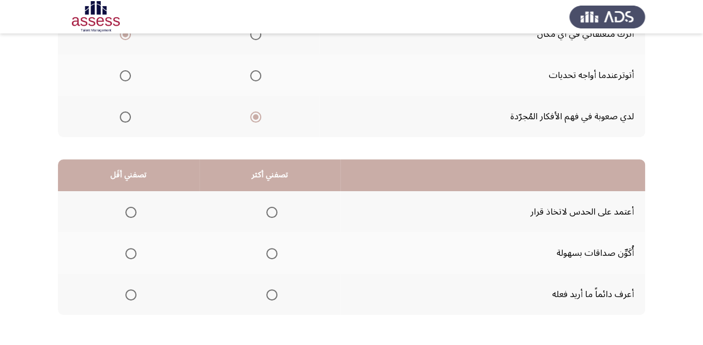
scroll to position [178, 0]
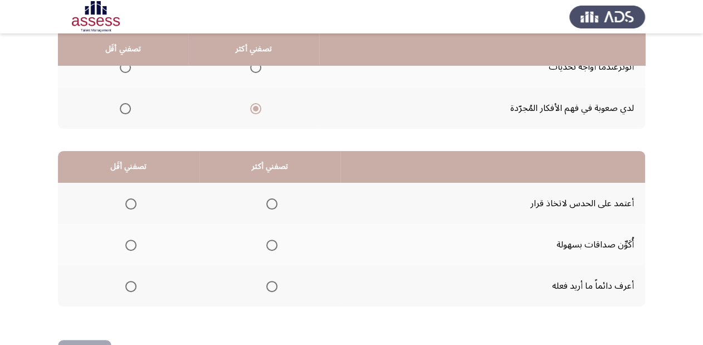
click at [269, 290] on span "Select an option" at bounding box center [271, 286] width 11 height 11
click at [269, 290] on input "Select an option" at bounding box center [271, 286] width 11 height 11
click at [126, 207] on span "Select an option" at bounding box center [130, 203] width 11 height 11
click at [126, 207] on input "Select an option" at bounding box center [130, 203] width 11 height 11
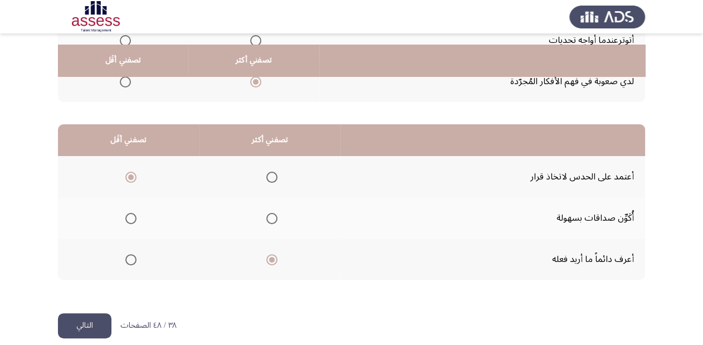
scroll to position [216, 0]
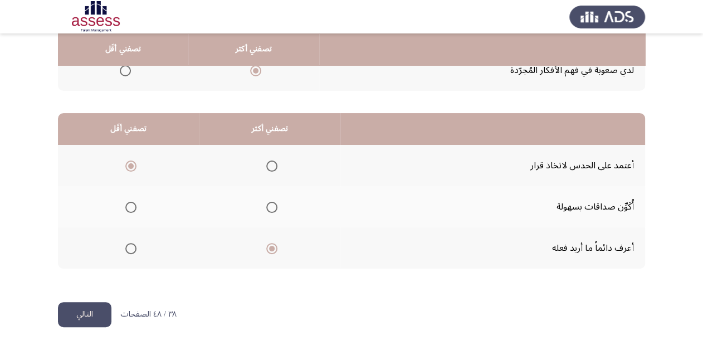
click at [92, 312] on button "التالي" at bounding box center [84, 314] width 53 height 25
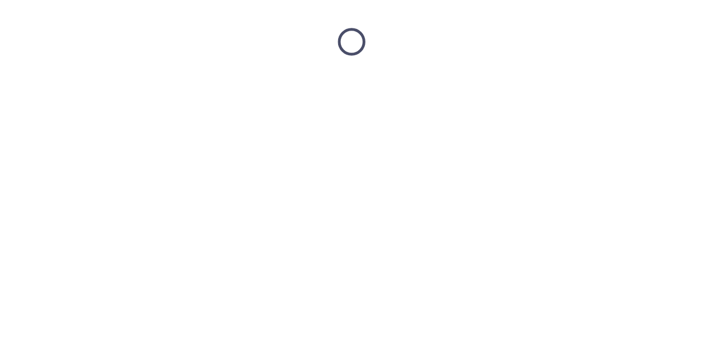
scroll to position [0, 0]
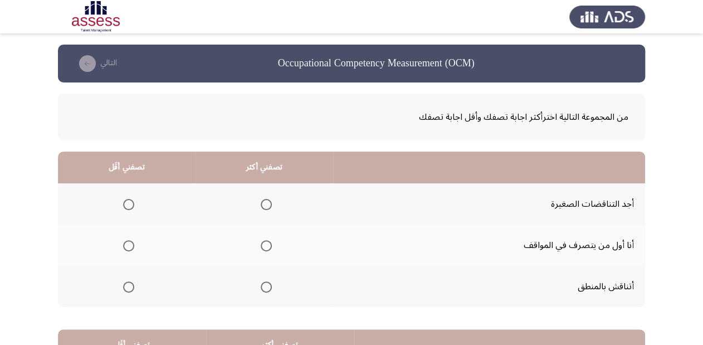
click at [265, 286] on span "Select an option" at bounding box center [266, 286] width 11 height 11
click at [265, 286] on input "Select an option" at bounding box center [266, 286] width 11 height 11
click at [127, 204] on span "Select an option" at bounding box center [128, 204] width 11 height 11
click at [127, 204] on input "Select an option" at bounding box center [128, 204] width 11 height 11
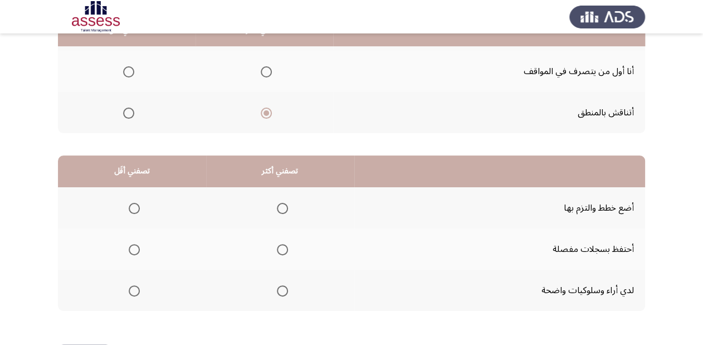
scroll to position [178, 0]
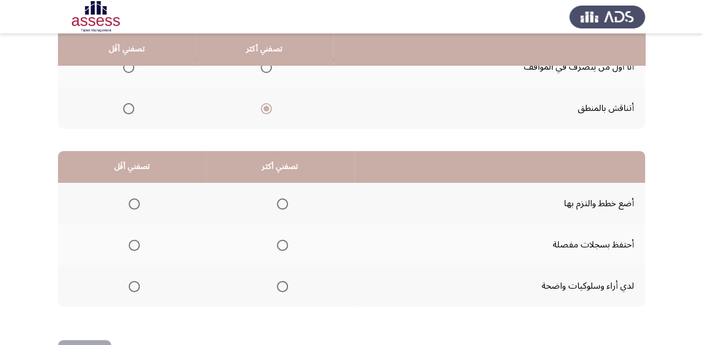
click at [281, 285] on span "Select an option" at bounding box center [282, 286] width 11 height 11
click at [281, 285] on input "Select an option" at bounding box center [282, 286] width 11 height 11
click at [134, 243] on span "Select an option" at bounding box center [134, 245] width 11 height 11
click at [134, 243] on input "Select an option" at bounding box center [134, 245] width 11 height 11
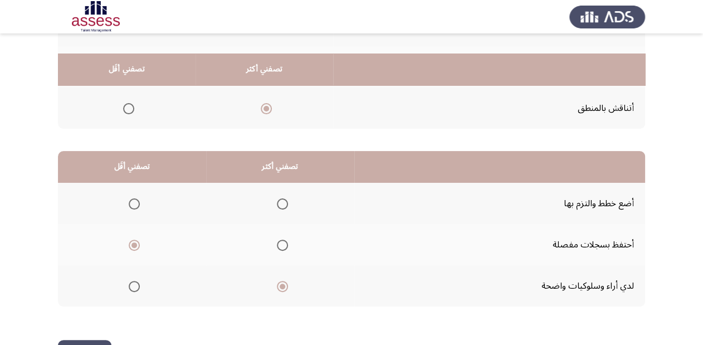
scroll to position [216, 0]
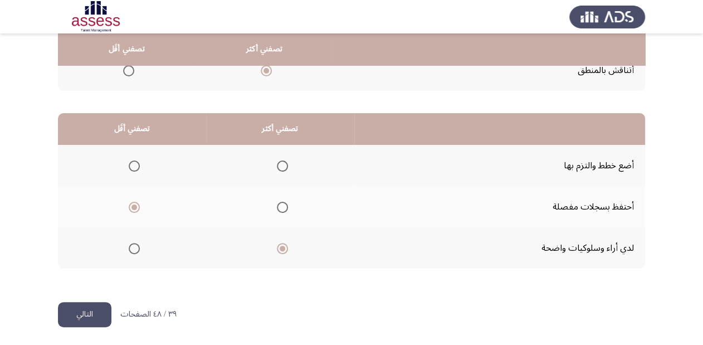
click at [87, 316] on button "التالي" at bounding box center [84, 314] width 53 height 25
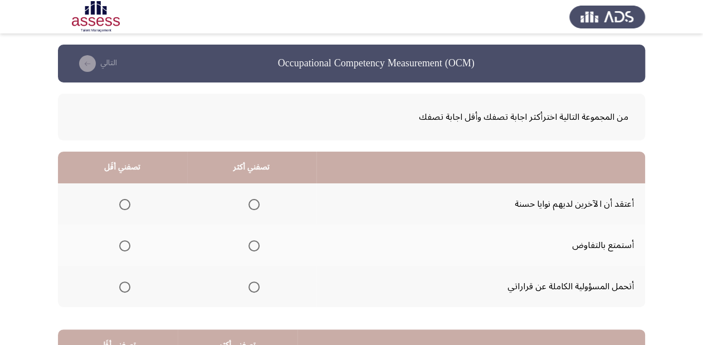
click at [254, 290] on span "Select an option" at bounding box center [254, 286] width 11 height 11
click at [254, 290] on input "Select an option" at bounding box center [254, 286] width 11 height 11
click at [127, 249] on span "Select an option" at bounding box center [124, 245] width 11 height 11
click at [127, 249] on input "Select an option" at bounding box center [124, 245] width 11 height 11
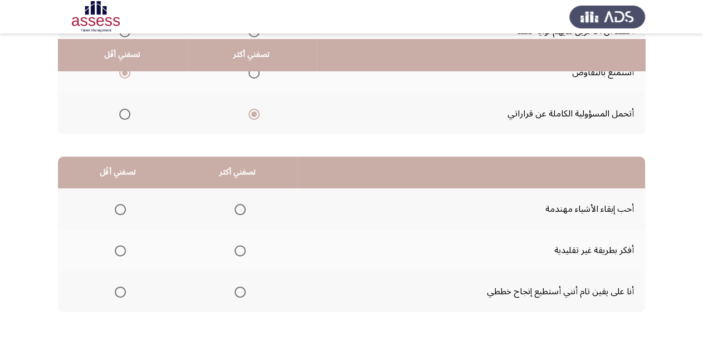
scroll to position [178, 0]
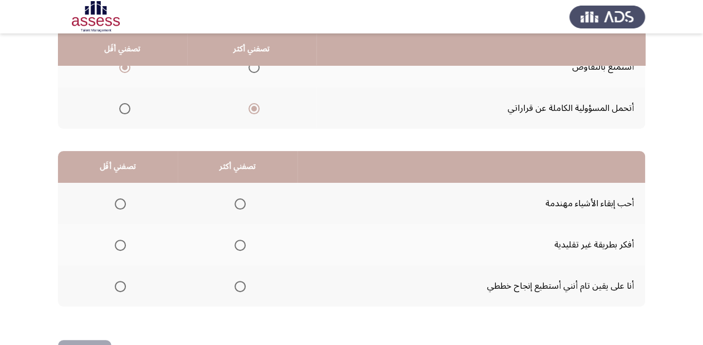
click at [238, 205] on span "Select an option" at bounding box center [240, 203] width 11 height 11
click at [238, 205] on input "Select an option" at bounding box center [240, 203] width 11 height 11
click at [235, 289] on span "Select an option" at bounding box center [240, 286] width 11 height 11
click at [235, 289] on input "Select an option" at bounding box center [240, 286] width 11 height 11
click at [120, 241] on span "Select an option" at bounding box center [120, 245] width 11 height 11
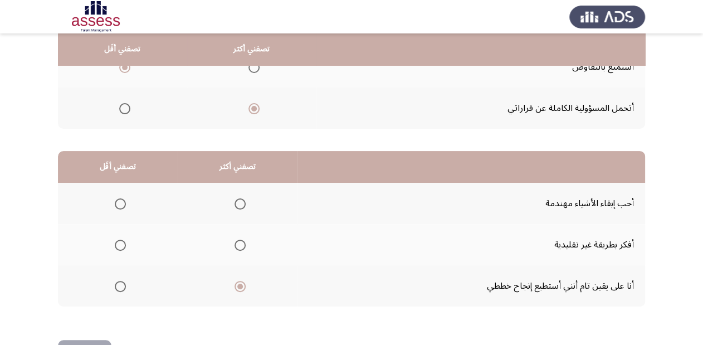
click at [120, 241] on input "Select an option" at bounding box center [120, 245] width 11 height 11
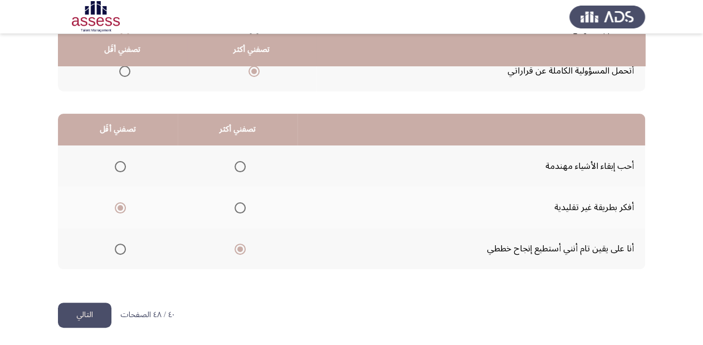
scroll to position [216, 0]
click at [98, 314] on button "التالي" at bounding box center [84, 314] width 53 height 25
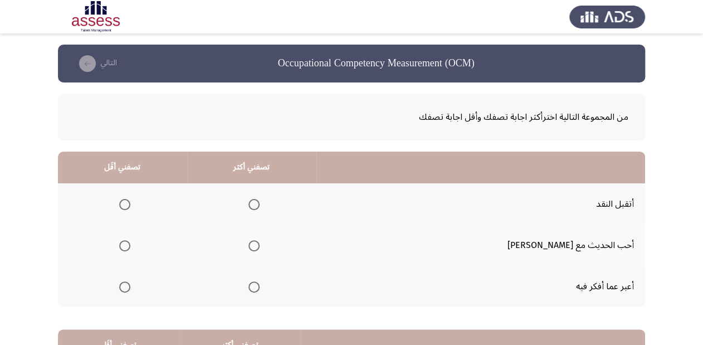
click at [260, 289] on span "Select an option" at bounding box center [254, 286] width 11 height 11
click at [260, 289] on input "Select an option" at bounding box center [254, 286] width 11 height 11
click at [130, 244] on span "Select an option" at bounding box center [124, 245] width 11 height 11
click at [130, 244] on input "Select an option" at bounding box center [124, 245] width 11 height 11
click at [260, 248] on span "Select an option" at bounding box center [254, 245] width 11 height 11
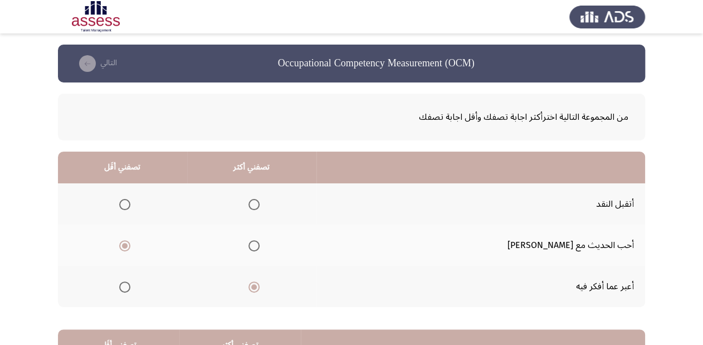
click at [260, 248] on input "Select an option" at bounding box center [254, 245] width 11 height 11
click at [130, 284] on span "Select an option" at bounding box center [124, 286] width 11 height 11
click at [130, 284] on input "Select an option" at bounding box center [124, 286] width 11 height 11
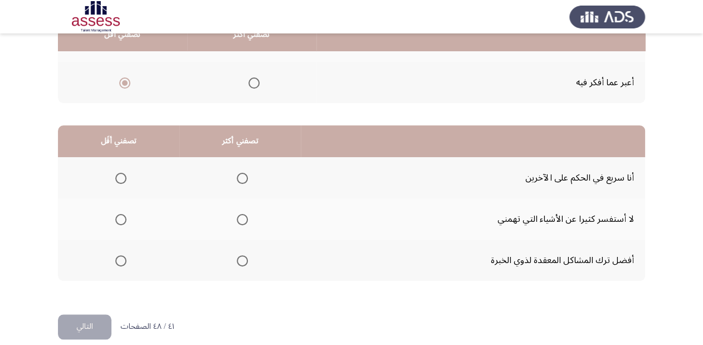
scroll to position [216, 0]
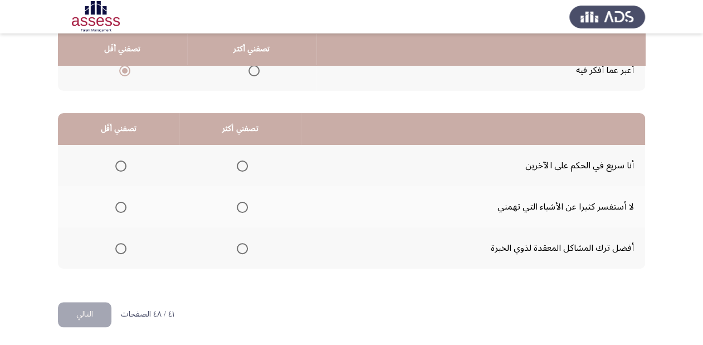
click at [238, 203] on span "Select an option" at bounding box center [242, 207] width 11 height 11
click at [238, 203] on input "Select an option" at bounding box center [242, 207] width 11 height 11
click at [118, 250] on span "Select an option" at bounding box center [120, 248] width 11 height 11
click at [118, 250] on input "Select an option" at bounding box center [120, 248] width 11 height 11
click at [98, 306] on button "التالي" at bounding box center [84, 314] width 53 height 25
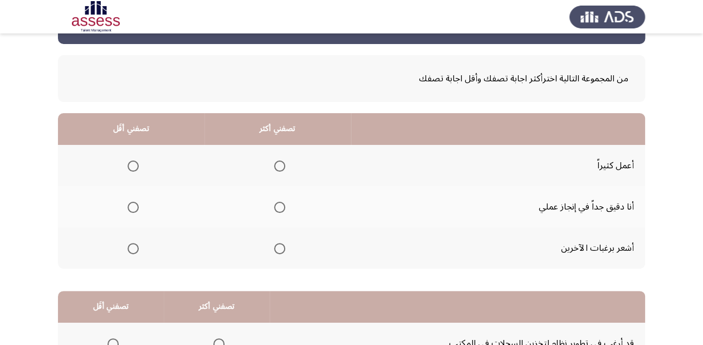
scroll to position [38, 0]
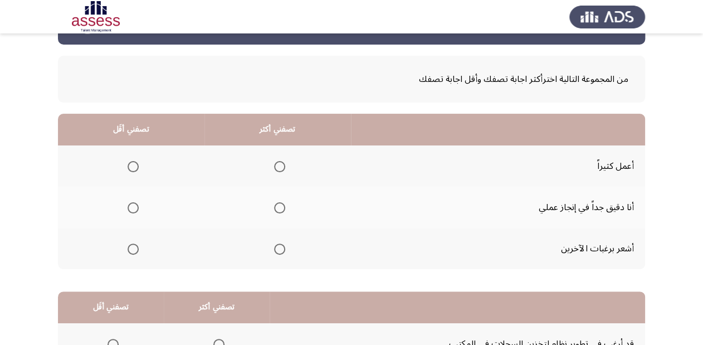
click at [274, 165] on span "Select an option" at bounding box center [279, 166] width 11 height 11
click at [274, 165] on input "Select an option" at bounding box center [279, 166] width 11 height 11
click at [135, 247] on span "Select an option" at bounding box center [133, 249] width 11 height 11
click at [135, 247] on input "Select an option" at bounding box center [133, 249] width 11 height 11
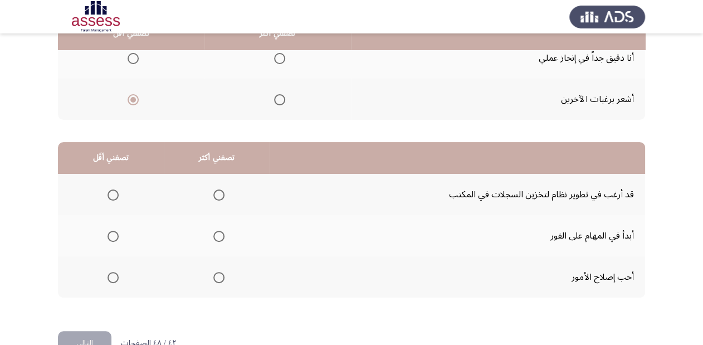
scroll to position [172, 0]
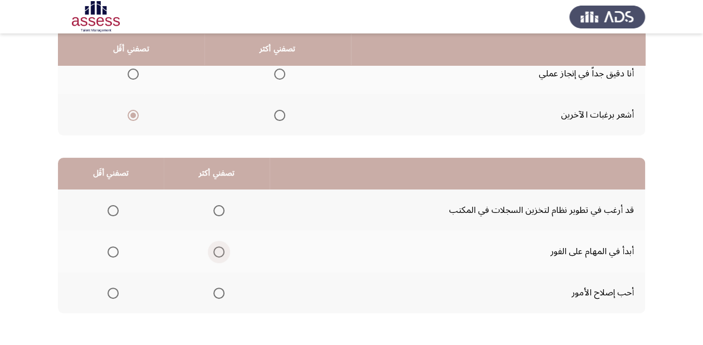
click at [218, 255] on span "Select an option" at bounding box center [218, 251] width 11 height 11
click at [218, 255] on input "Select an option" at bounding box center [218, 251] width 11 height 11
click at [109, 210] on span "Select an option" at bounding box center [113, 210] width 11 height 11
click at [109, 210] on input "Select an option" at bounding box center [113, 210] width 11 height 11
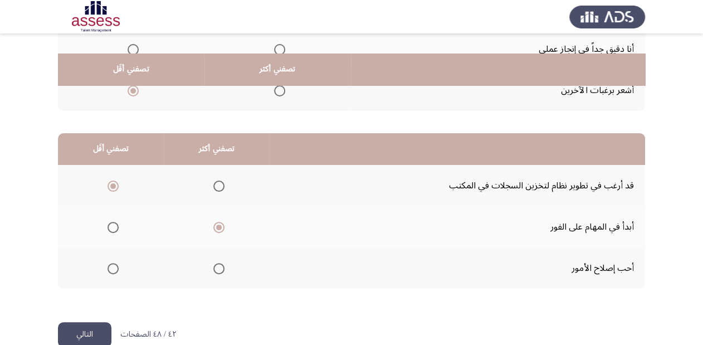
scroll to position [216, 0]
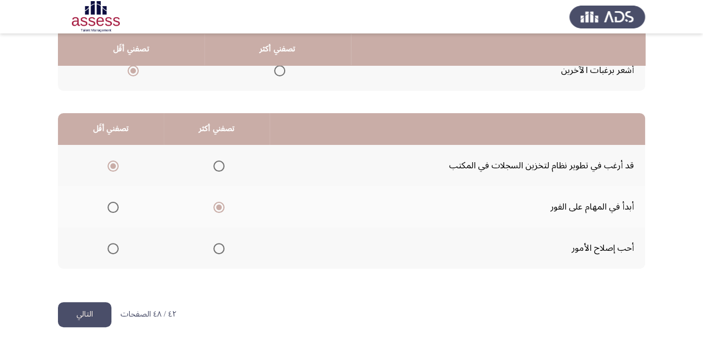
click at [87, 314] on button "التالي" at bounding box center [84, 314] width 53 height 25
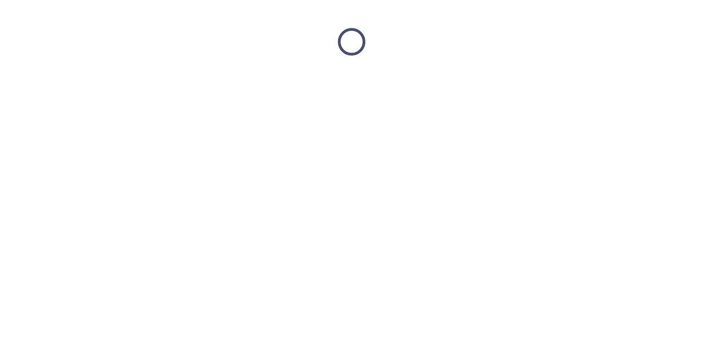
scroll to position [0, 0]
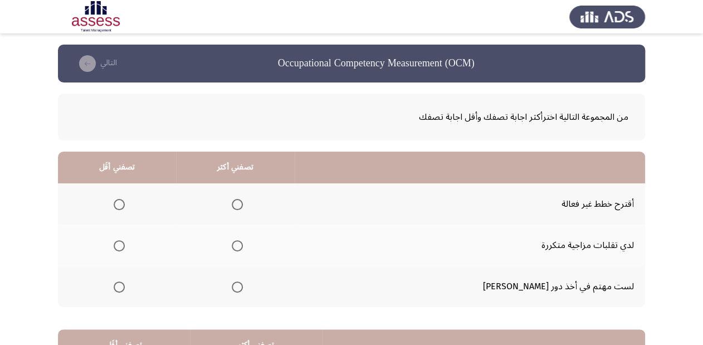
click at [125, 205] on span "Select an option" at bounding box center [119, 204] width 11 height 11
click at [125, 205] on input "Select an option" at bounding box center [119, 204] width 11 height 11
click at [243, 287] on span "Select an option" at bounding box center [237, 286] width 11 height 11
click at [243, 287] on input "Select an option" at bounding box center [237, 286] width 11 height 11
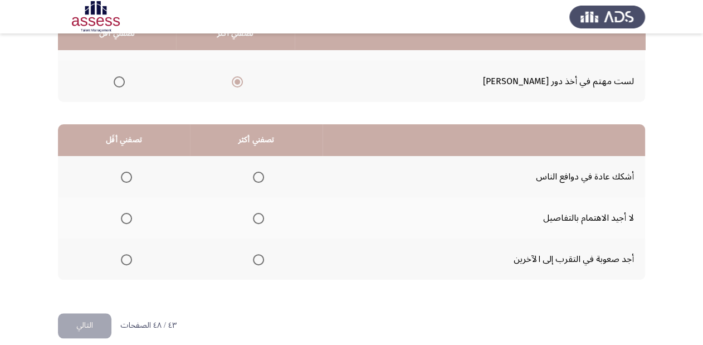
scroll to position [216, 0]
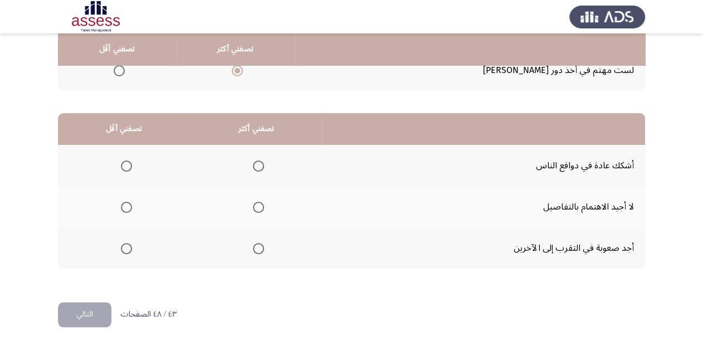
click at [260, 205] on span "Select an option" at bounding box center [258, 207] width 11 height 11
click at [260, 205] on input "Select an option" at bounding box center [258, 207] width 11 height 11
click at [125, 252] on mat-radio-group "Select an option" at bounding box center [124, 247] width 16 height 19
click at [124, 249] on span "Select an option" at bounding box center [126, 248] width 11 height 11
click at [124, 249] on input "Select an option" at bounding box center [126, 248] width 11 height 11
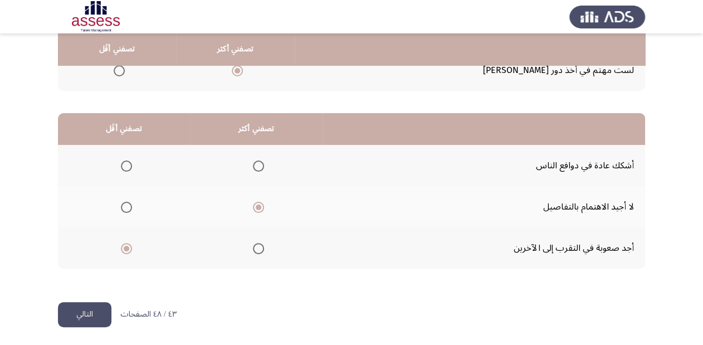
click at [101, 305] on button "التالي" at bounding box center [84, 314] width 53 height 25
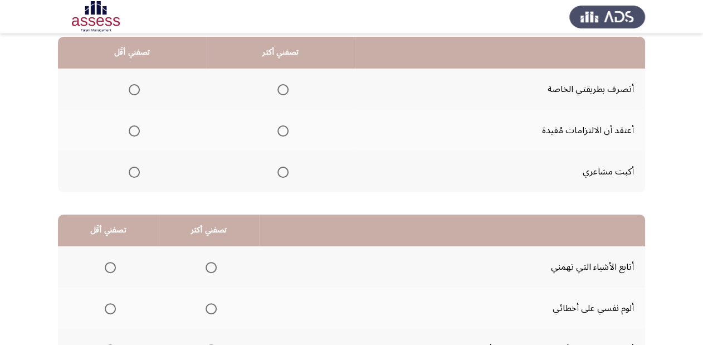
scroll to position [82, 0]
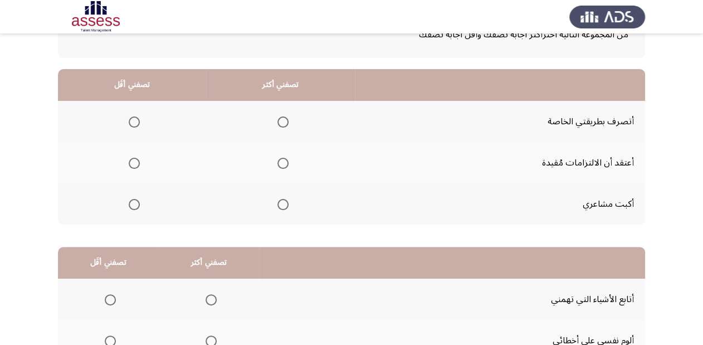
click at [282, 126] on span "Select an option" at bounding box center [282, 121] width 11 height 11
click at [282, 126] on input "Select an option" at bounding box center [282, 121] width 11 height 11
click at [136, 205] on span "Select an option" at bounding box center [134, 204] width 11 height 11
click at [136, 205] on input "Select an option" at bounding box center [134, 204] width 11 height 11
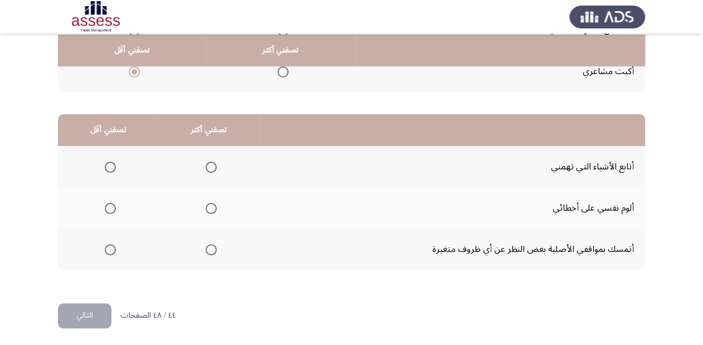
scroll to position [216, 0]
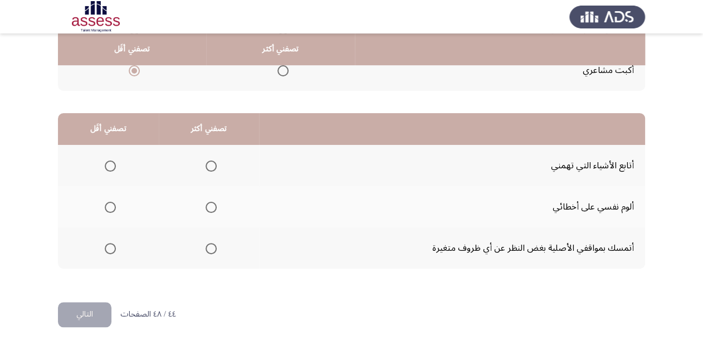
click at [103, 247] on label "Select an option" at bounding box center [108, 248] width 16 height 11
click at [105, 247] on input "Select an option" at bounding box center [110, 248] width 11 height 11
click at [213, 165] on span "Select an option" at bounding box center [211, 165] width 11 height 11
click at [213, 165] on input "Select an option" at bounding box center [211, 165] width 11 height 11
click at [98, 311] on button "التالي" at bounding box center [84, 314] width 53 height 25
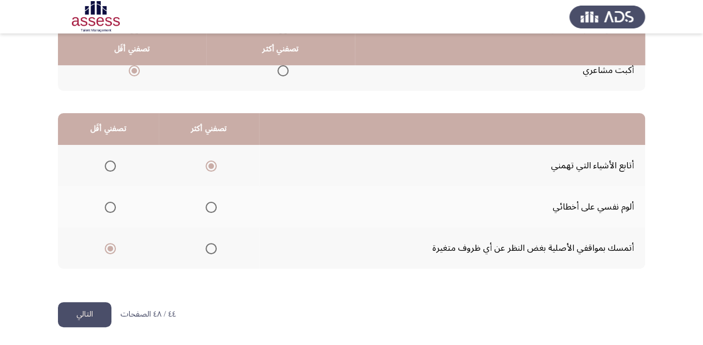
scroll to position [0, 0]
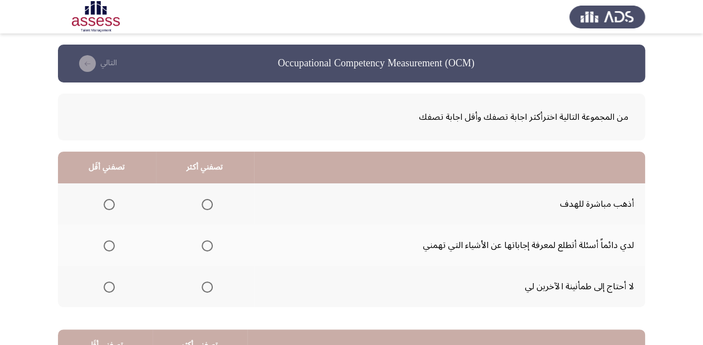
click at [206, 206] on span "Select an option" at bounding box center [207, 204] width 11 height 11
click at [206, 206] on input "Select an option" at bounding box center [207, 204] width 11 height 11
click at [109, 288] on span "Select an option" at bounding box center [109, 286] width 11 height 11
click at [109, 288] on input "Select an option" at bounding box center [109, 286] width 11 height 11
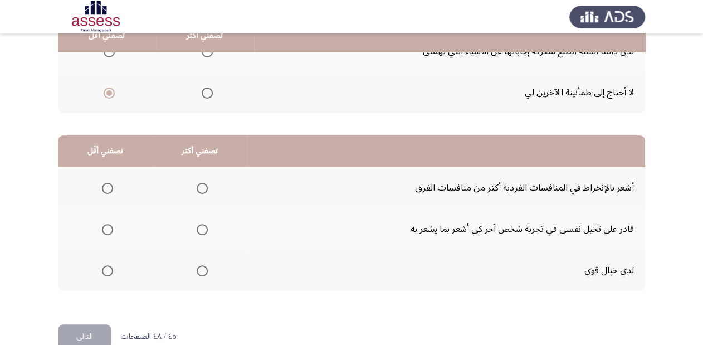
scroll to position [216, 0]
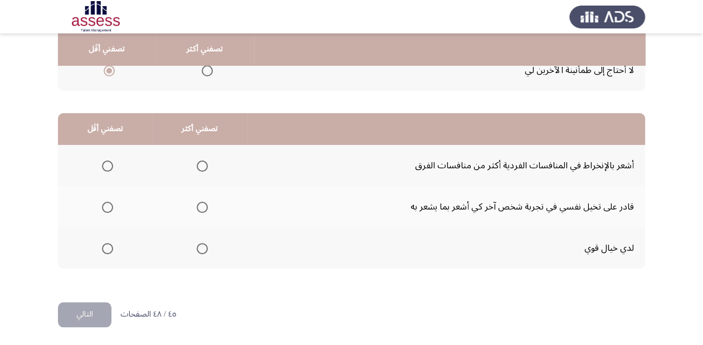
click at [201, 203] on span "Select an option" at bounding box center [202, 207] width 11 height 11
click at [201, 203] on input "Select an option" at bounding box center [202, 207] width 11 height 11
click at [109, 163] on span "Select an option" at bounding box center [107, 165] width 11 height 11
click at [109, 163] on input "Select an option" at bounding box center [107, 165] width 11 height 11
click at [84, 304] on button "التالي" at bounding box center [84, 314] width 53 height 25
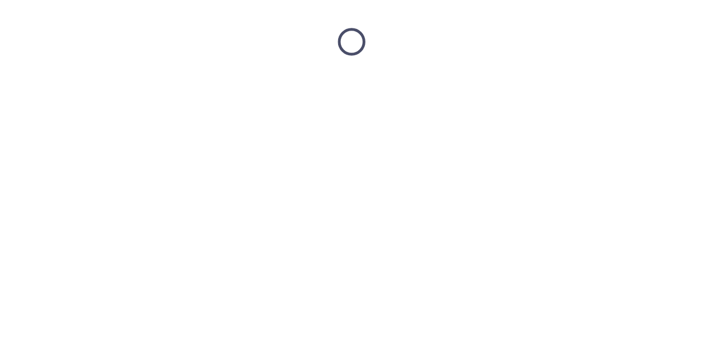
scroll to position [0, 0]
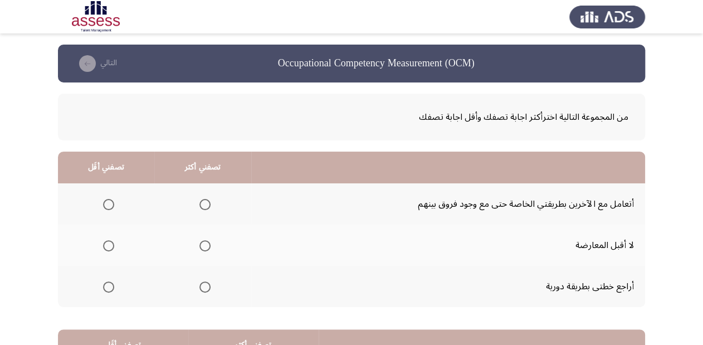
click at [205, 281] on span "Select an option" at bounding box center [204, 286] width 11 height 11
click at [205, 281] on input "Select an option" at bounding box center [204, 286] width 11 height 11
click at [111, 247] on span "Select an option" at bounding box center [108, 245] width 11 height 11
click at [111, 247] on input "Select an option" at bounding box center [108, 245] width 11 height 11
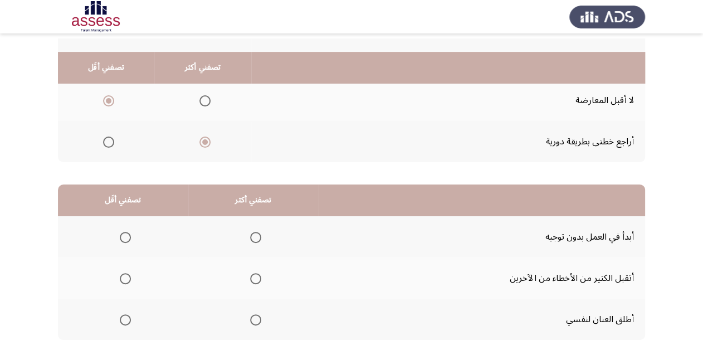
scroll to position [216, 0]
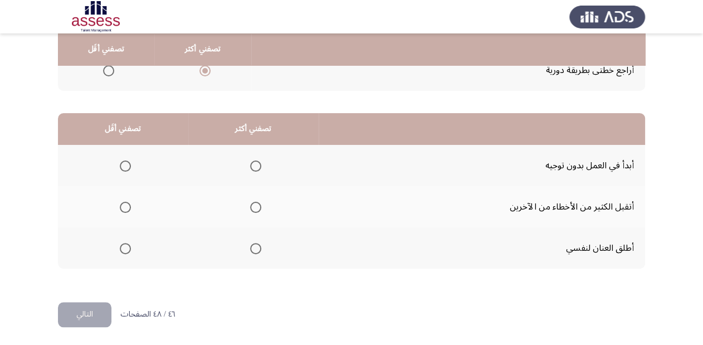
click at [251, 204] on span "Select an option" at bounding box center [255, 207] width 11 height 11
click at [251, 204] on input "Select an option" at bounding box center [255, 207] width 11 height 11
click at [120, 250] on span "Select an option" at bounding box center [125, 248] width 11 height 11
click at [120, 250] on input "Select an option" at bounding box center [125, 248] width 11 height 11
click at [99, 309] on button "التالي" at bounding box center [84, 314] width 53 height 25
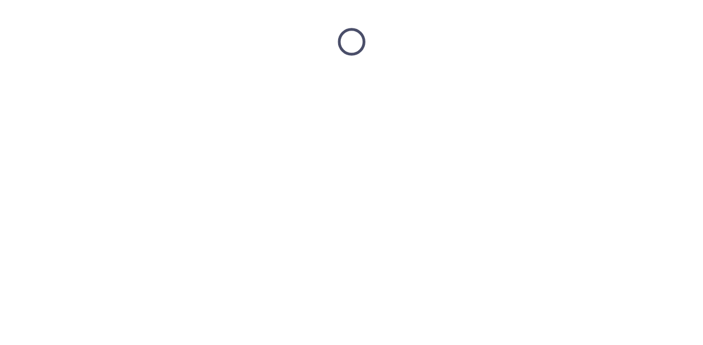
scroll to position [0, 0]
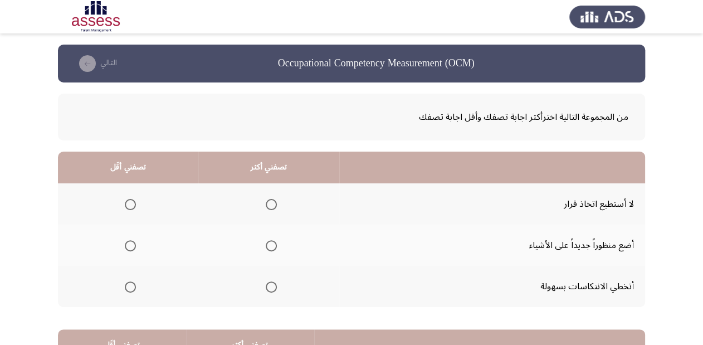
click at [266, 285] on span "Select an option" at bounding box center [271, 286] width 11 height 11
click at [266, 285] on input "Select an option" at bounding box center [271, 286] width 11 height 11
click at [131, 206] on span "Select an option" at bounding box center [130, 204] width 11 height 11
click at [131, 206] on input "Select an option" at bounding box center [130, 204] width 11 height 11
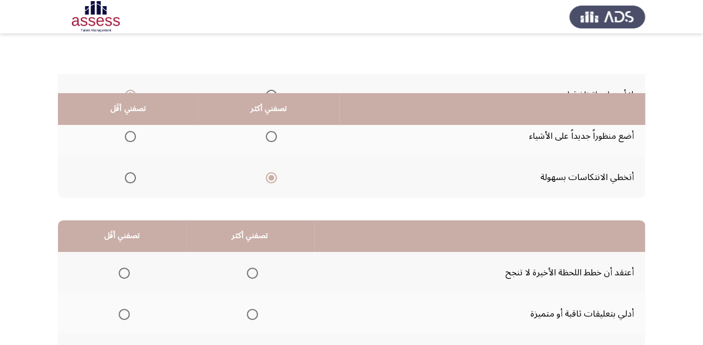
scroll to position [178, 0]
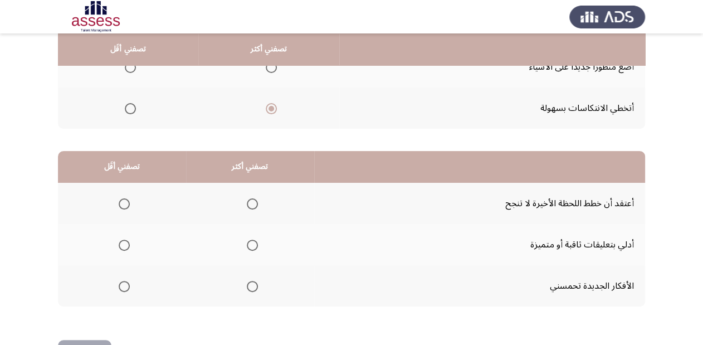
click at [250, 285] on span "Select an option" at bounding box center [252, 286] width 11 height 11
click at [250, 285] on input "Select an option" at bounding box center [252, 286] width 11 height 11
click at [125, 201] on span "Select an option" at bounding box center [124, 203] width 11 height 11
click at [125, 201] on input "Select an option" at bounding box center [124, 203] width 11 height 11
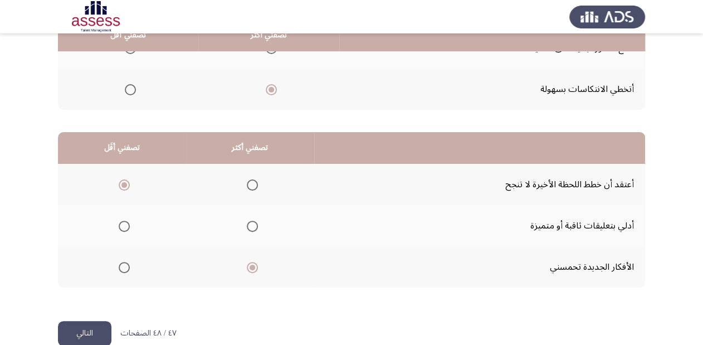
scroll to position [216, 0]
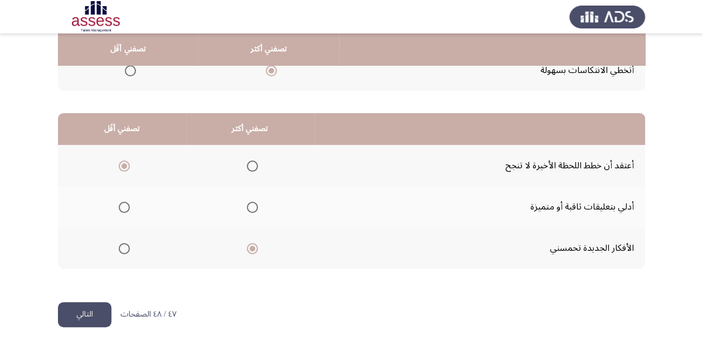
click at [94, 313] on button "التالي" at bounding box center [84, 314] width 53 height 25
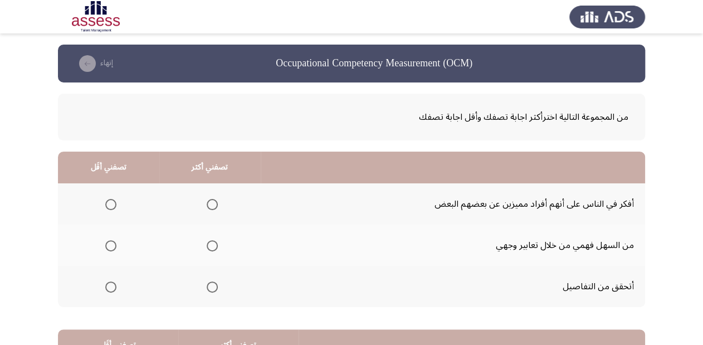
scroll to position [45, 0]
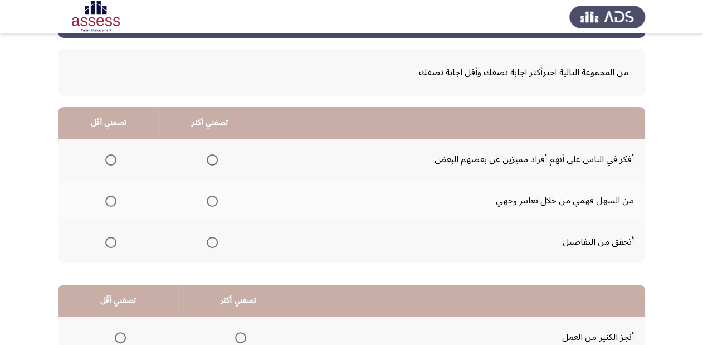
click at [215, 156] on span "Select an option" at bounding box center [212, 159] width 11 height 11
click at [215, 156] on input "Select an option" at bounding box center [212, 159] width 11 height 11
click at [109, 238] on span "Select an option" at bounding box center [110, 242] width 11 height 11
click at [109, 238] on input "Select an option" at bounding box center [110, 242] width 11 height 11
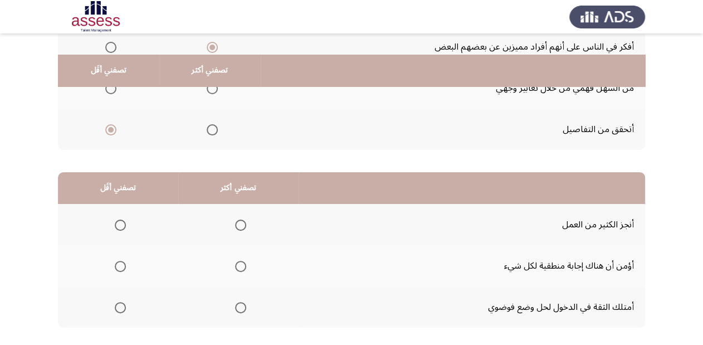
scroll to position [178, 0]
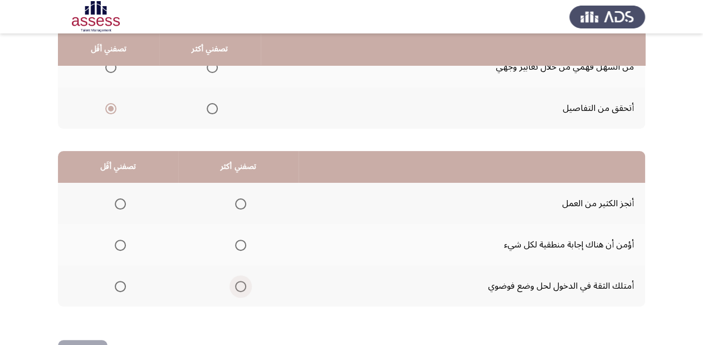
click at [241, 285] on span "Select an option" at bounding box center [240, 286] width 11 height 11
click at [241, 285] on input "Select an option" at bounding box center [240, 286] width 11 height 11
click at [119, 244] on span "Select an option" at bounding box center [120, 245] width 11 height 11
click at [119, 244] on input "Select an option" at bounding box center [120, 245] width 11 height 11
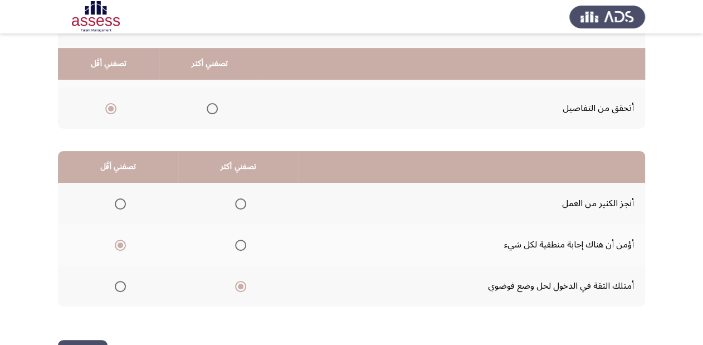
scroll to position [216, 0]
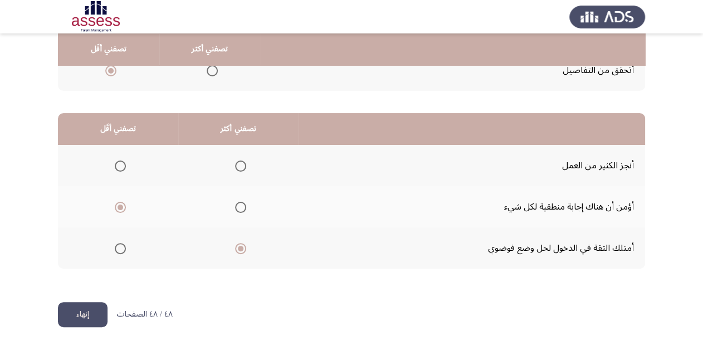
click at [94, 314] on button "إنهاء" at bounding box center [83, 314] width 50 height 25
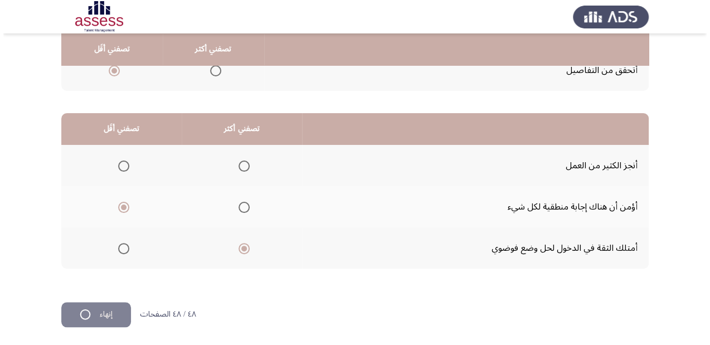
scroll to position [0, 0]
